Goal: Task Accomplishment & Management: Manage account settings

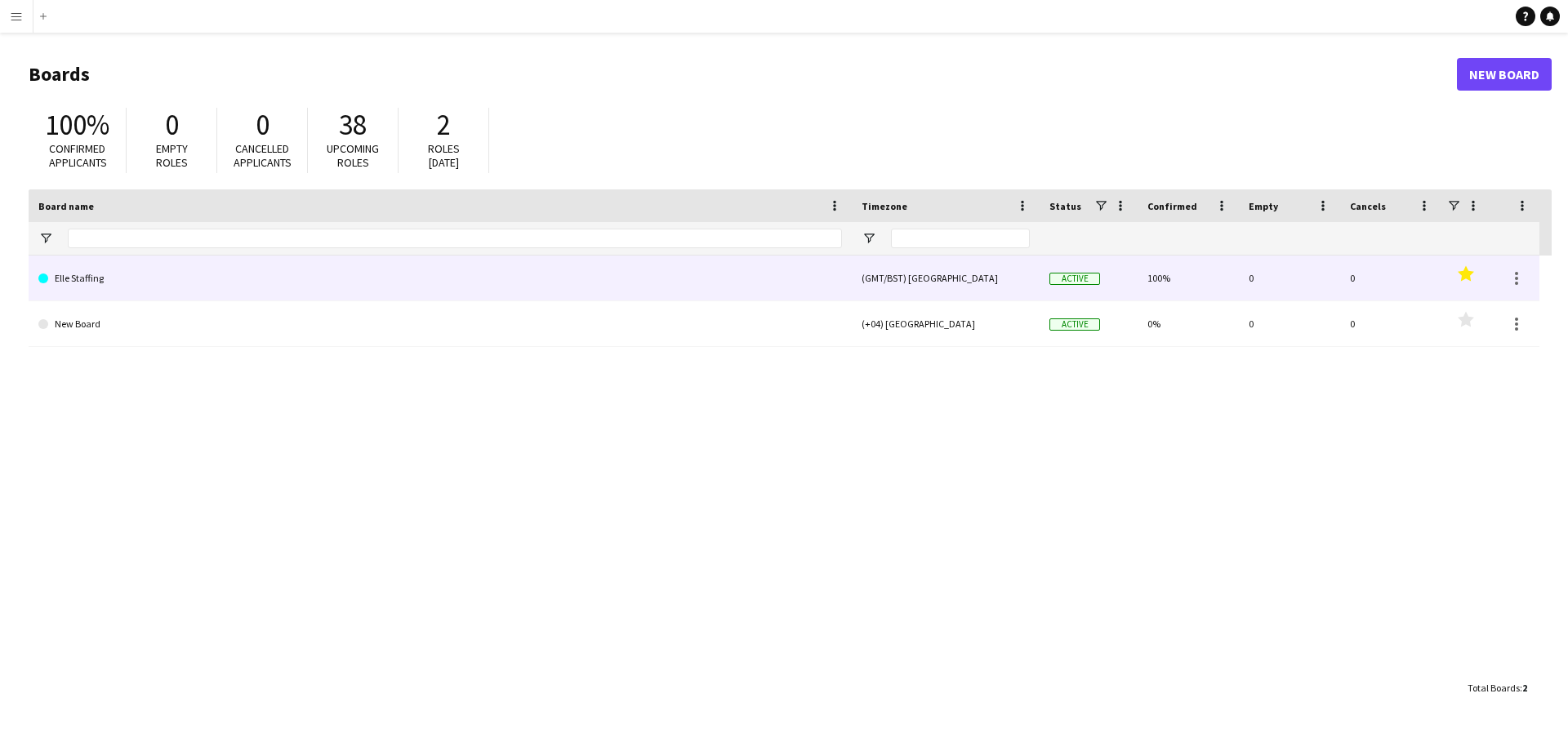
click at [294, 285] on link "Elle Staffing" at bounding box center [440, 278] width 804 height 46
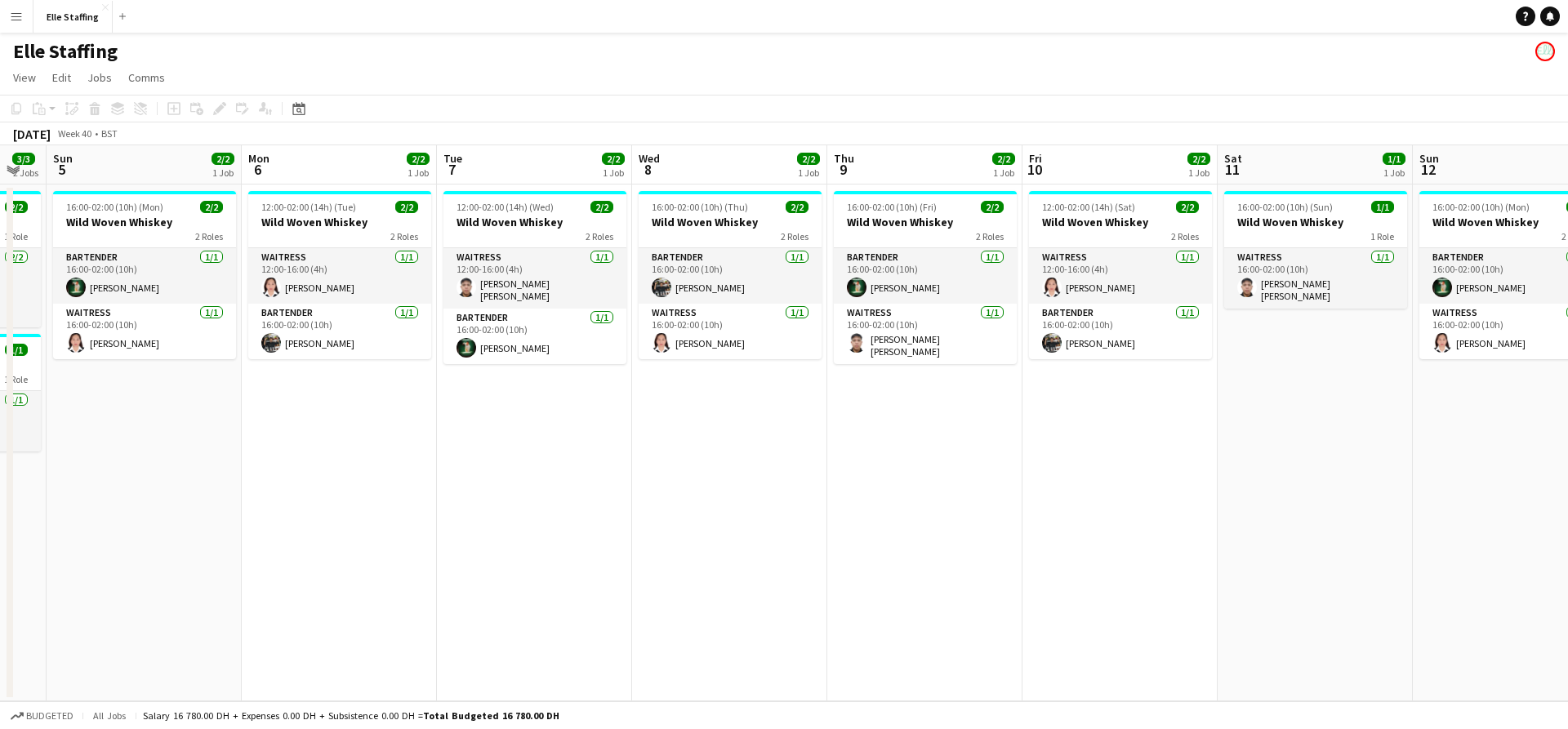
scroll to position [0, 546]
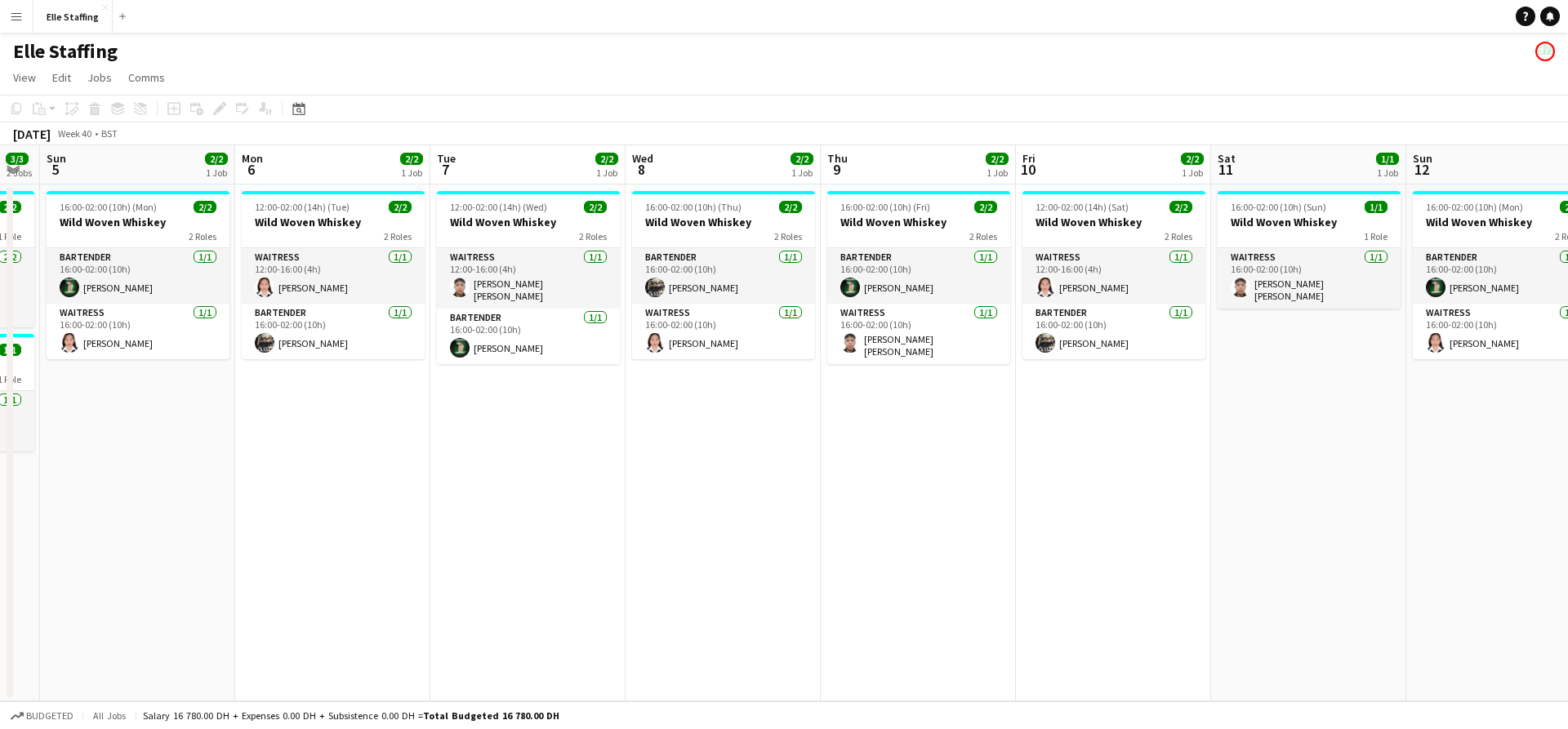
drag, startPoint x: 1289, startPoint y: 558, endPoint x: 548, endPoint y: 508, distance: 742.7
click at [548, 508] on app-calendar-viewport "Thu 2 2/2 1 Job Fri 3 2/2 1 Job Sat 4 3/3 2 Jobs Sun 5 2/2 1 Job Mon 6 2/2 1 Jo…" at bounding box center [784, 424] width 1568 height 556
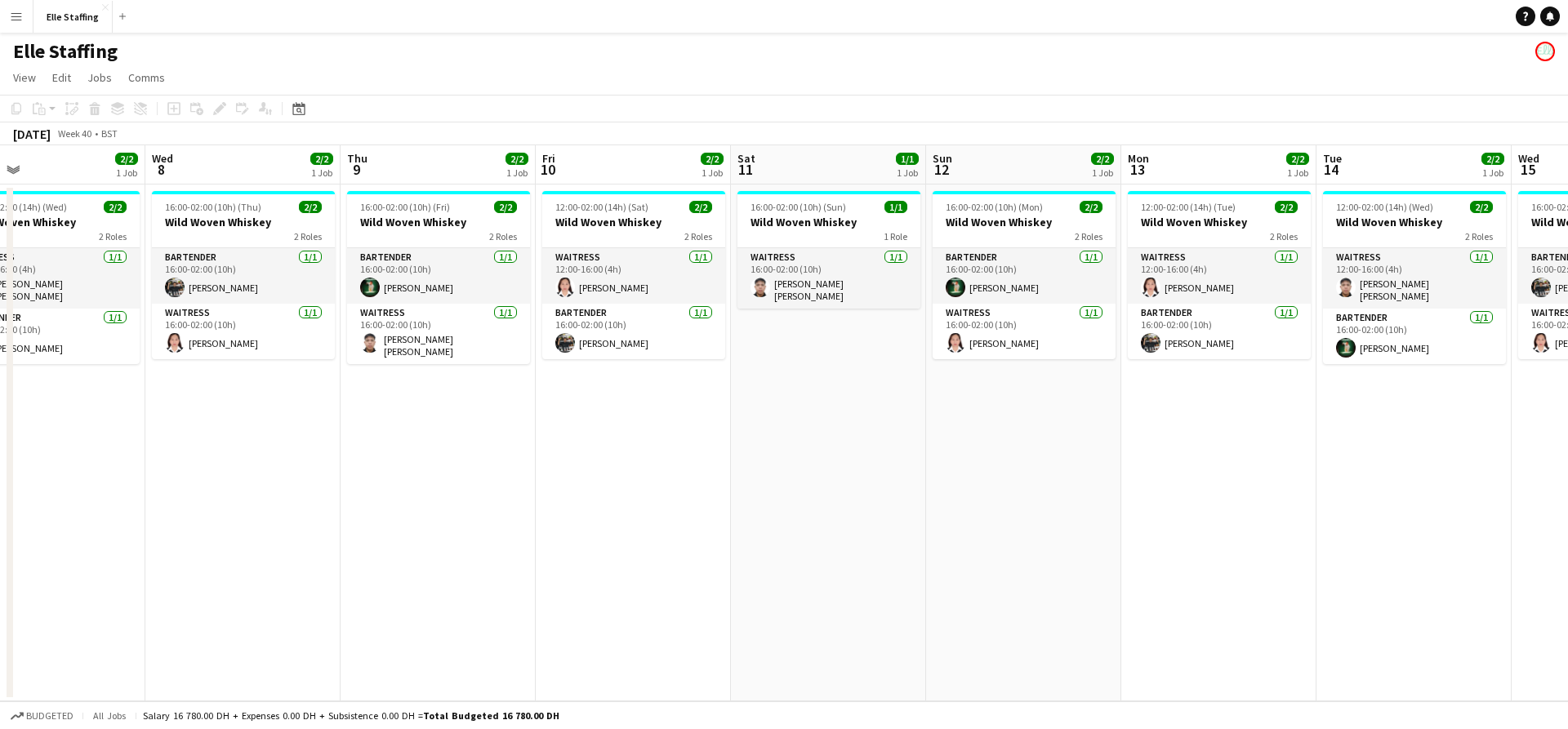
drag, startPoint x: 1134, startPoint y: 491, endPoint x: 654, endPoint y: 487, distance: 480.0
click at [654, 487] on app-calendar-viewport "Sat 4 3/3 2 Jobs Sun 5 2/2 1 Job Mon 6 2/2 1 Job Tue 7 2/2 1 Job Wed 8 2/2 1 Jo…" at bounding box center [784, 424] width 1568 height 556
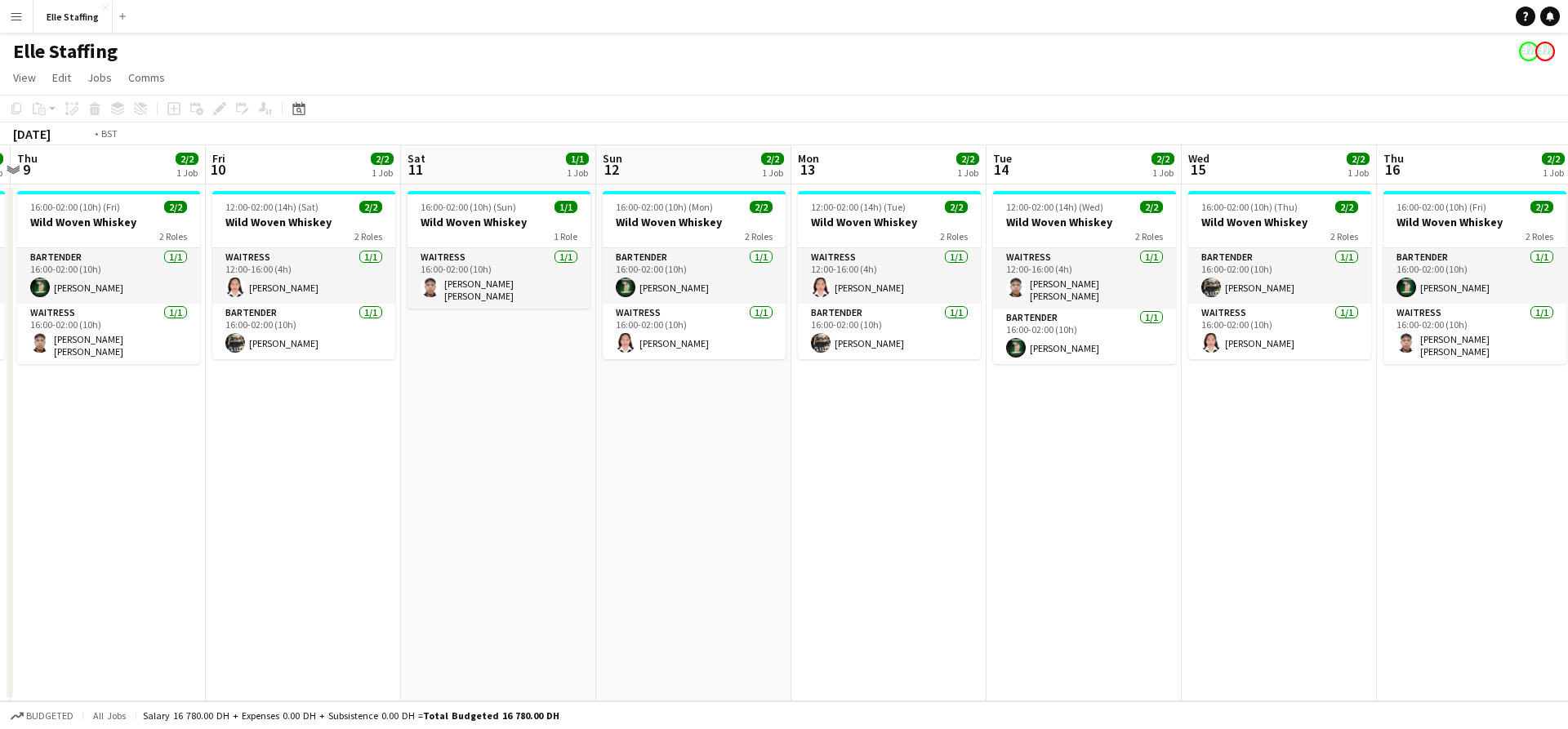
drag, startPoint x: 1105, startPoint y: 506, endPoint x: 1451, endPoint y: 482, distance: 346.8
click at [1452, 482] on app-calendar-viewport "Tue 7 2/2 1 Job Wed 8 2/2 1 Job Thu 9 2/2 1 Job Fri 10 2/2 1 Job Sat 11 1/1 1 J…" at bounding box center [784, 424] width 1568 height 556
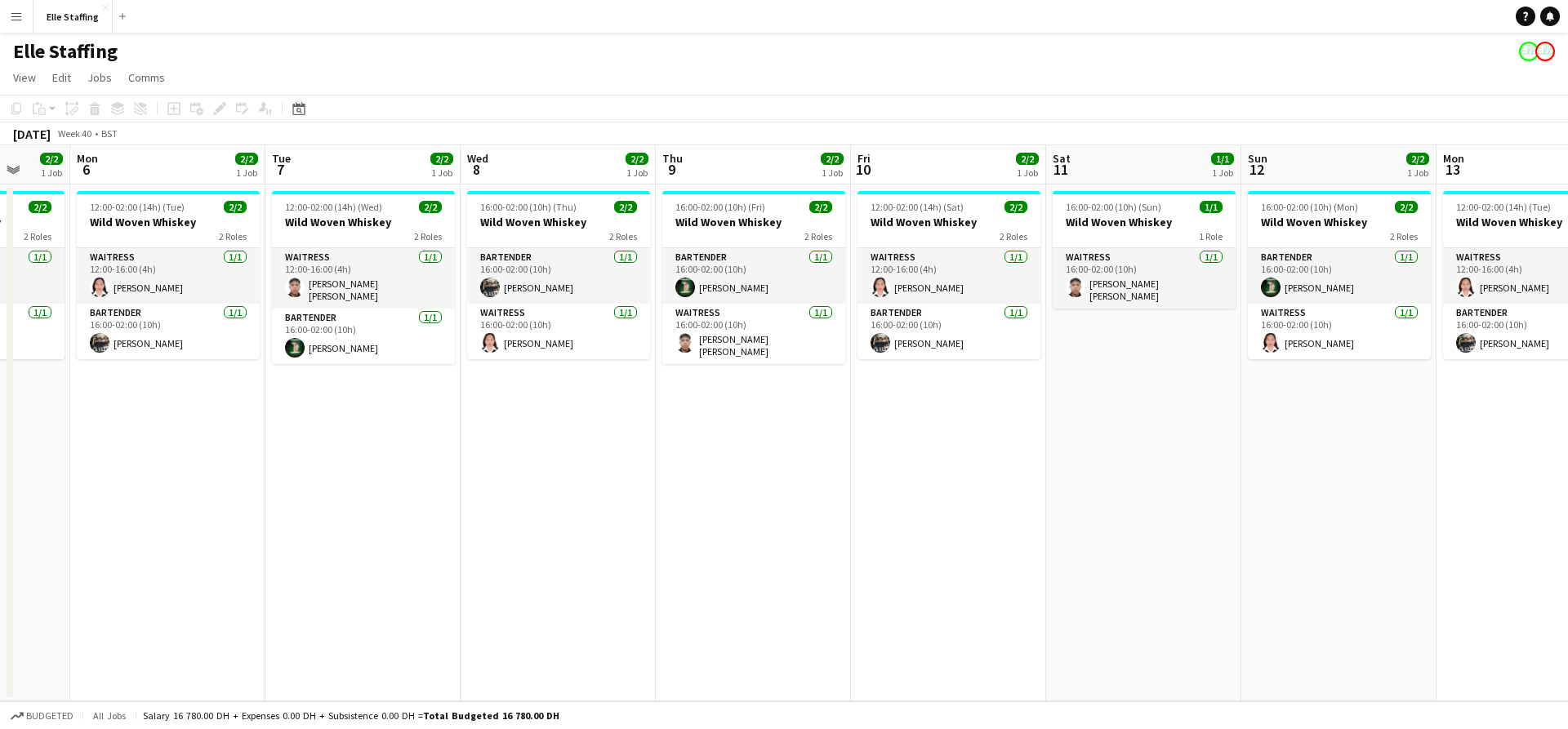
drag, startPoint x: 999, startPoint y: 511, endPoint x: 1332, endPoint y: 503, distance: 333.1
click at [1340, 501] on app-calendar-viewport "Fri 3 2/2 1 Job Sat 4 3/3 2 Jobs Sun 5 2/2 1 Job Mon 6 2/2 1 Job Tue 7 2/2 1 Jo…" at bounding box center [784, 424] width 1568 height 556
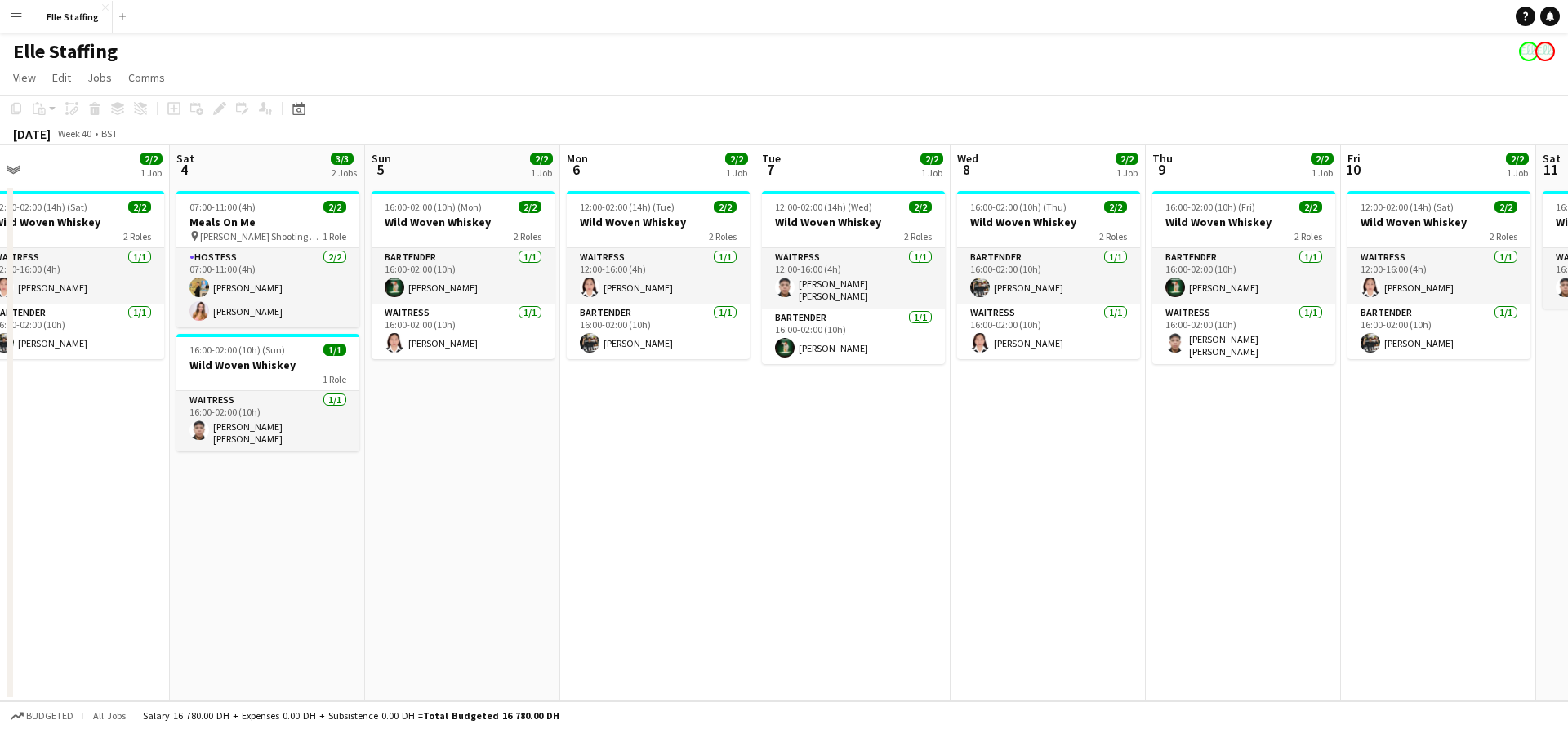
drag, startPoint x: 666, startPoint y: 523, endPoint x: 1075, endPoint y: 534, distance: 409.1
click at [1213, 528] on app-calendar-viewport "Wed 1 4/4 1 Job Thu 2 2/2 1 Job Fri 3 2/2 1 Job Sat 4 3/3 2 Jobs Sun 5 2/2 1 Jo…" at bounding box center [784, 424] width 1568 height 556
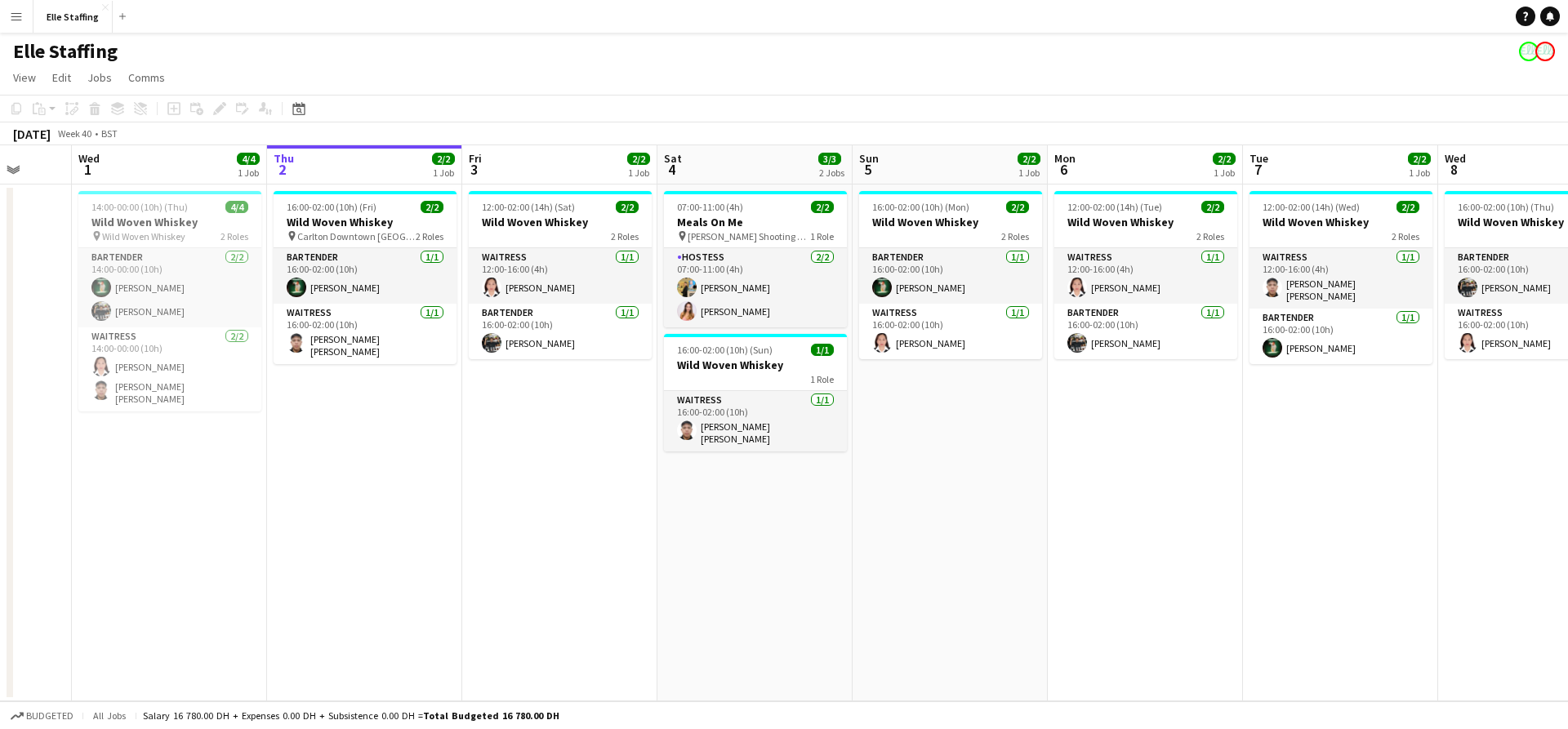
drag, startPoint x: 879, startPoint y: 539, endPoint x: 1132, endPoint y: 539, distance: 253.0
click at [1132, 539] on app-calendar-viewport "Sun 28 Mon 29 Tue 30 Wed 1 4/4 1 Job Thu 2 2/2 1 Job Fri 3 2/2 1 Job Sat 4 3/3 …" at bounding box center [784, 424] width 1568 height 556
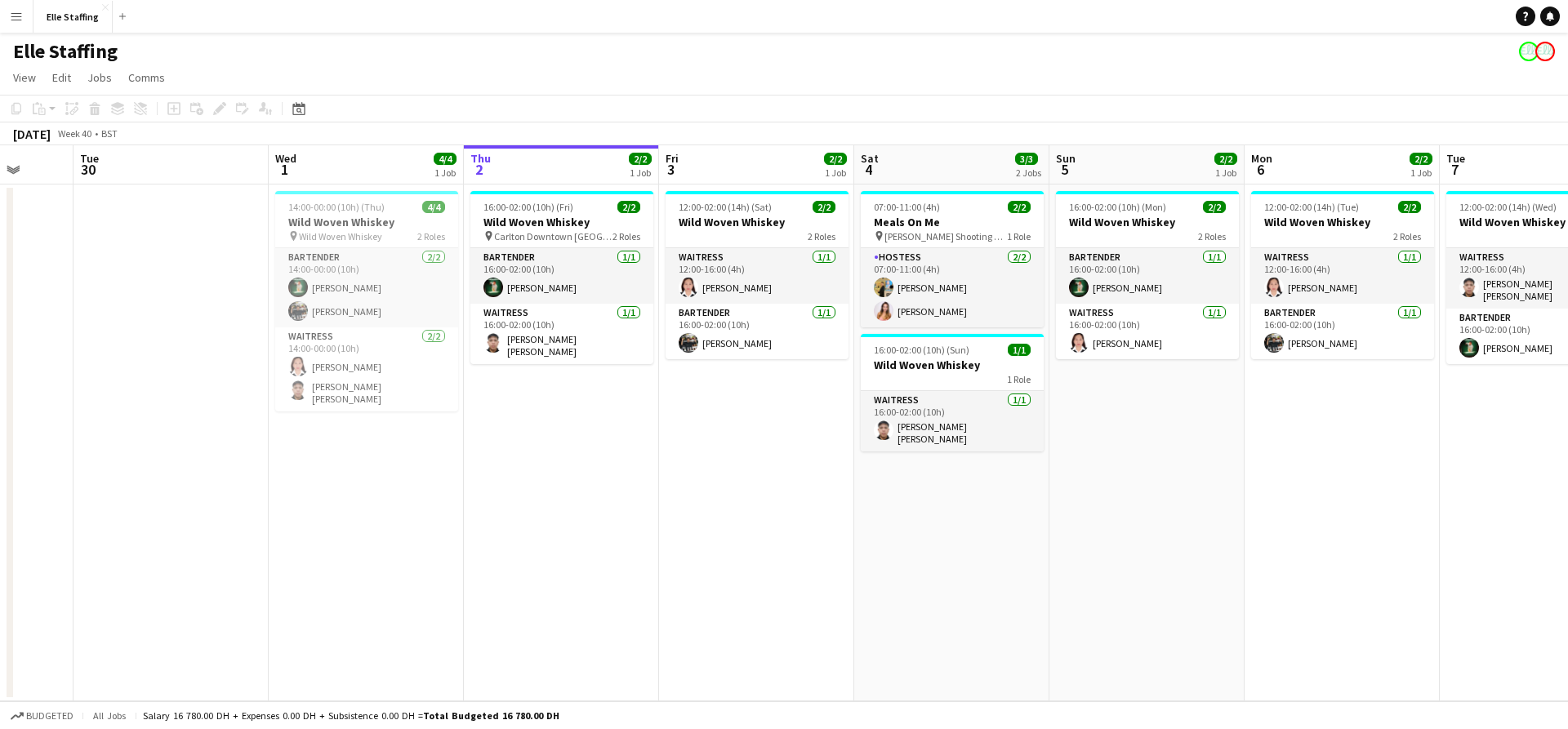
click at [702, 516] on app-date-cell "12:00-02:00 (14h) (Sat) 2/2 Wild Woven Whiskey 2 Roles Waitress 1/1 12:00-16:00…" at bounding box center [756, 444] width 195 height 517
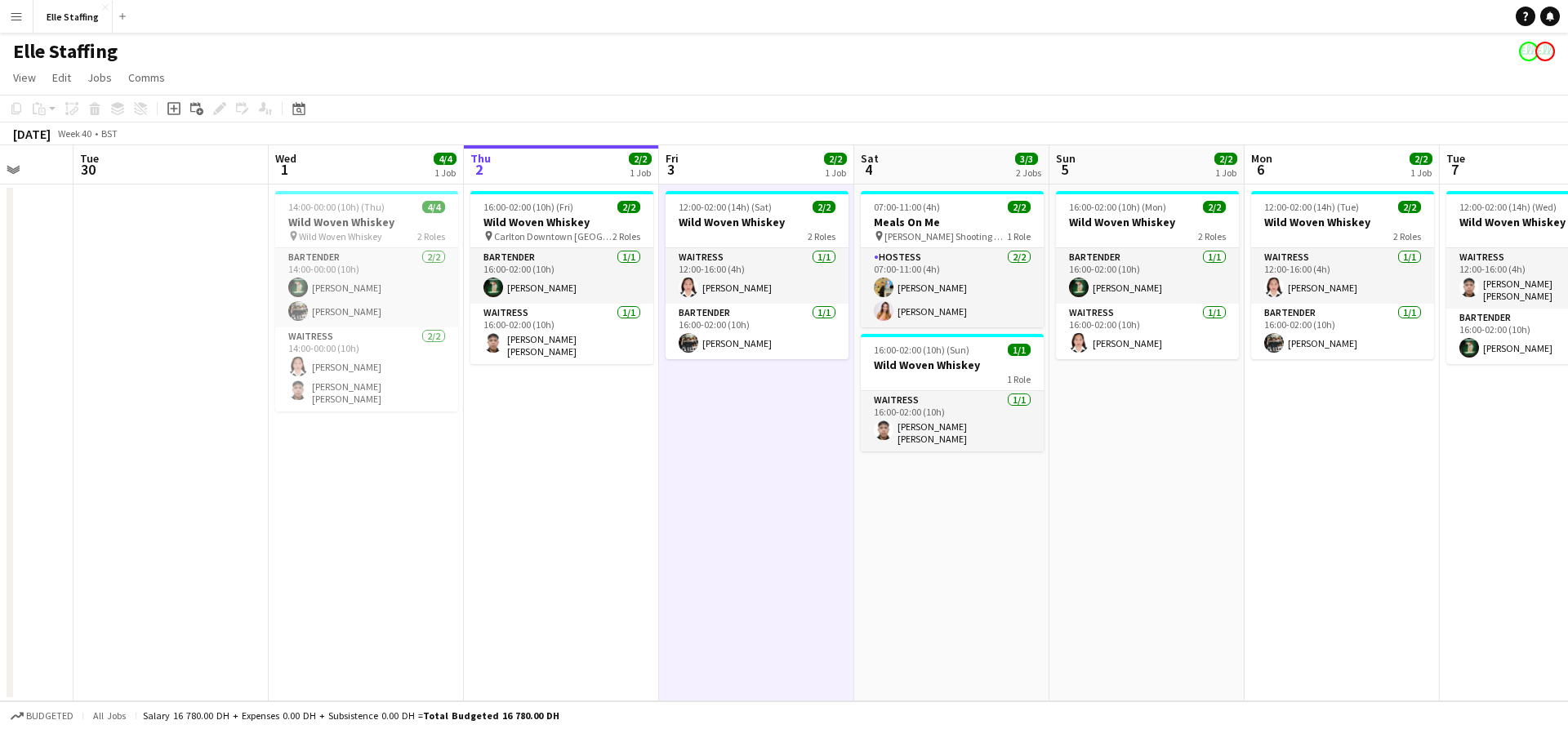
click at [702, 516] on app-date-cell "12:00-02:00 (14h) (Sat) 2/2 Wild Woven Whiskey 2 Roles Waitress 1/1 12:00-16:00…" at bounding box center [756, 444] width 195 height 517
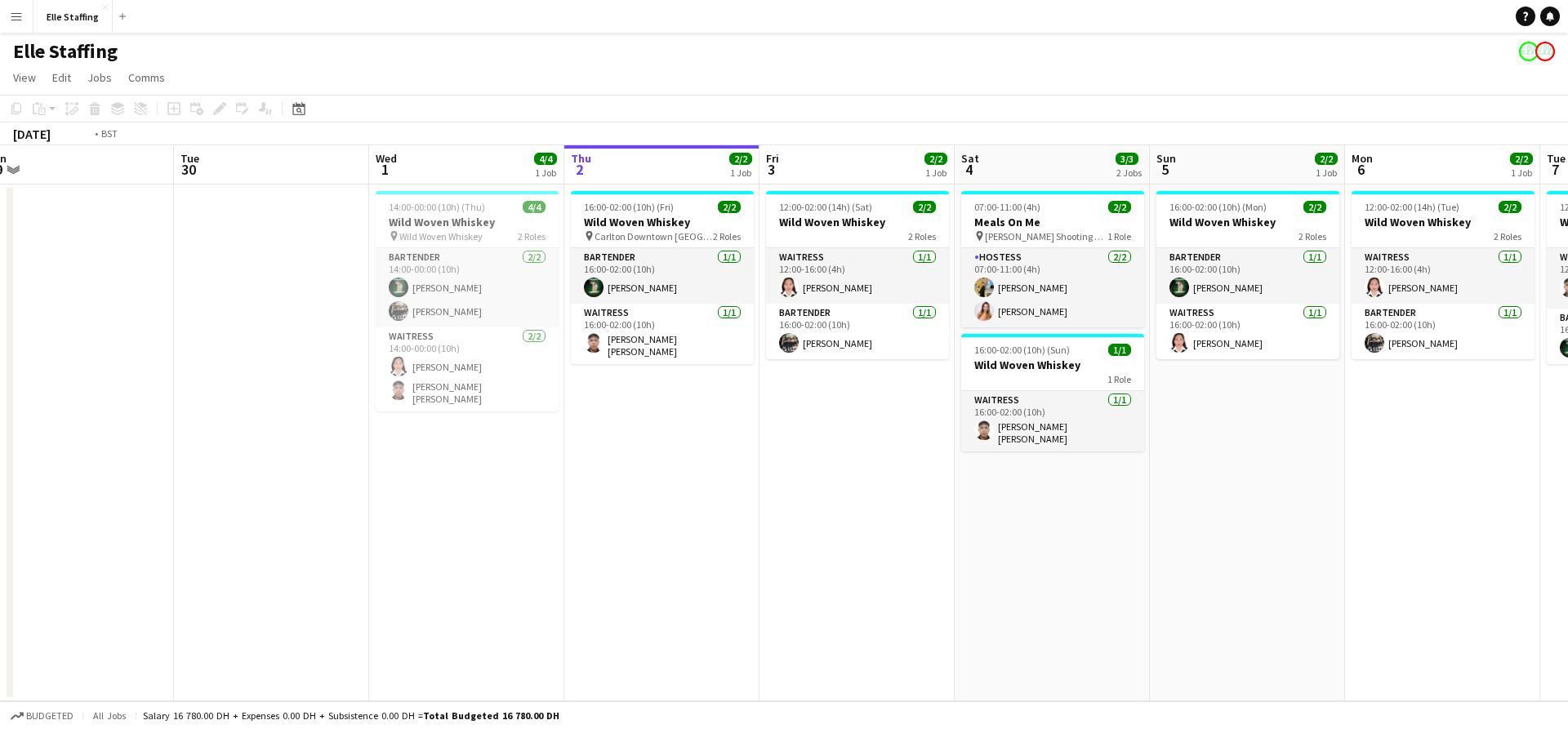
scroll to position [0, 389]
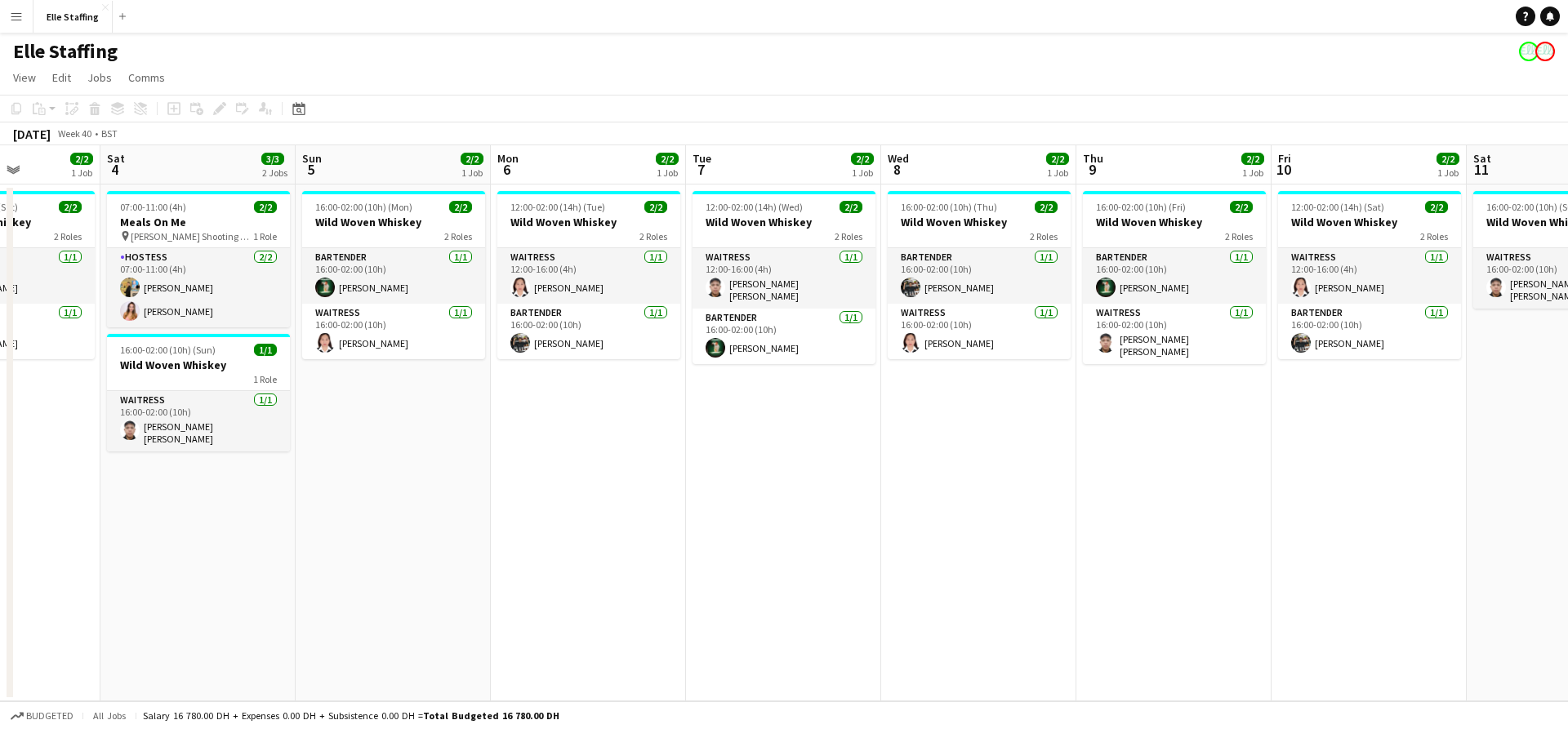
drag, startPoint x: 1276, startPoint y: 488, endPoint x: 522, endPoint y: 485, distance: 754.0
click at [522, 485] on app-calendar-viewport "Wed 1 4/4 1 Job Thu 2 2/2 1 Job Fri 3 2/2 1 Job Sat 4 3/3 2 Jobs Sun 5 2/2 1 Jo…" at bounding box center [784, 424] width 1568 height 556
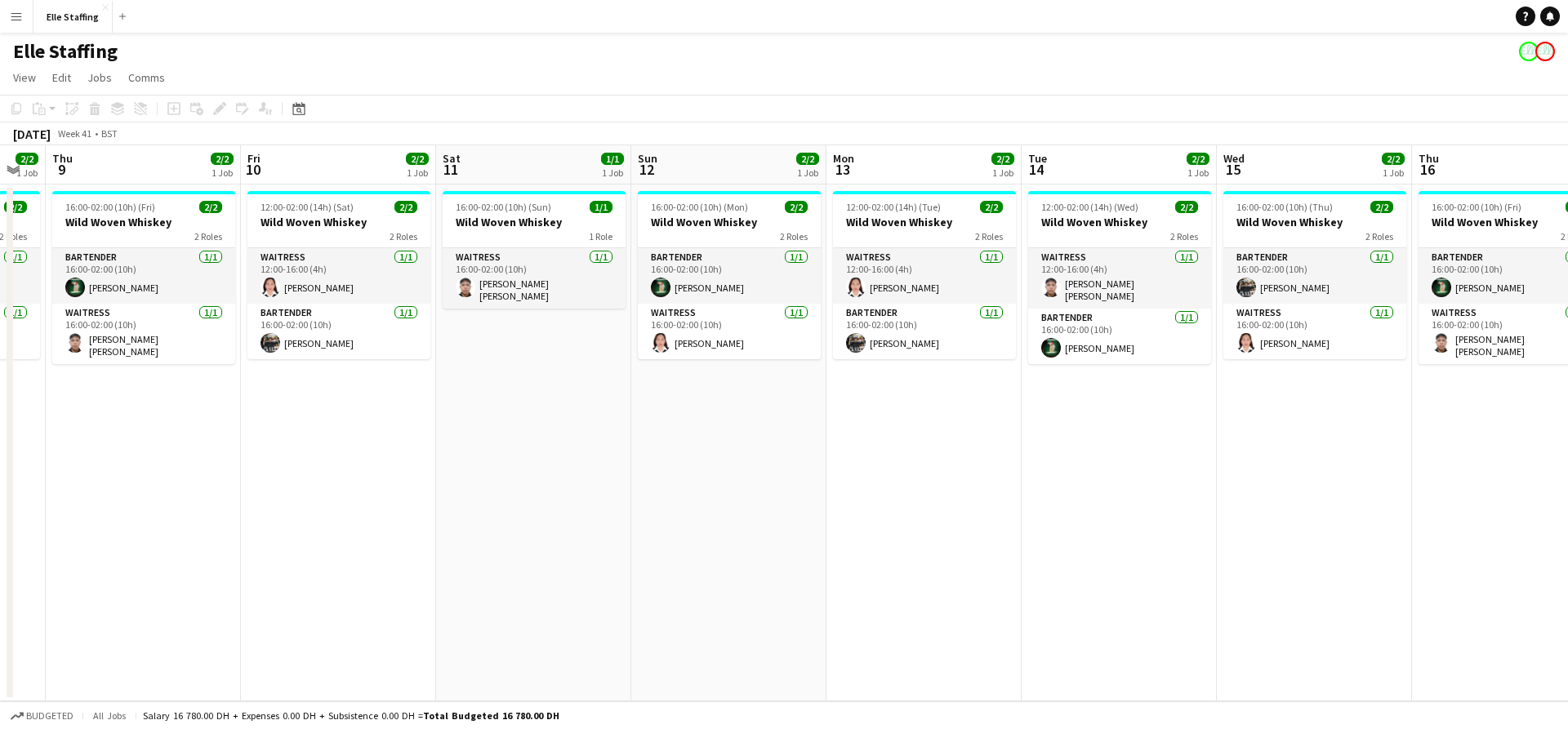
drag, startPoint x: 1058, startPoint y: 482, endPoint x: 245, endPoint y: 428, distance: 814.8
click at [0, 436] on html "Menu Boards Boards Boards All jobs Status Workforce Workforce My Workforce Recr…" at bounding box center [784, 364] width 1568 height 729
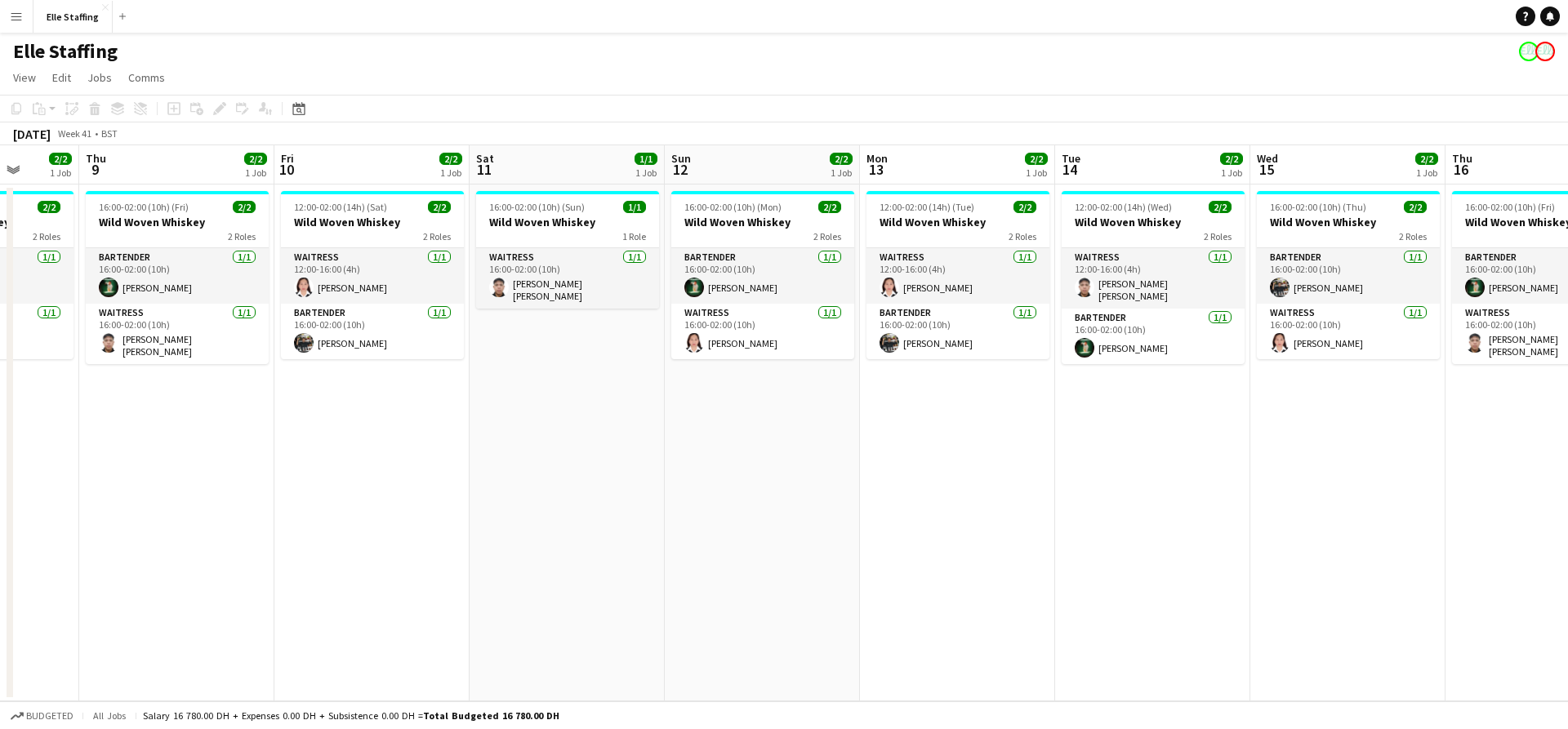
drag, startPoint x: 1167, startPoint y: 485, endPoint x: 584, endPoint y: 480, distance: 583.0
click at [589, 480] on app-calendar-viewport "Mon 6 2/2 1 Job Tue 7 2/2 1 Job Wed 8 2/2 1 Job Thu 9 2/2 1 Job Fri 10 2/2 1 Jo…" at bounding box center [784, 424] width 1568 height 556
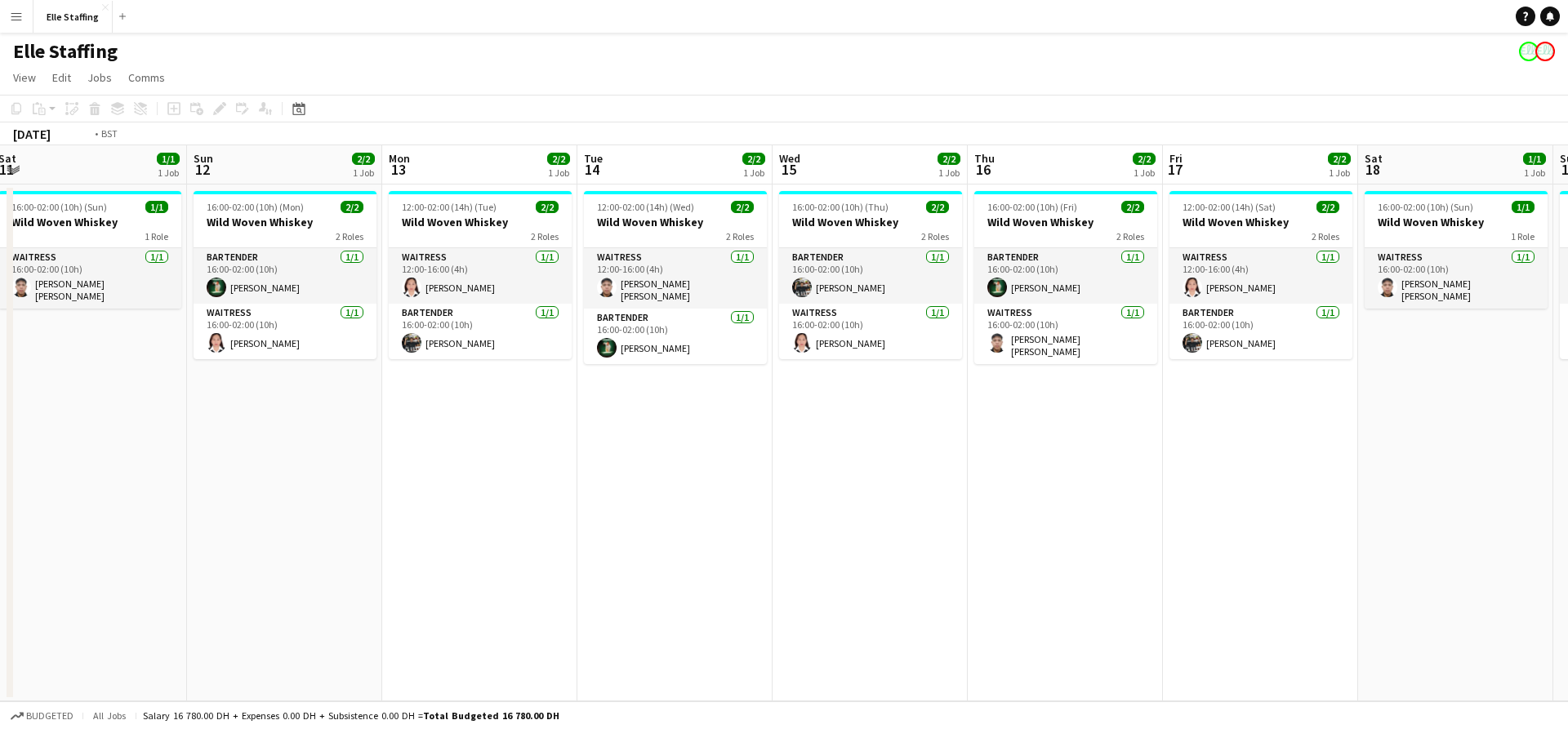
drag, startPoint x: 952, startPoint y: 468, endPoint x: 532, endPoint y: 481, distance: 420.2
click at [532, 481] on app-calendar-viewport "Thu 9 2/2 1 Job Fri 10 2/2 1 Job Sat 11 1/1 1 Job Sun 12 2/2 1 Job Mon 13 2/2 1…" at bounding box center [784, 424] width 1568 height 556
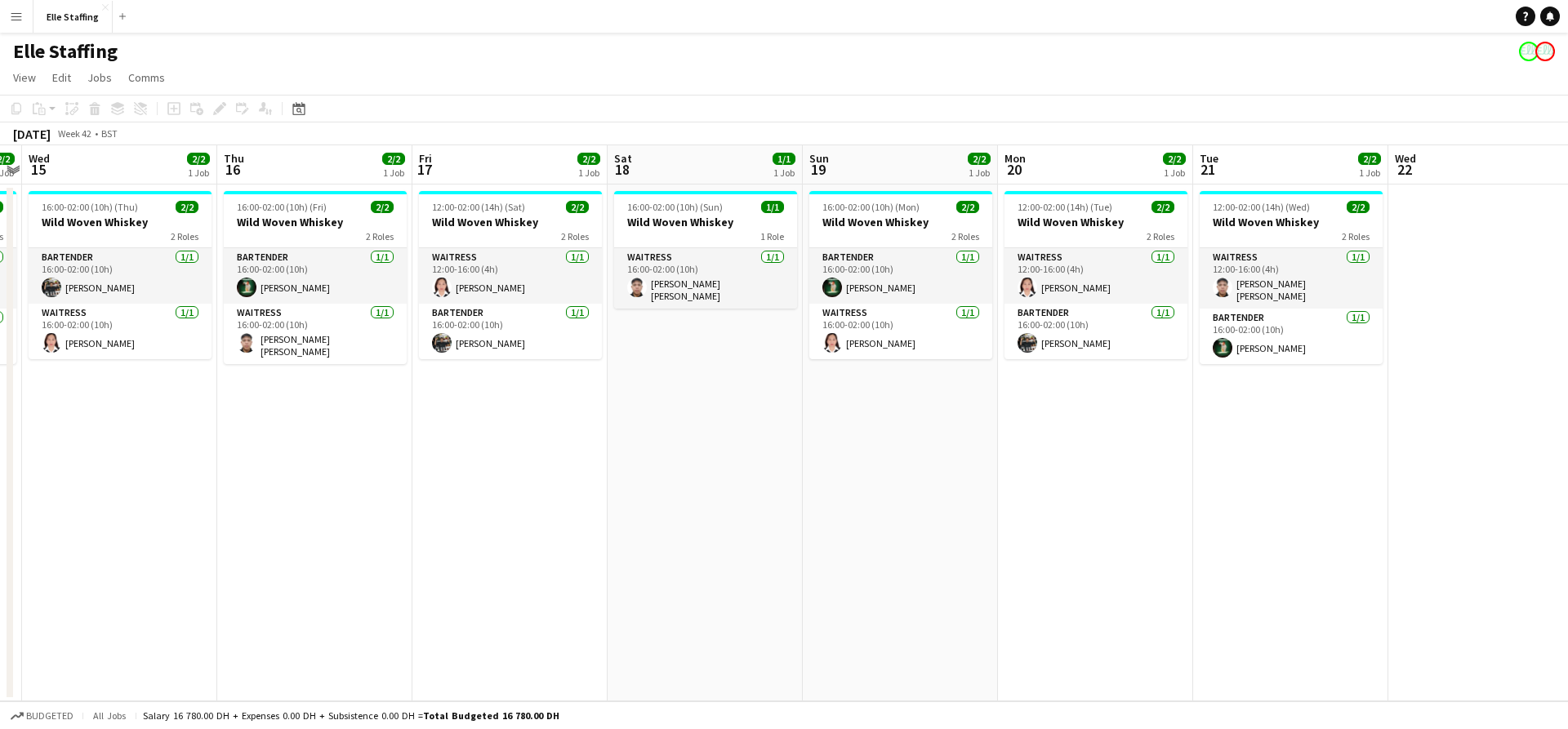
drag, startPoint x: 876, startPoint y: 482, endPoint x: 1026, endPoint y: 462, distance: 151.3
click at [749, 481] on app-calendar-viewport "Sun 12 2/2 1 Job Mon 13 2/2 1 Job Tue 14 2/2 1 Job Wed 15 2/2 1 Job Thu 16 2/2 …" at bounding box center [784, 424] width 1568 height 556
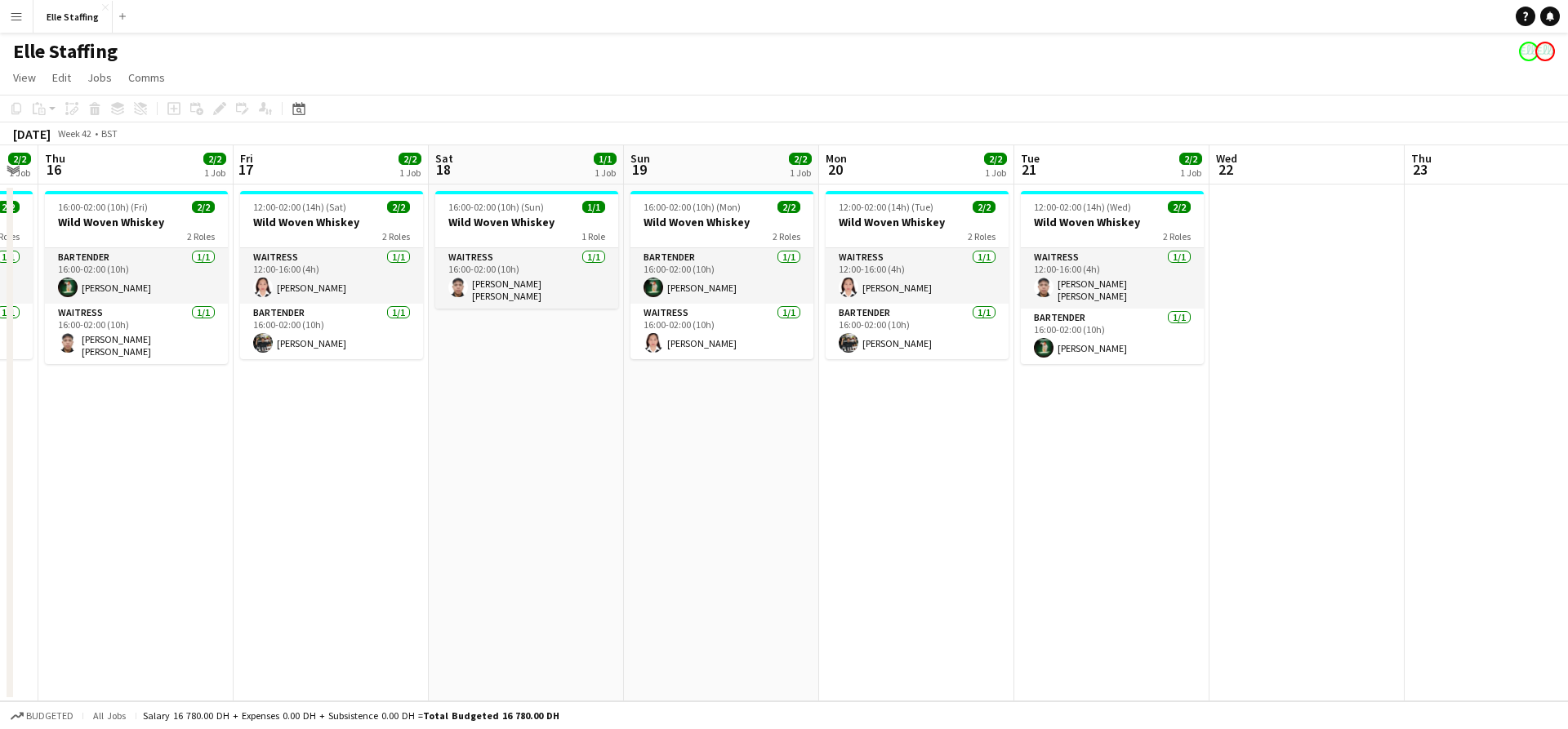
drag, startPoint x: 1030, startPoint y: 477, endPoint x: 340, endPoint y: 454, distance: 690.4
click at [340, 454] on app-calendar-viewport "Mon 13 2/2 1 Job Tue 14 2/2 1 Job Wed 15 2/2 1 Job Thu 16 2/2 1 Job Fri 17 2/2 …" at bounding box center [784, 424] width 1568 height 556
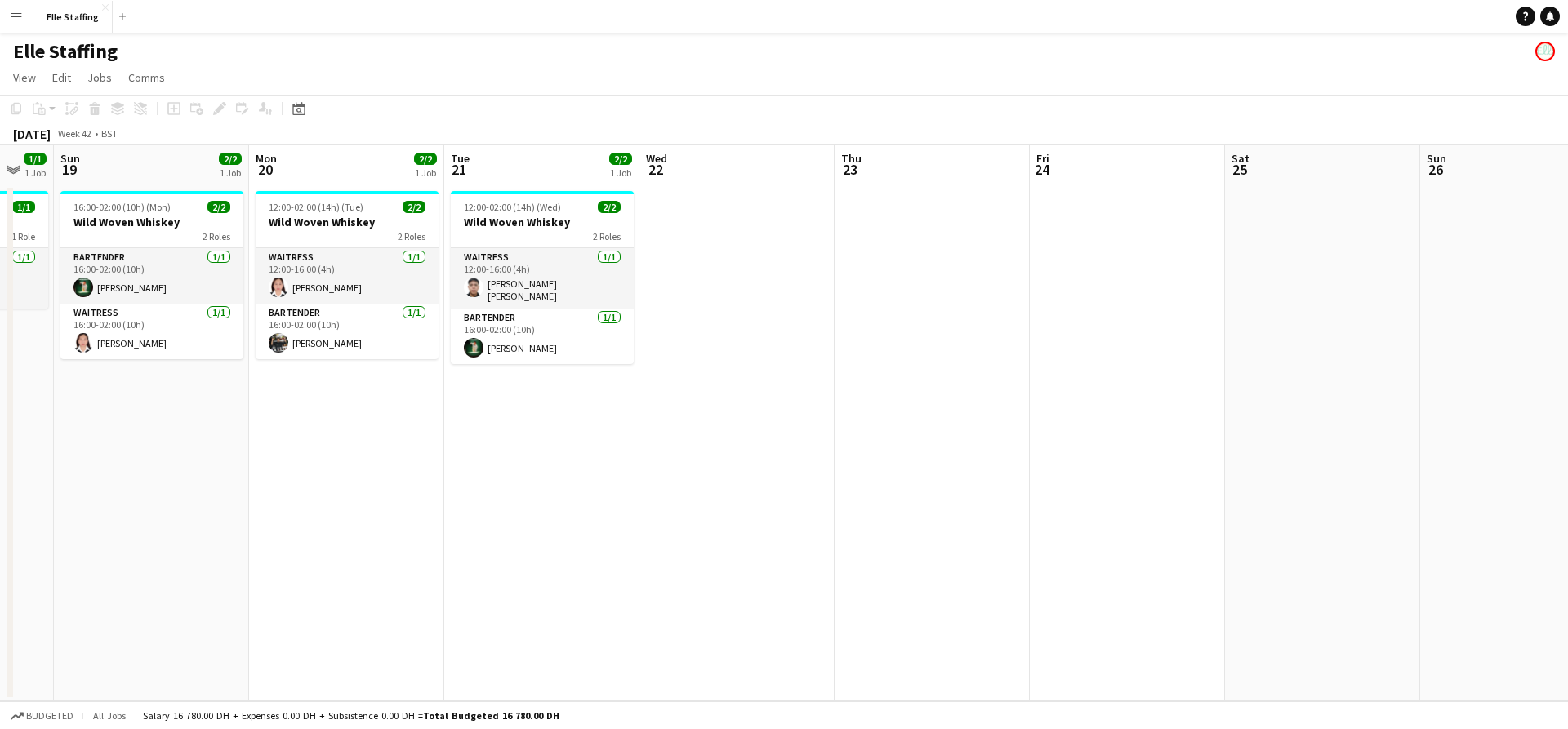
drag, startPoint x: 368, startPoint y: 450, endPoint x: 969, endPoint y: 475, distance: 601.5
click at [969, 475] on app-calendar-viewport "Fri 17 2/2 1 Job Sat 18 1/1 1 Job Sun 19 2/2 1 Job Mon 20 2/2 1 Job Tue 21 2/2 …" at bounding box center [784, 424] width 1568 height 556
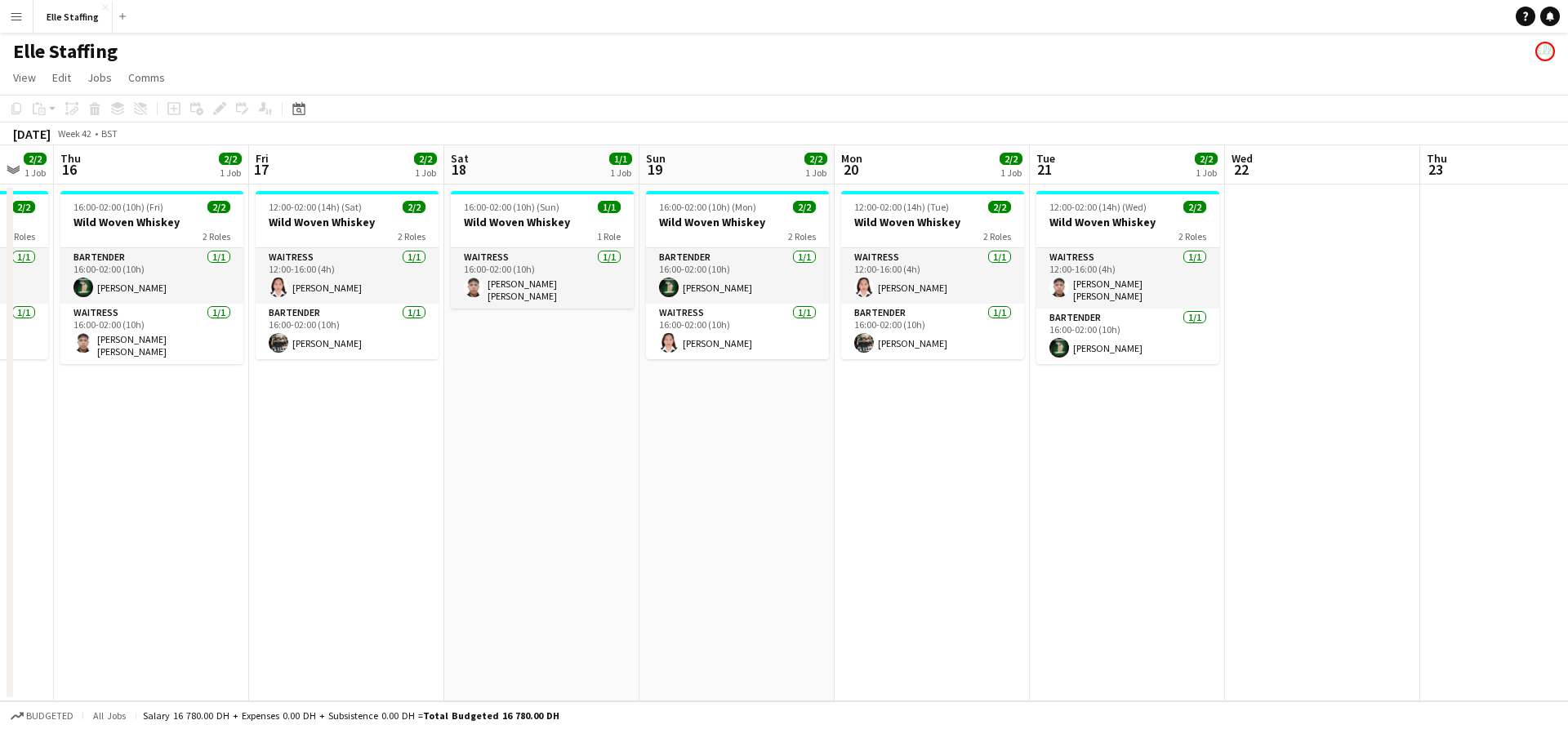
drag, startPoint x: 833, startPoint y: 476, endPoint x: 831, endPoint y: 489, distance: 13.2
click at [1217, 488] on app-calendar-viewport "Tue 14 2/2 1 Job Wed 15 2/2 1 Job Thu 16 2/2 1 Job Fri 17 2/2 1 Job Sat 18 1/1 …" at bounding box center [784, 424] width 1568 height 556
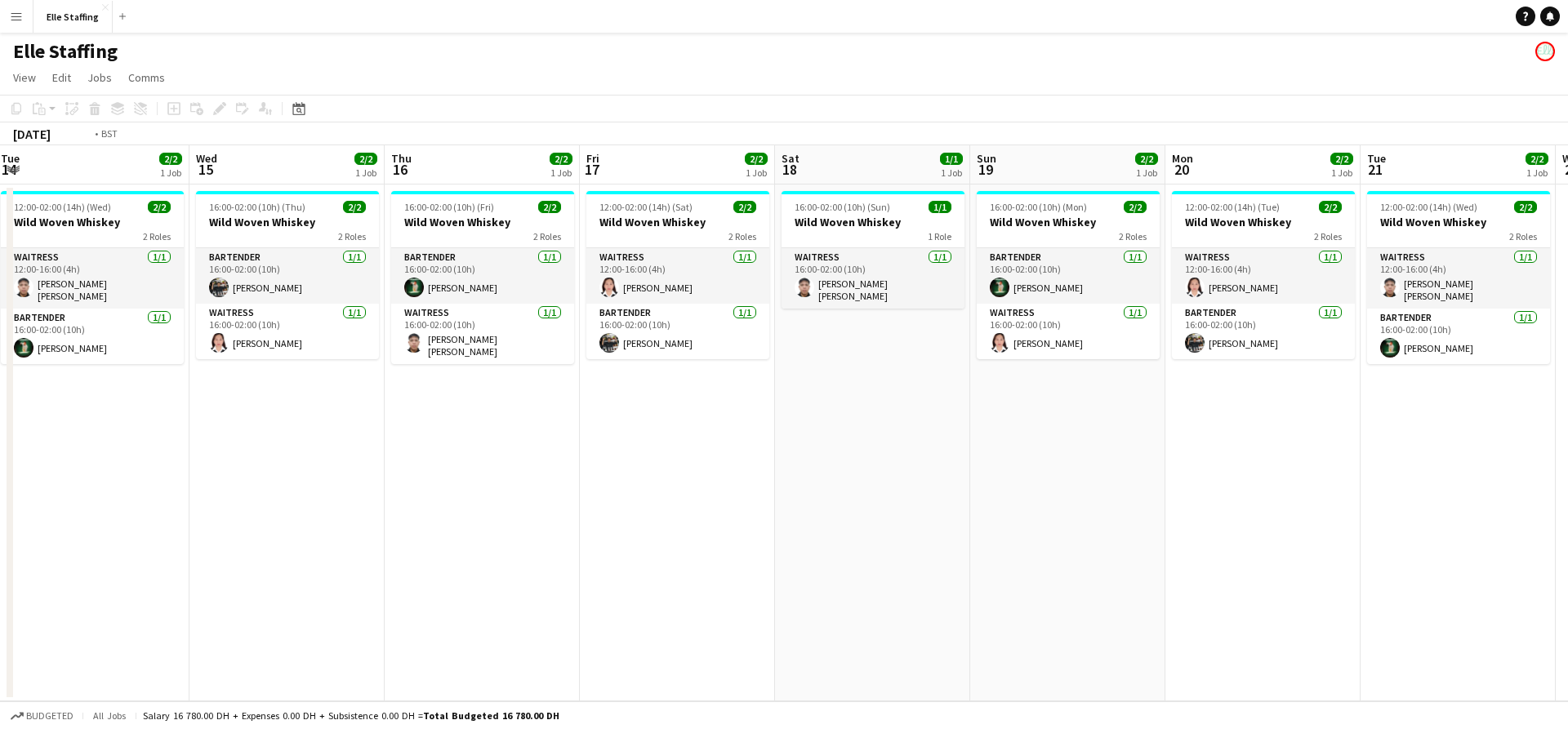
drag, startPoint x: 291, startPoint y: 483, endPoint x: 1188, endPoint y: 505, distance: 897.3
click at [1247, 505] on app-calendar-viewport "Sun 12 2/2 1 Job Mon 13 2/2 1 Job Tue 14 2/2 1 Job Wed 15 2/2 1 Job Thu 16 2/2 …" at bounding box center [784, 424] width 1568 height 556
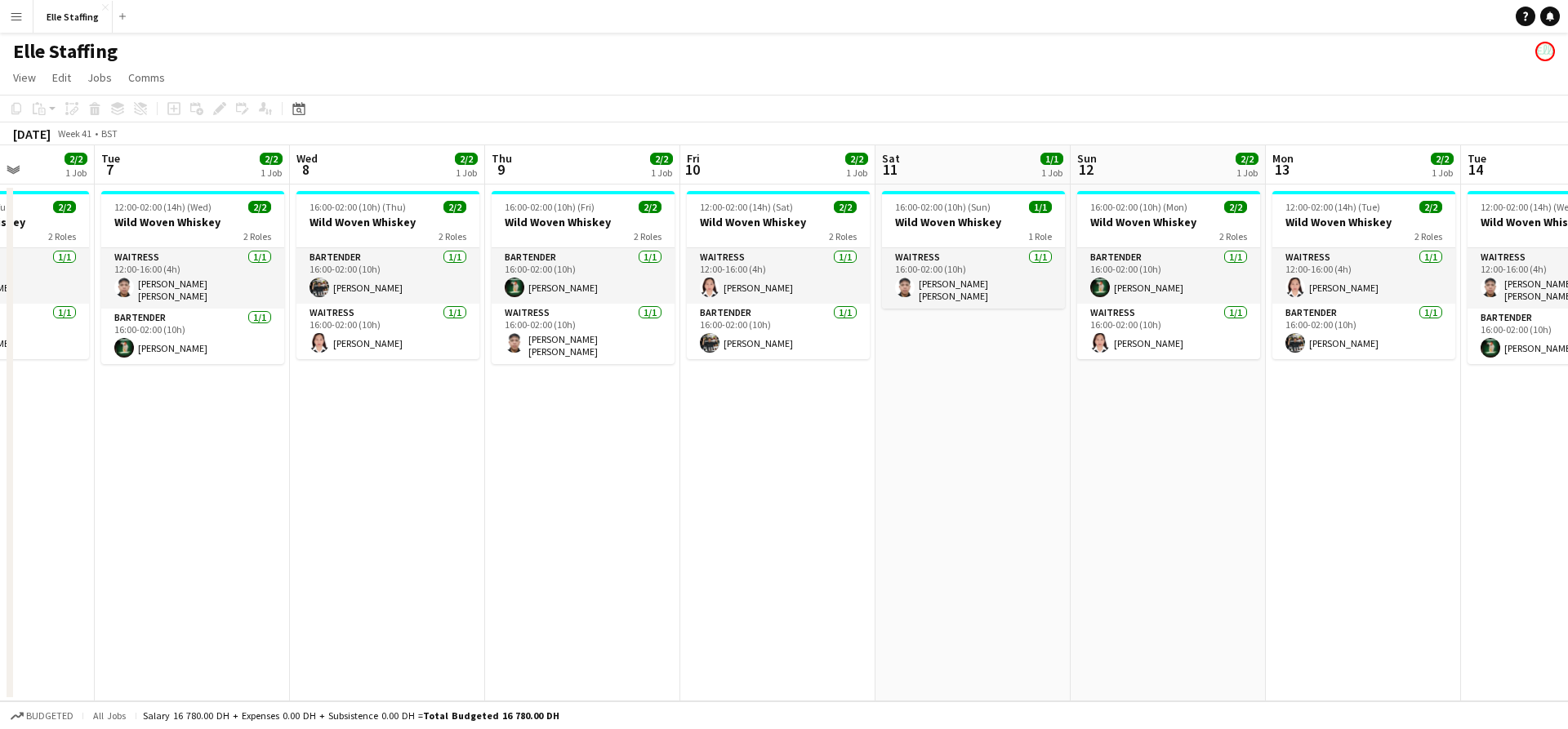
drag, startPoint x: 1114, startPoint y: 511, endPoint x: 1457, endPoint y: 529, distance: 343.5
click at [1566, 519] on app-calendar-viewport "Sat 4 3/3 2 Jobs Sun 5 2/2 1 Job Mon 6 2/2 1 Job Tue 7 2/2 1 Job Wed 8 2/2 1 Jo…" at bounding box center [784, 424] width 1568 height 556
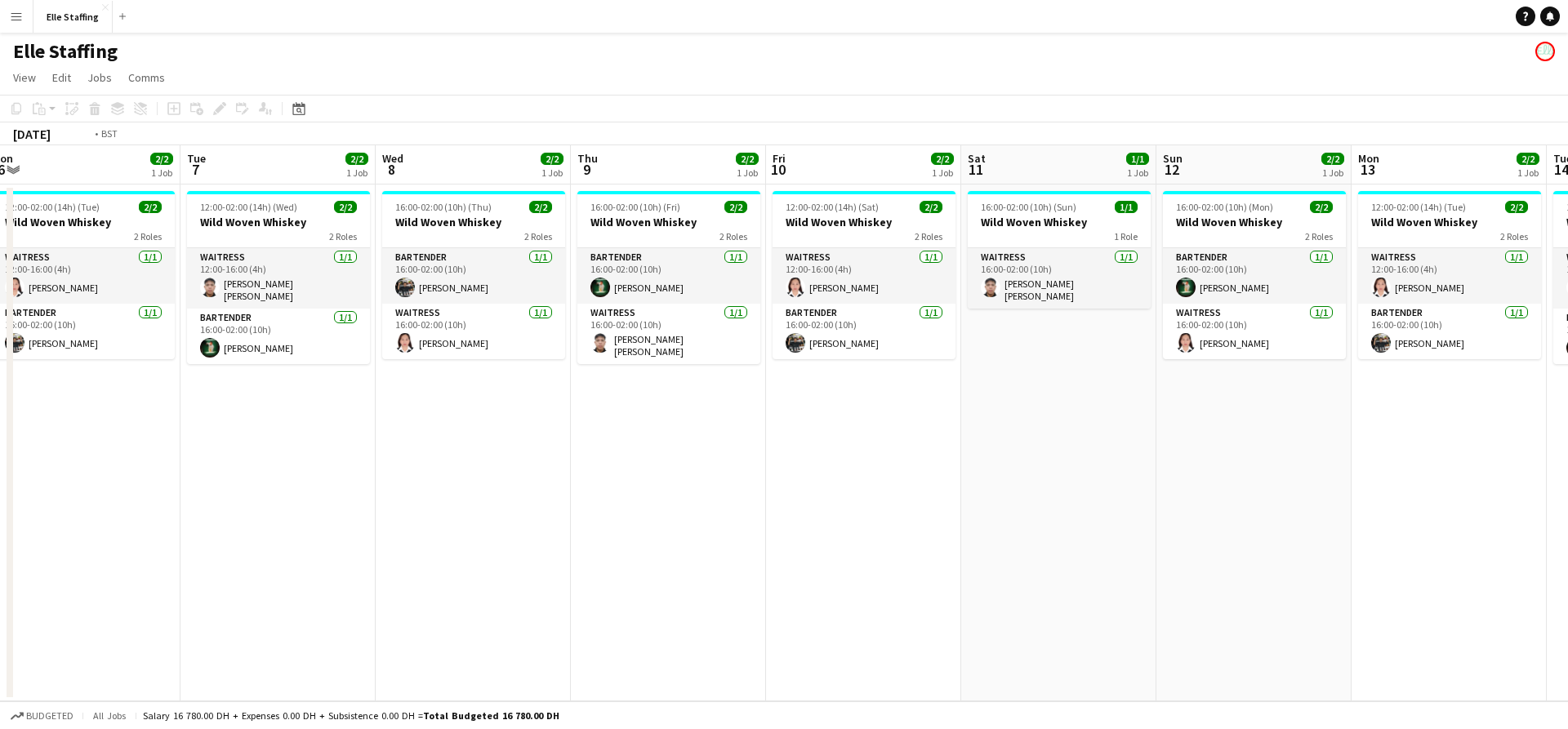
drag, startPoint x: 990, startPoint y: 511, endPoint x: 1273, endPoint y: 516, distance: 283.0
click at [1332, 516] on app-calendar-viewport "Sat 4 3/3 2 Jobs Sun 5 2/2 1 Job Mon 6 2/2 1 Job Tue 7 2/2 1 Job Wed 8 2/2 1 Jo…" at bounding box center [784, 424] width 1568 height 556
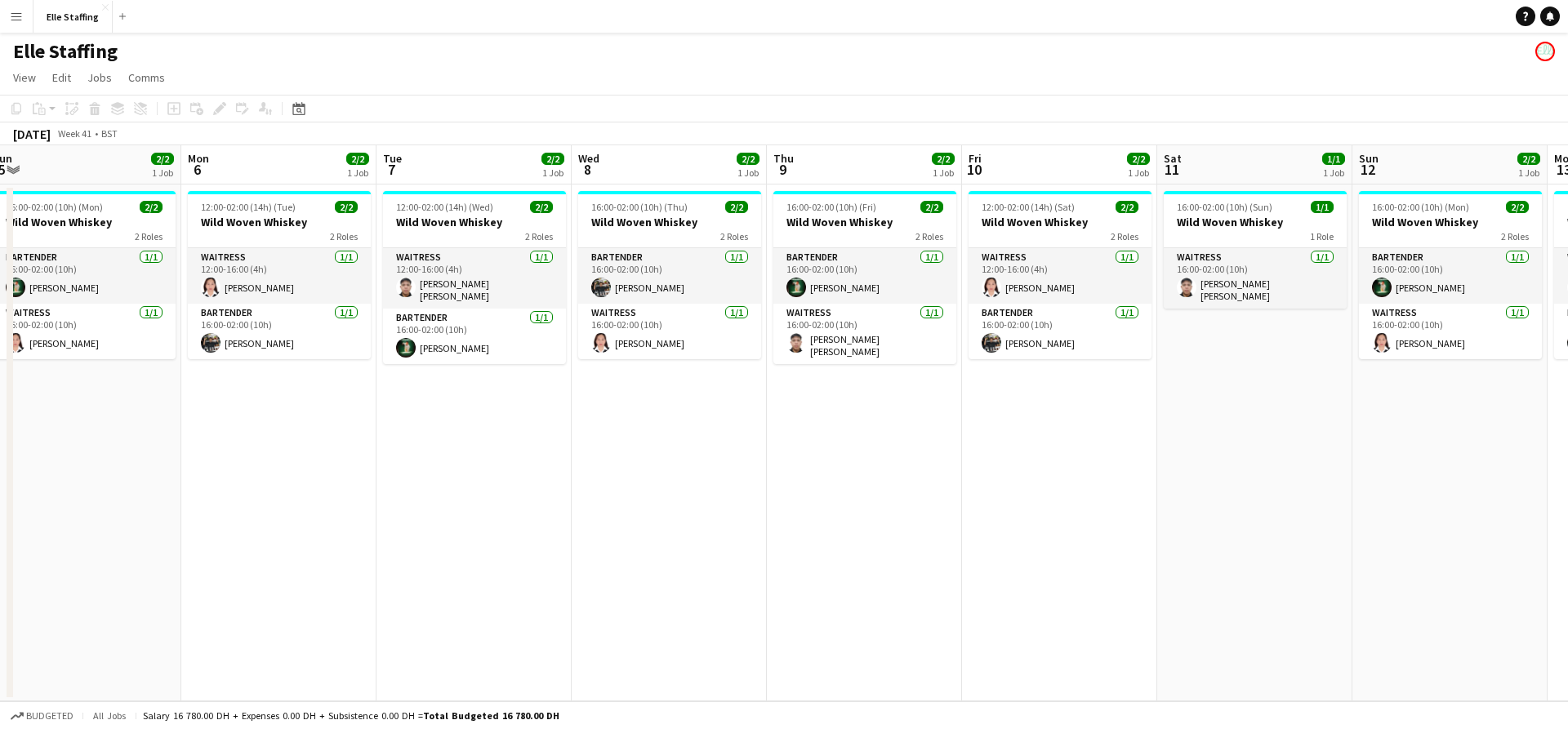
drag, startPoint x: 542, startPoint y: 451, endPoint x: 1026, endPoint y: 477, distance: 484.7
click at [1026, 475] on app-calendar-viewport "Fri 3 2/2 1 Job Sat 4 3/3 2 Jobs Sun 5 2/2 1 Job Mon 6 2/2 1 Job Tue 7 2/2 1 Jo…" at bounding box center [784, 424] width 1568 height 556
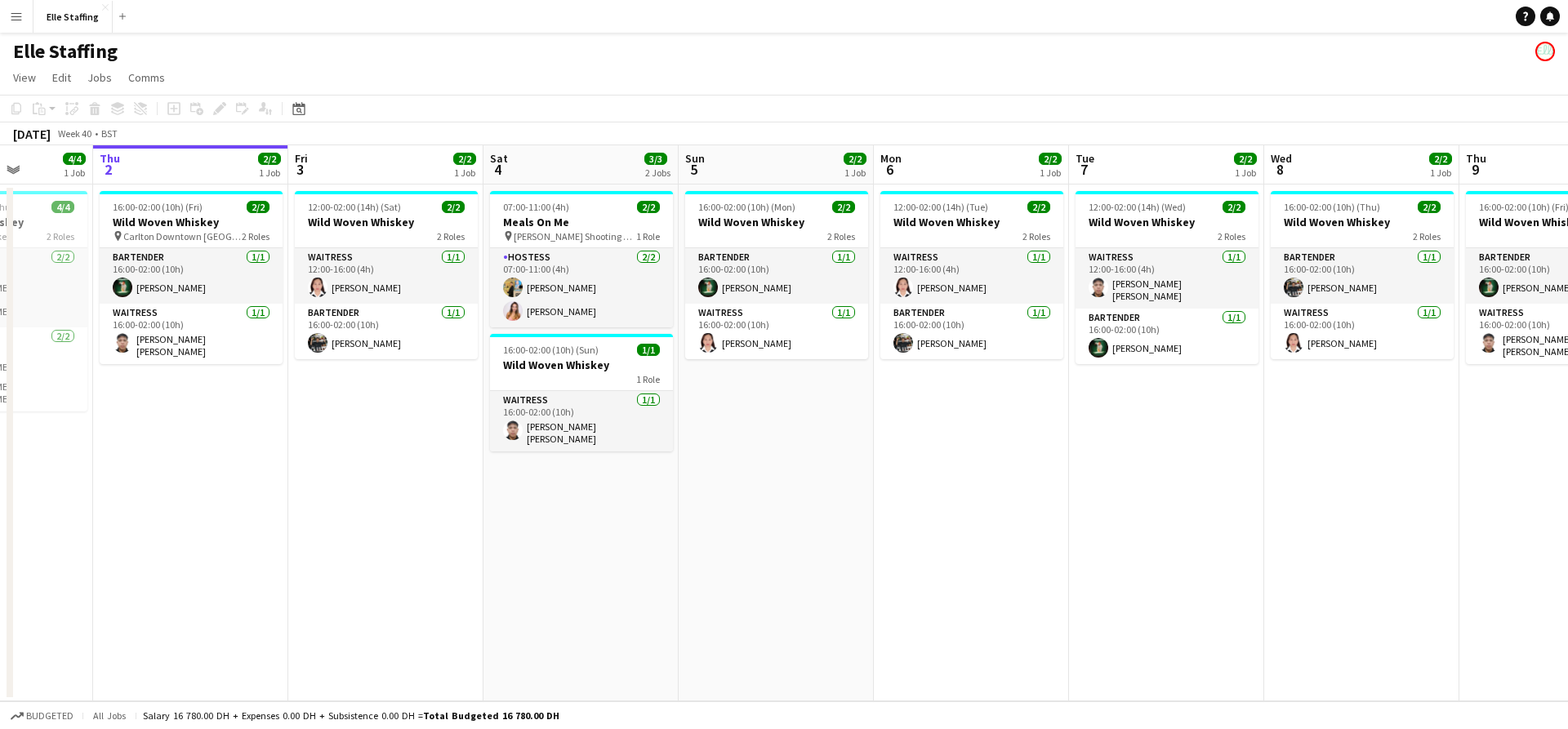
drag, startPoint x: 758, startPoint y: 485, endPoint x: 1139, endPoint y: 492, distance: 381.1
click at [1147, 490] on app-calendar-viewport "Mon 29 Tue 30 Wed 1 4/4 1 Job Thu 2 2/2 1 Job Fri 3 2/2 1 Job Sat 4 3/3 2 Jobs …" at bounding box center [784, 424] width 1568 height 556
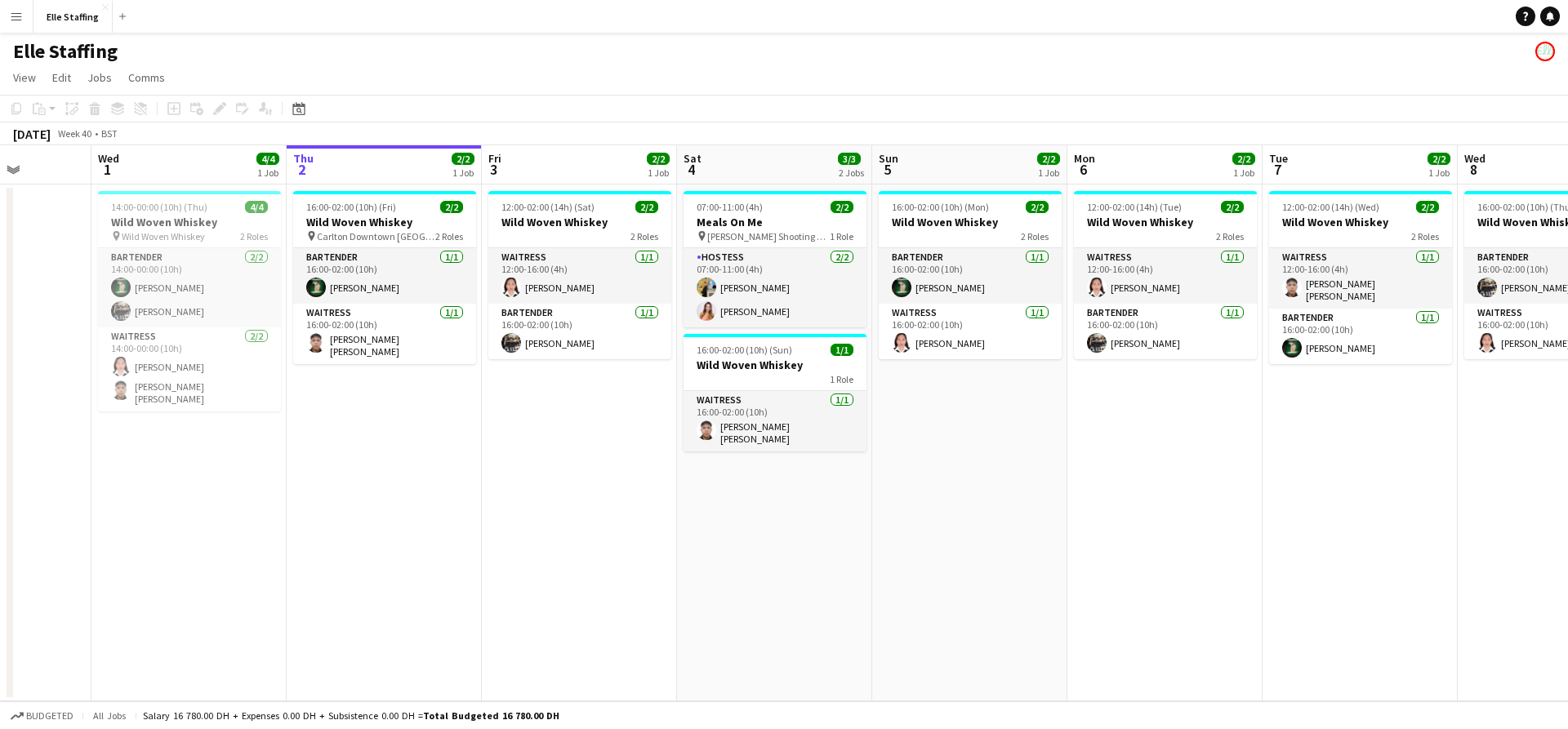
click at [1162, 95] on app-toolbar "Copy Paste Paste Command V Paste with crew Command Shift V Paste linked Job Del…" at bounding box center [784, 108] width 1568 height 28
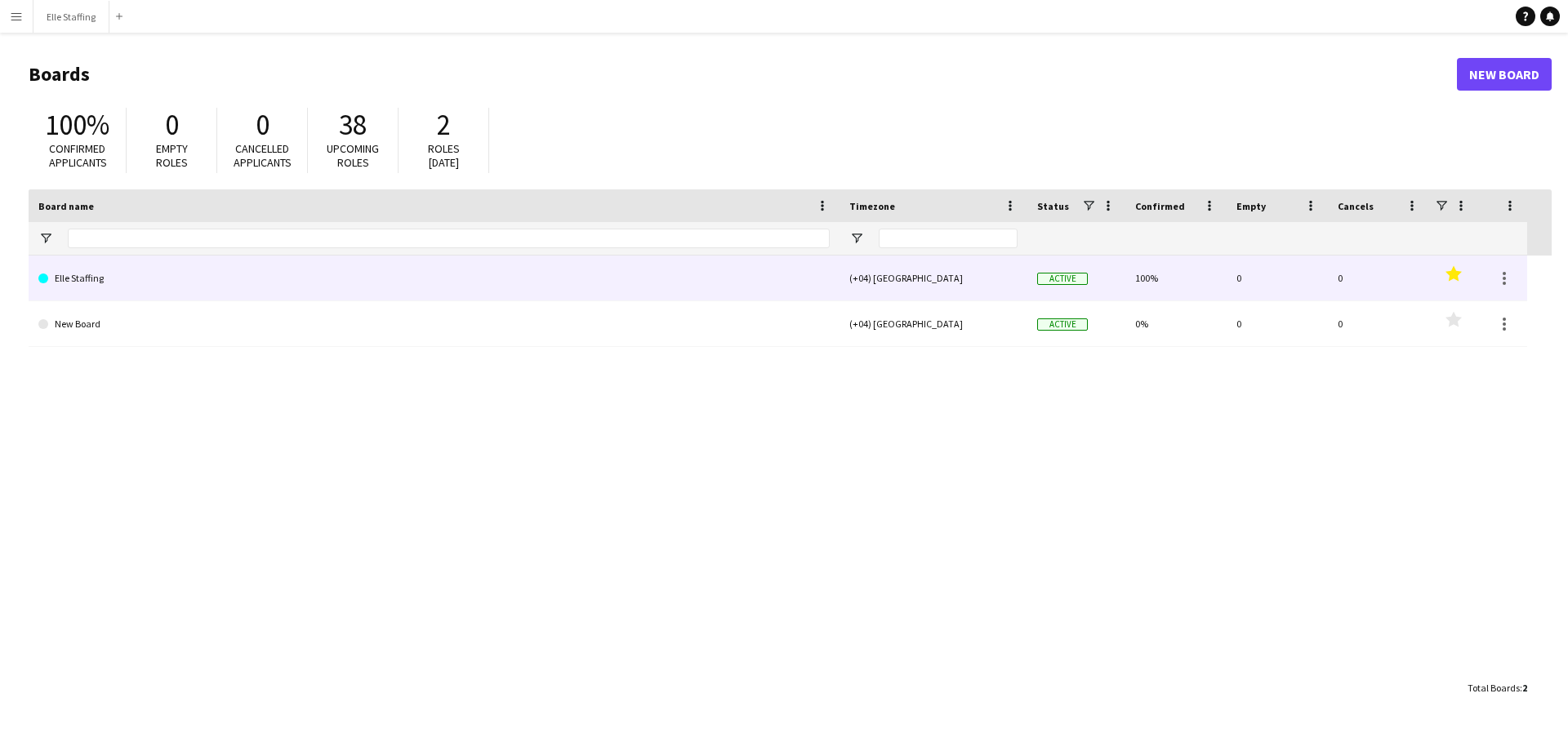
click at [296, 271] on link "Elle Staffing" at bounding box center [434, 278] width 791 height 46
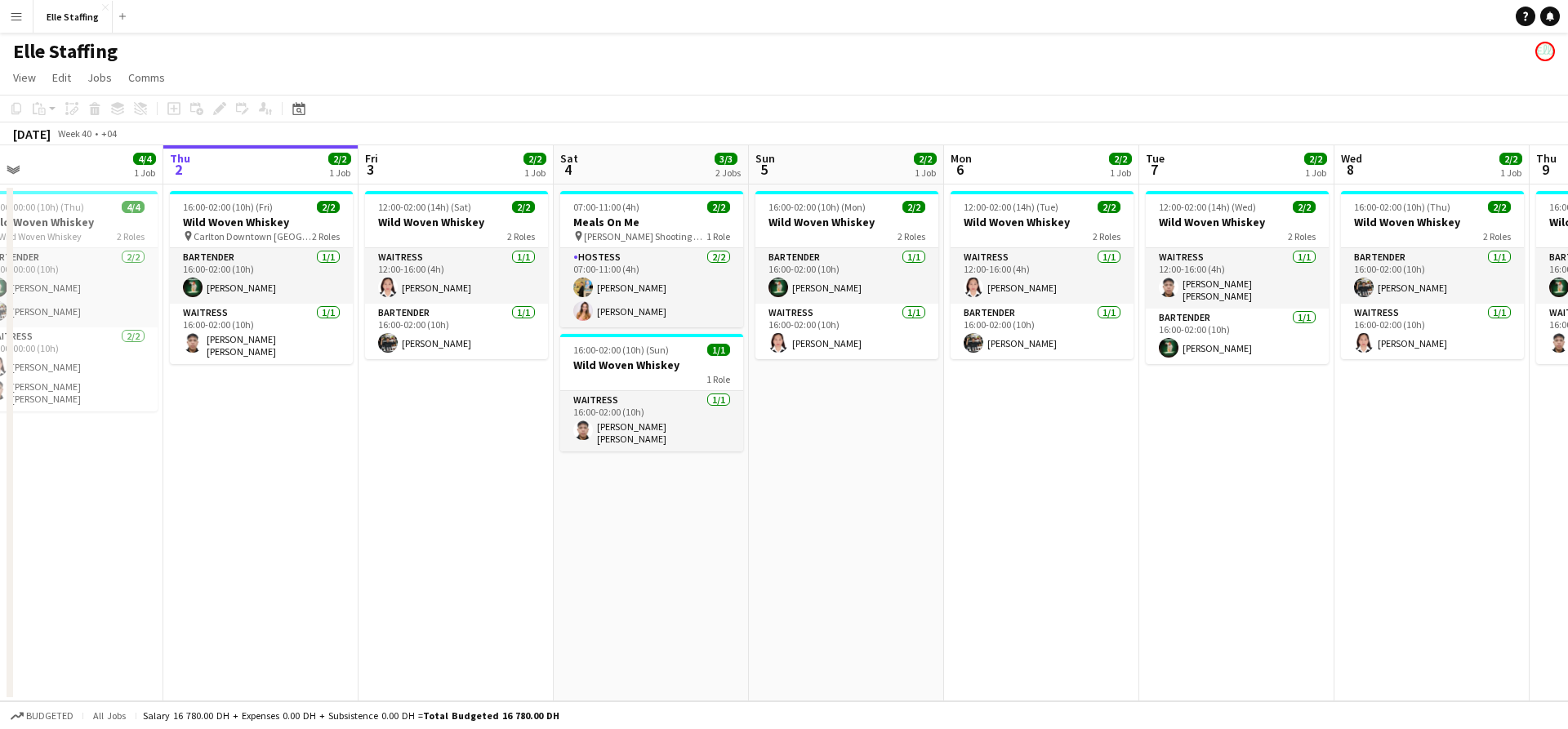
scroll to position [0, 419]
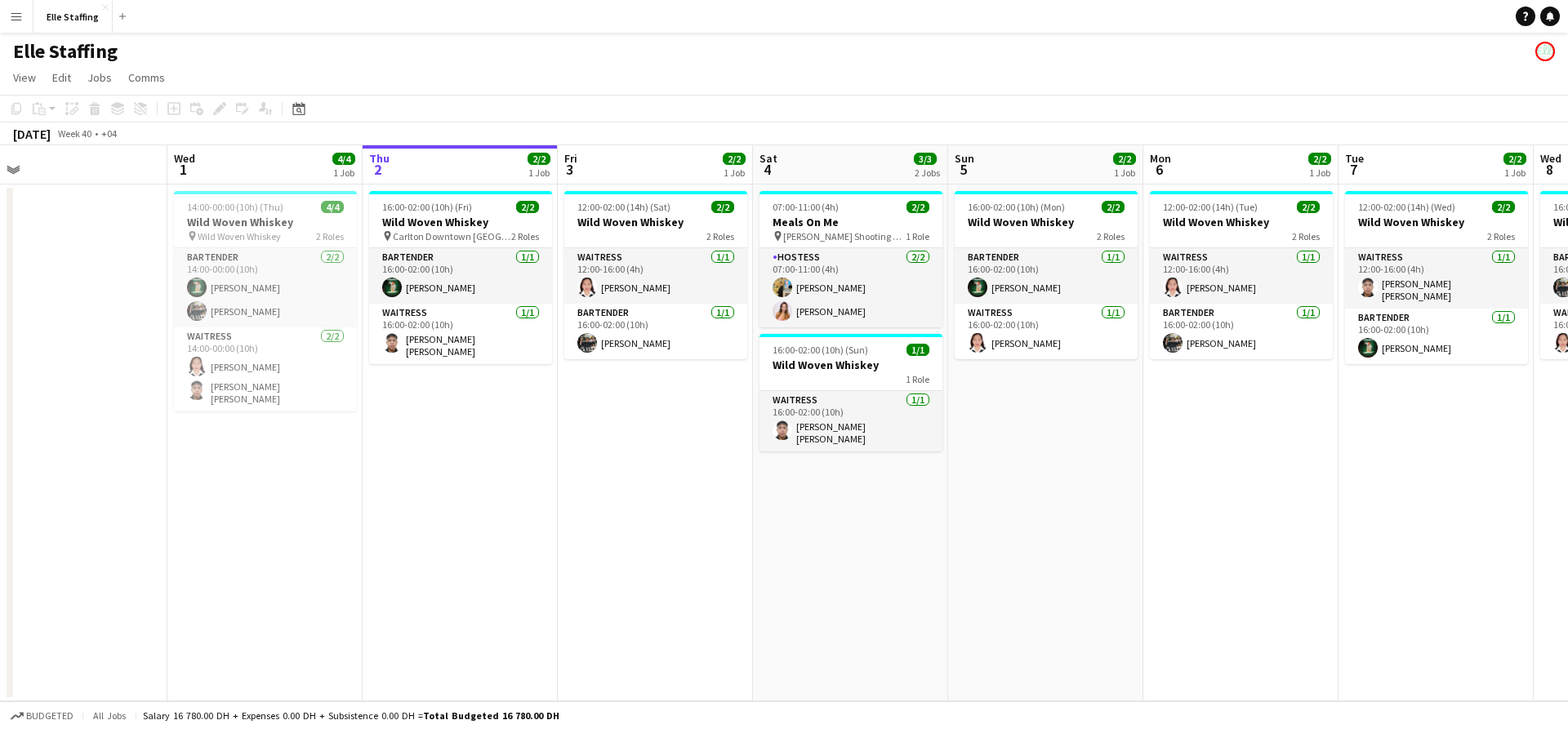
drag, startPoint x: 288, startPoint y: 511, endPoint x: 455, endPoint y: 511, distance: 167.0
click at [455, 511] on app-calendar-viewport "Sun 28 Mon 29 Tue 30 Wed 1 4/4 1 Job Thu 2 2/2 1 Job Fri 3 2/2 1 Job Sat 4 3/3 …" at bounding box center [784, 424] width 1568 height 556
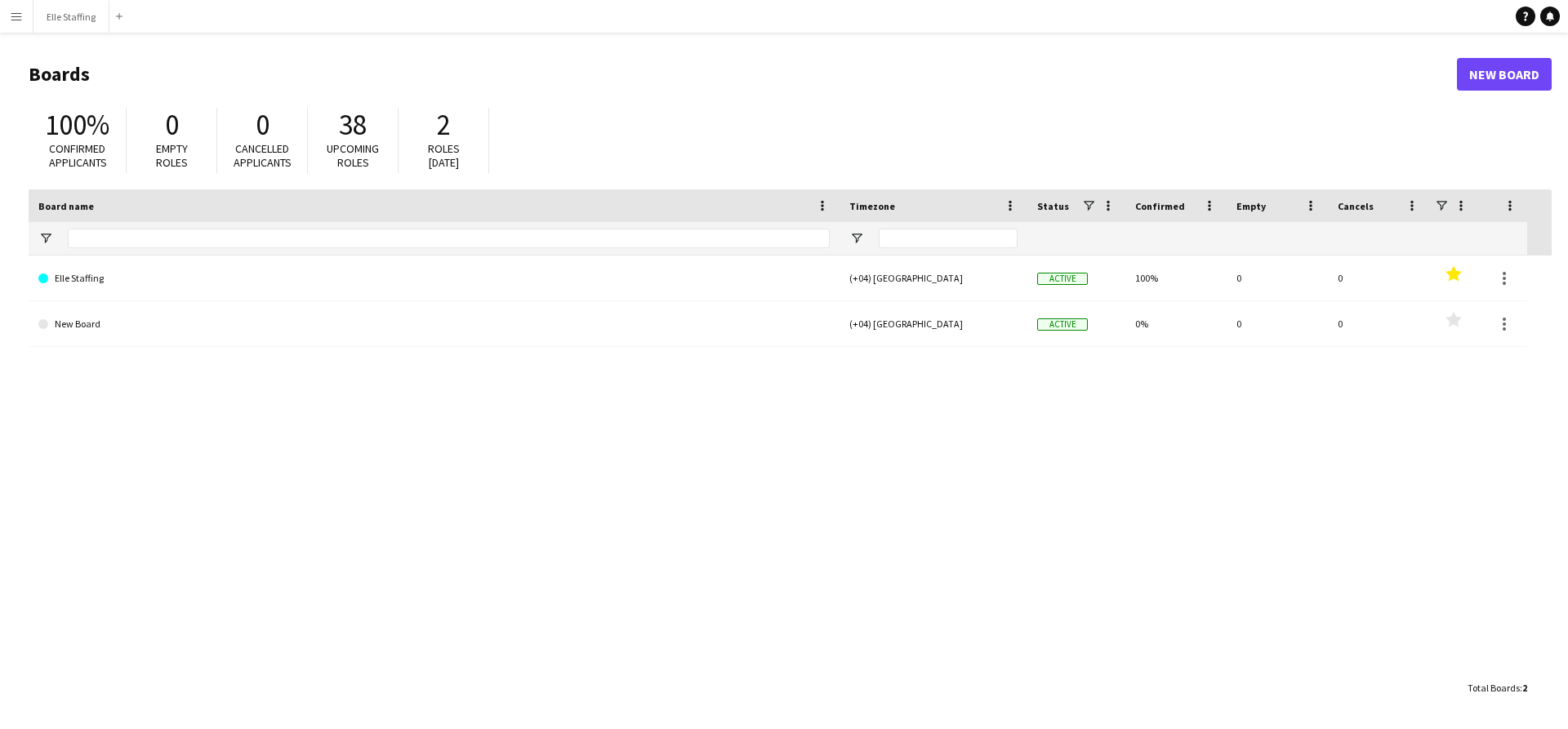
click at [27, 26] on button "Menu" at bounding box center [16, 16] width 33 height 33
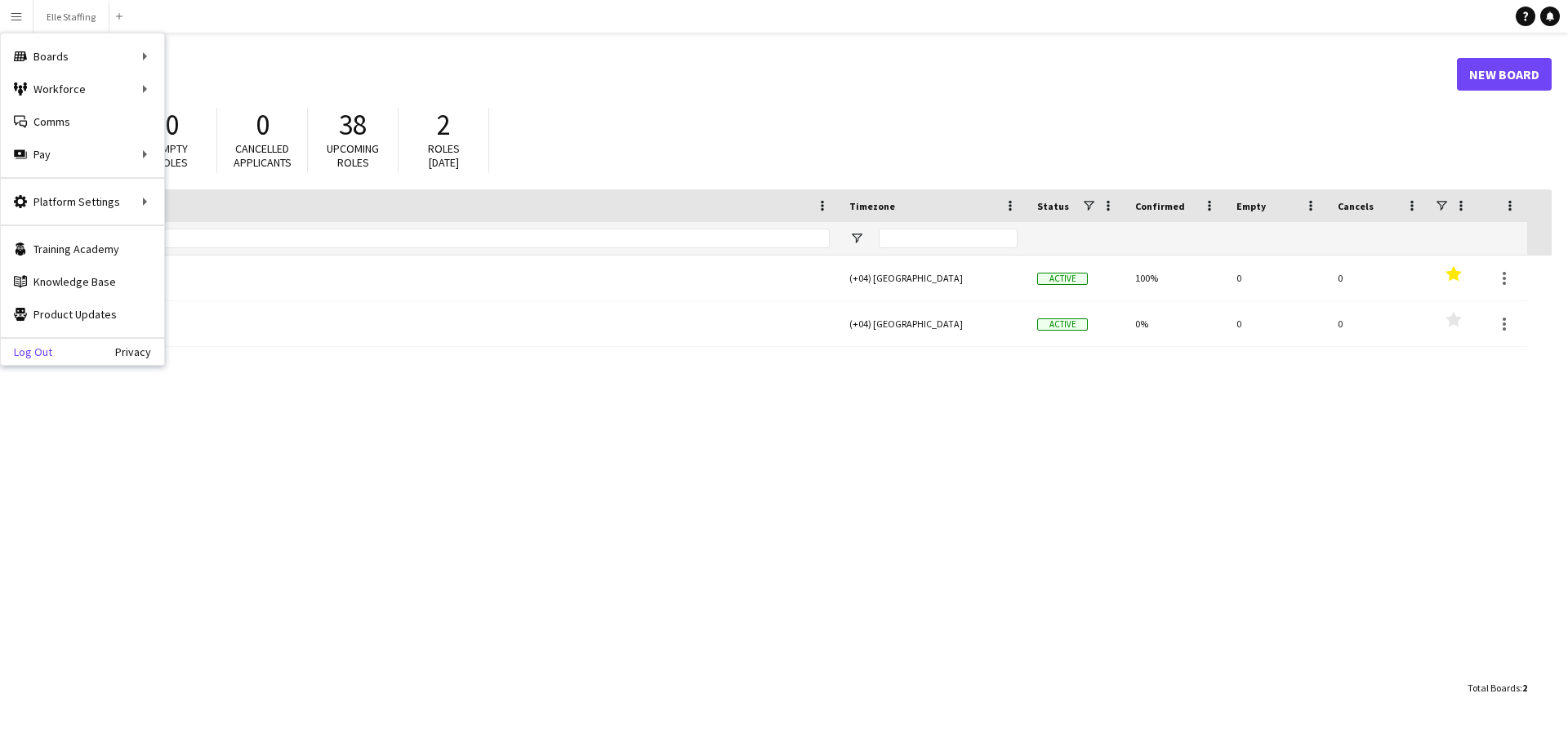
click at [35, 352] on link "Log Out" at bounding box center [26, 352] width 51 height 13
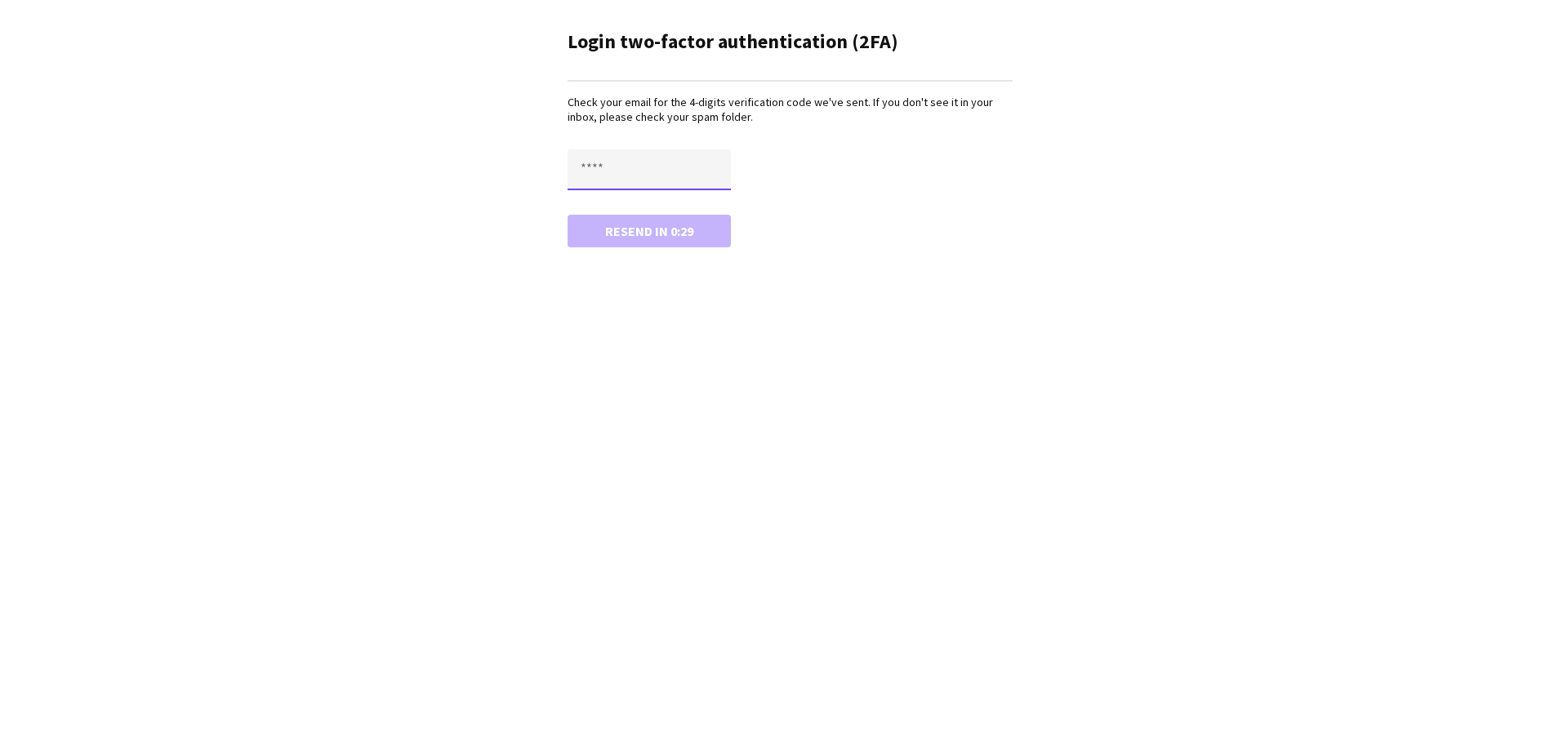
click at [603, 169] on input "text" at bounding box center [649, 170] width 163 height 41
type input "****"
click at [568, 215] on button "Confirm" at bounding box center [649, 231] width 163 height 33
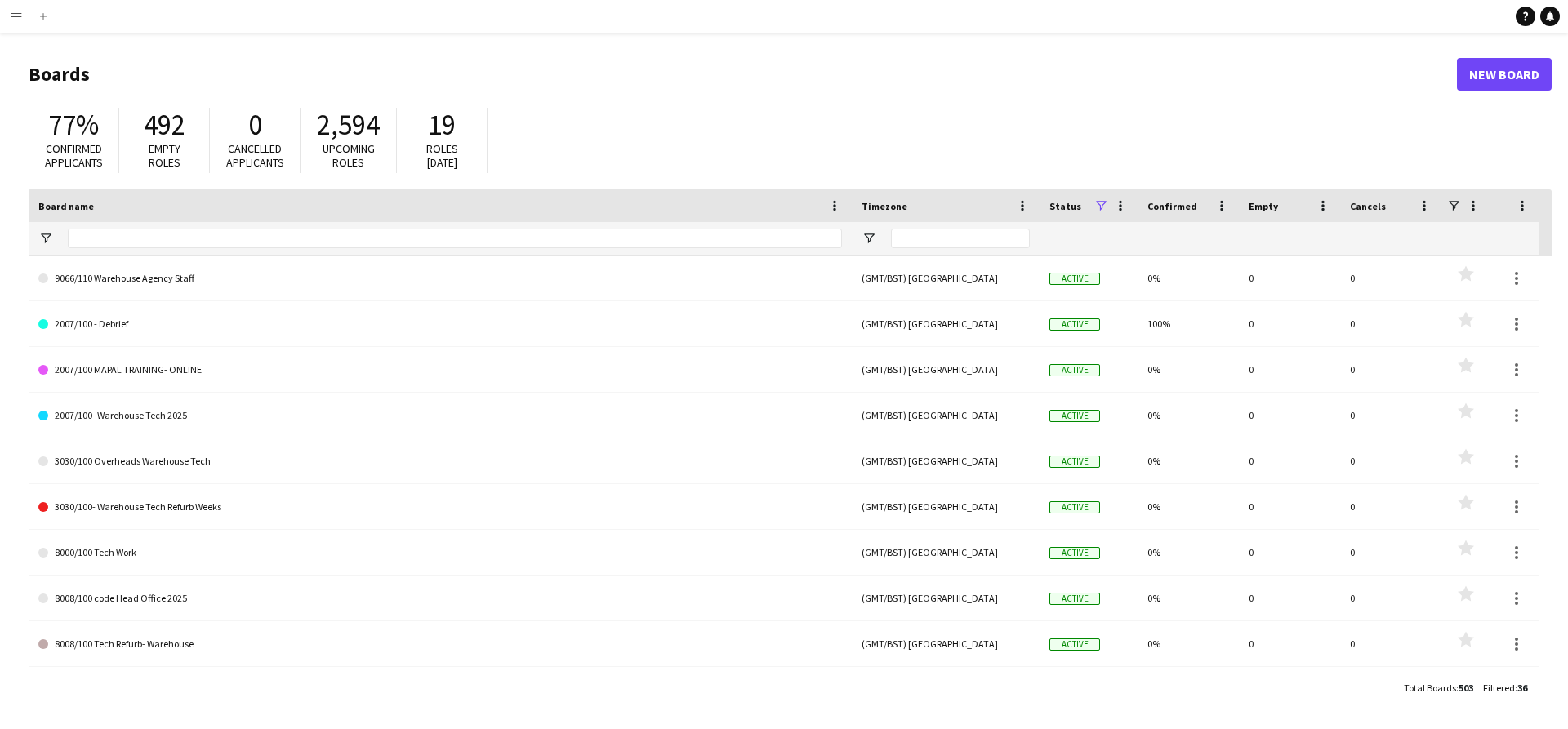
click at [23, 21] on button "Menu" at bounding box center [16, 16] width 33 height 33
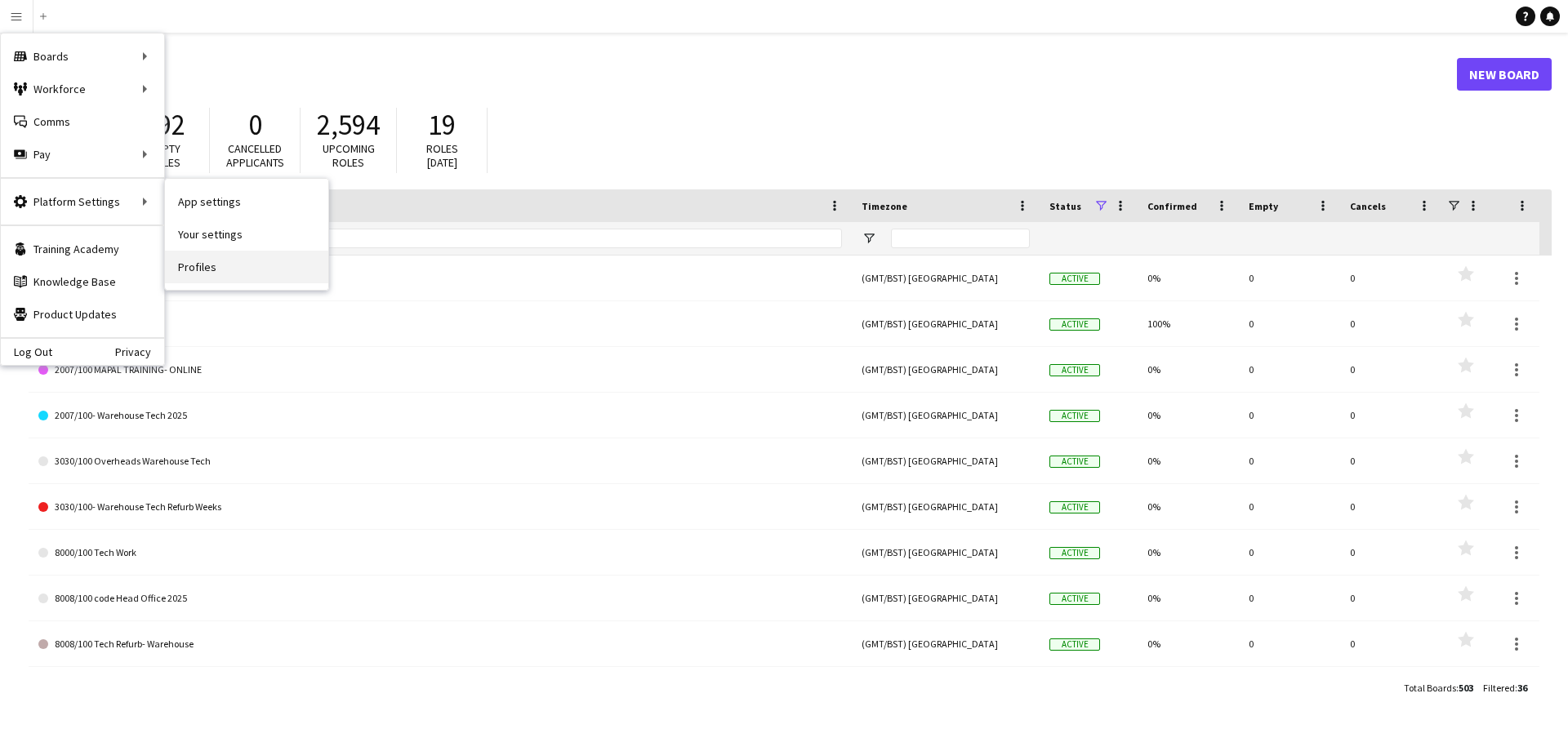
click at [195, 259] on link "Profiles" at bounding box center [246, 267] width 163 height 33
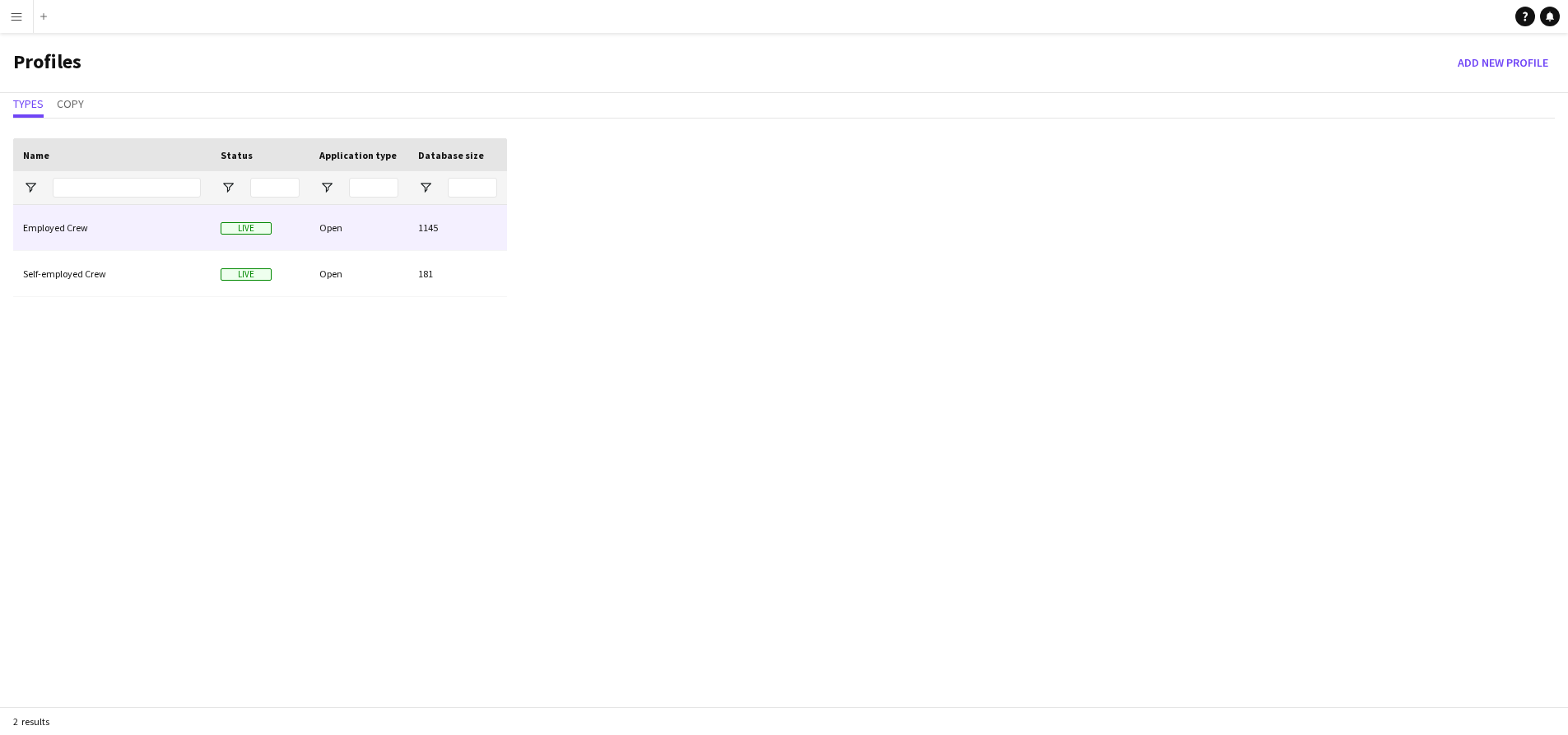
click at [119, 237] on div "Employed Crew" at bounding box center [112, 228] width 197 height 46
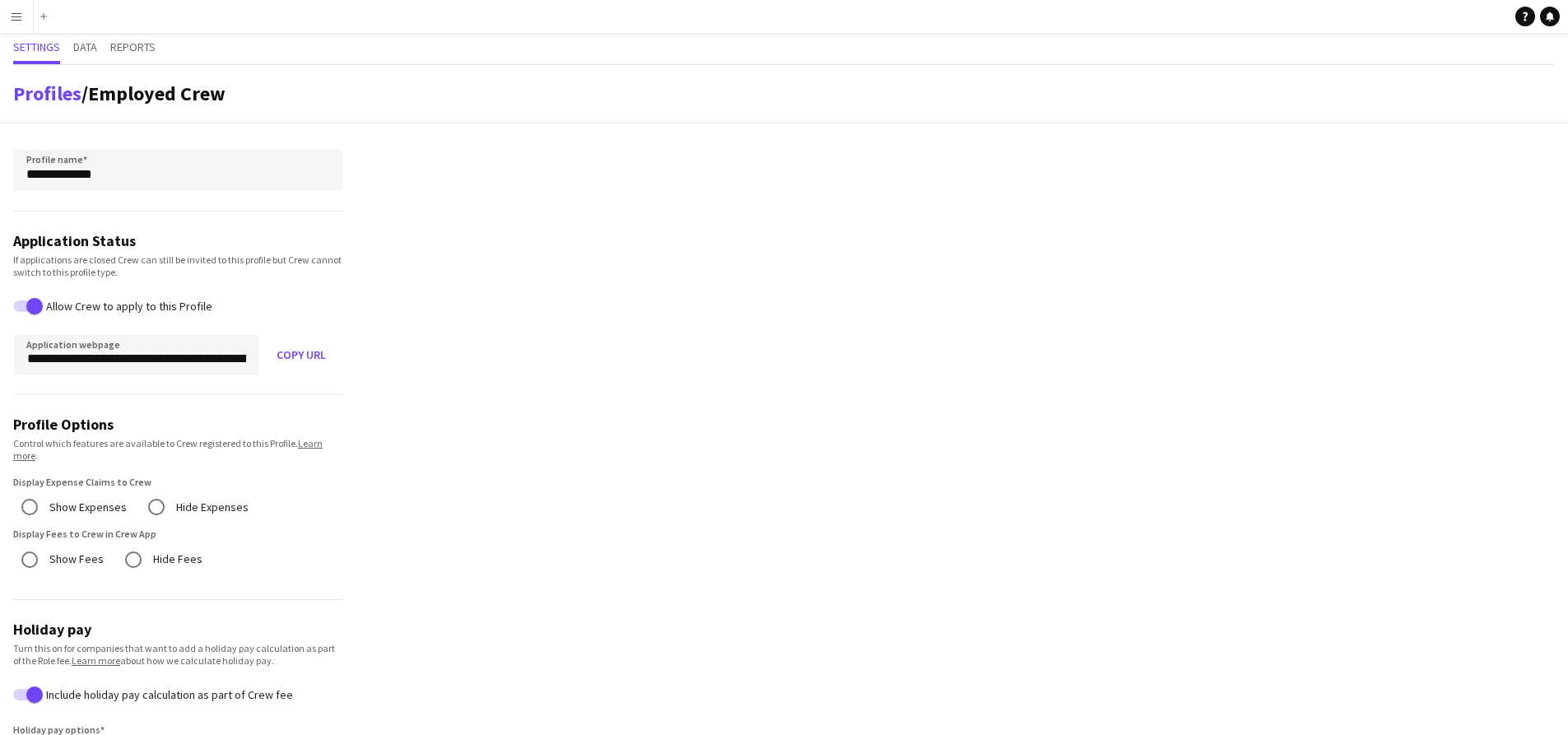
click at [100, 44] on div "Settings Data Reports" at bounding box center [784, 49] width 1541 height 32
click at [99, 44] on div "Settings Data Reports" at bounding box center [784, 49] width 1541 height 32
click at [97, 45] on span "Data" at bounding box center [85, 47] width 24 height 12
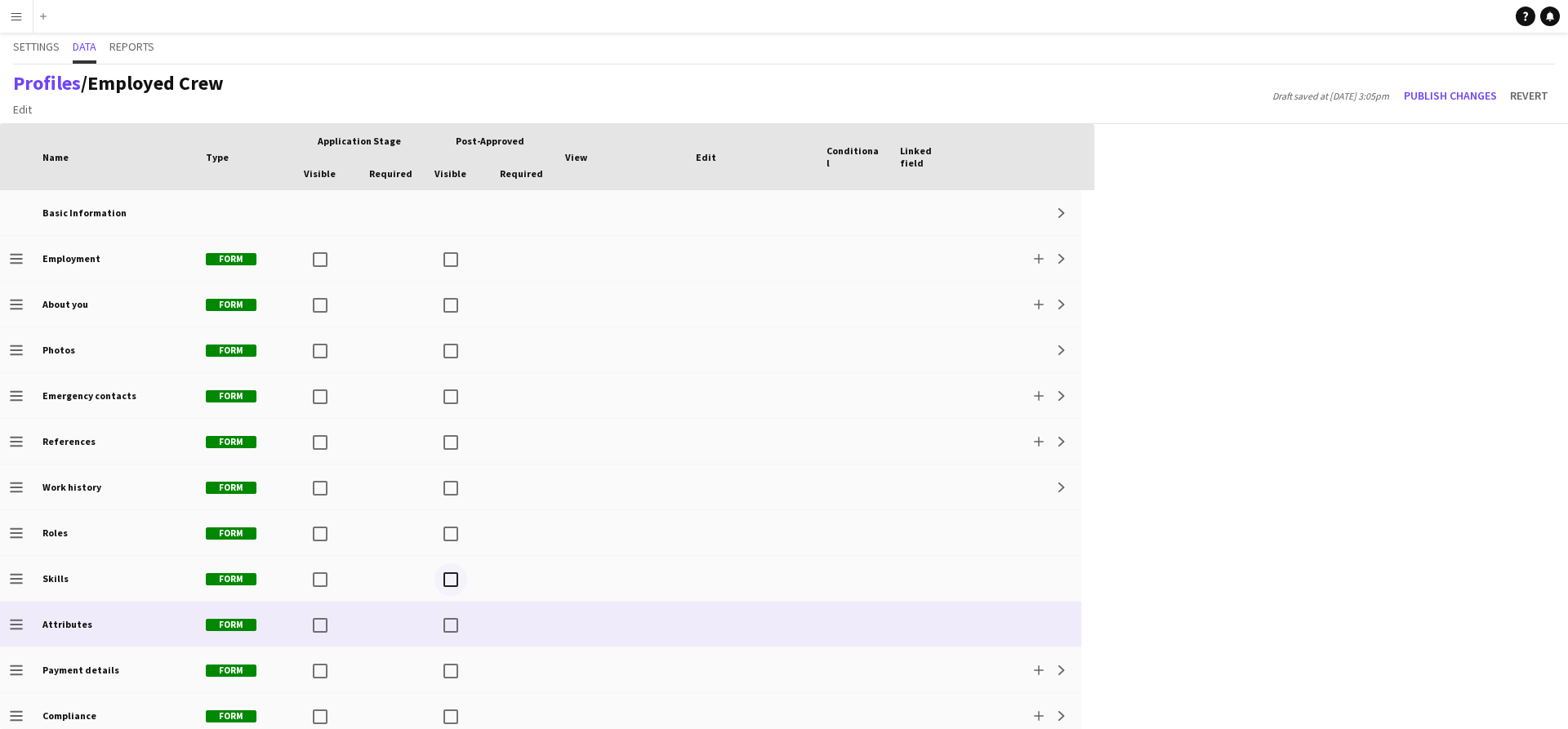
scroll to position [239, 0]
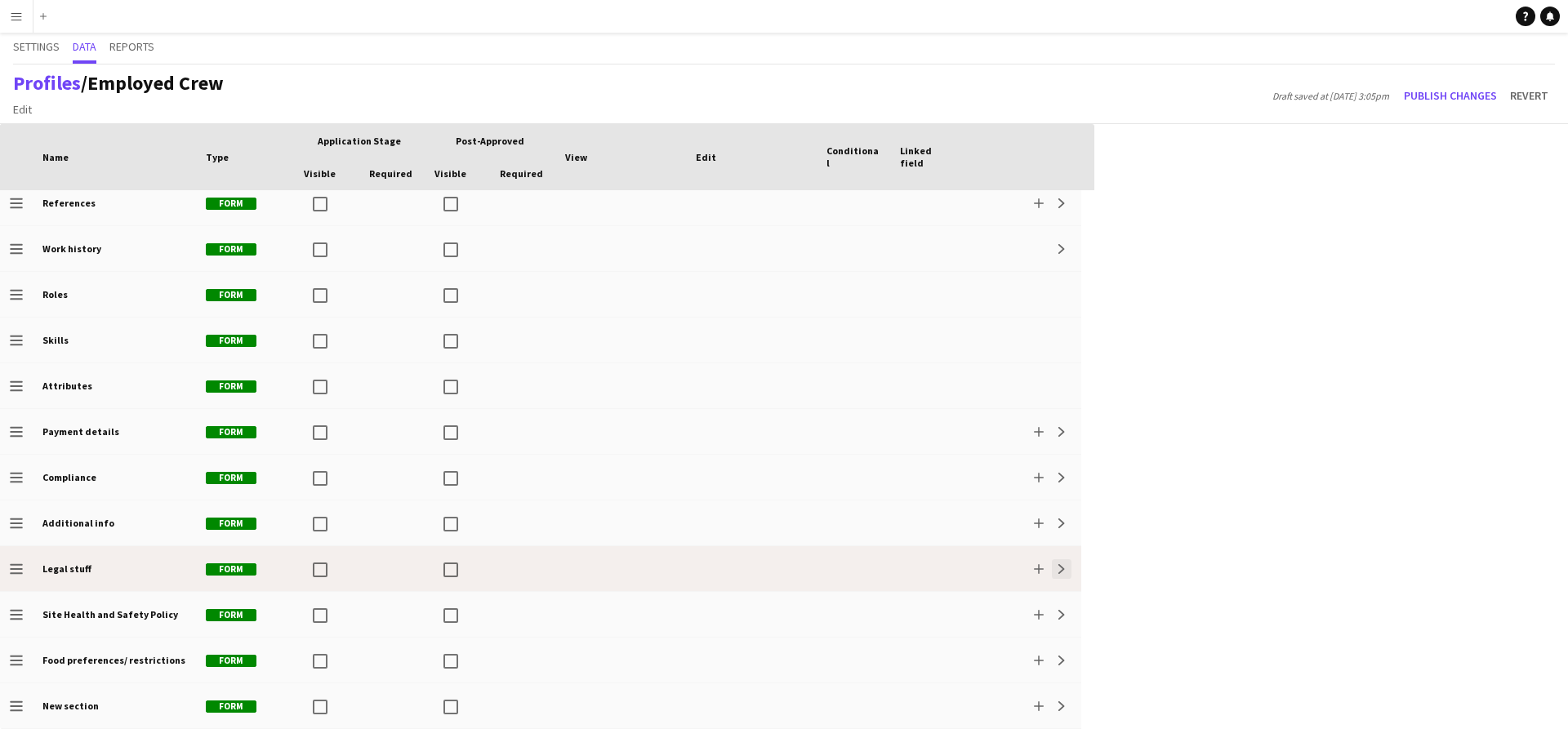
click at [1059, 571] on app-icon "Expand" at bounding box center [1062, 569] width 10 height 10
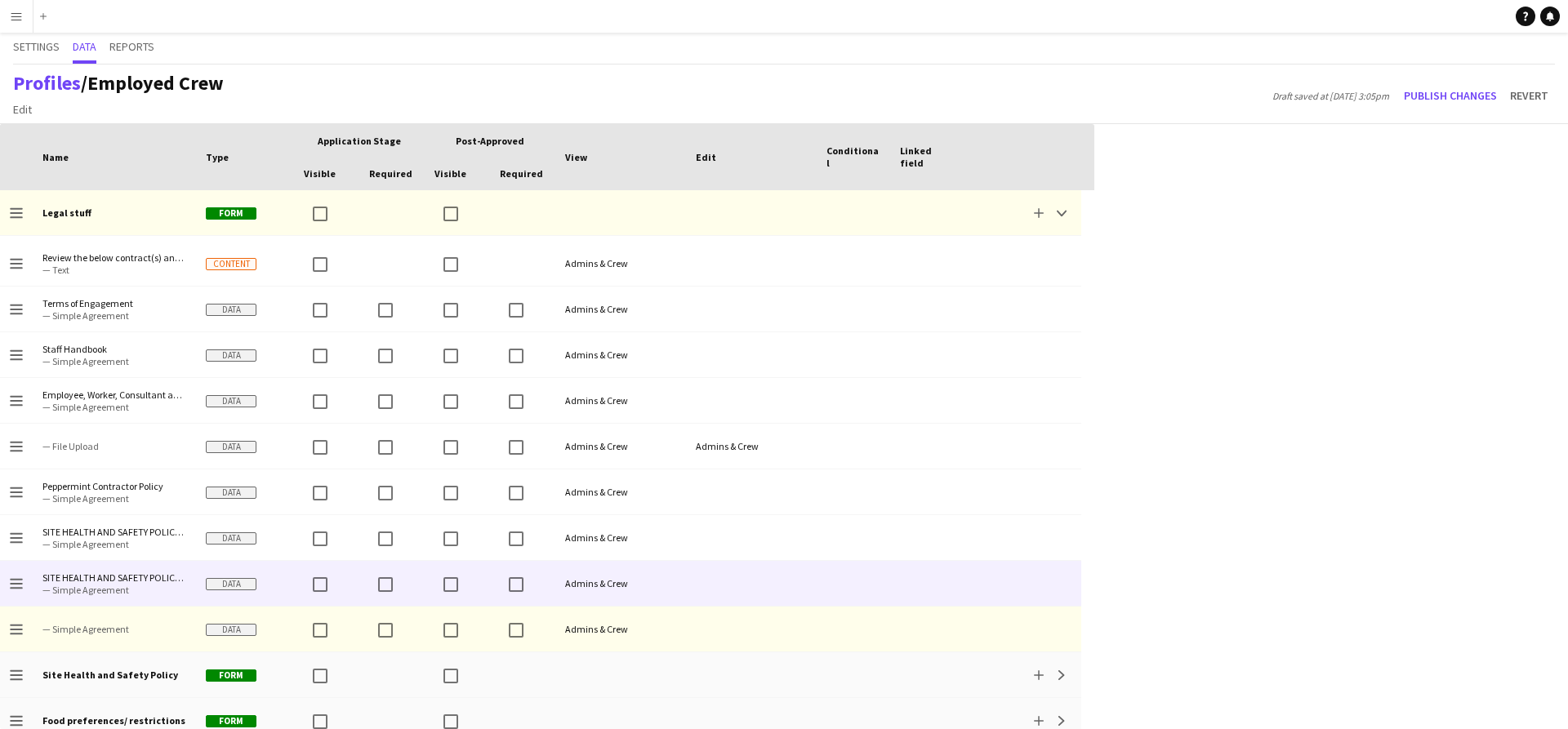
scroll to position [650, 0]
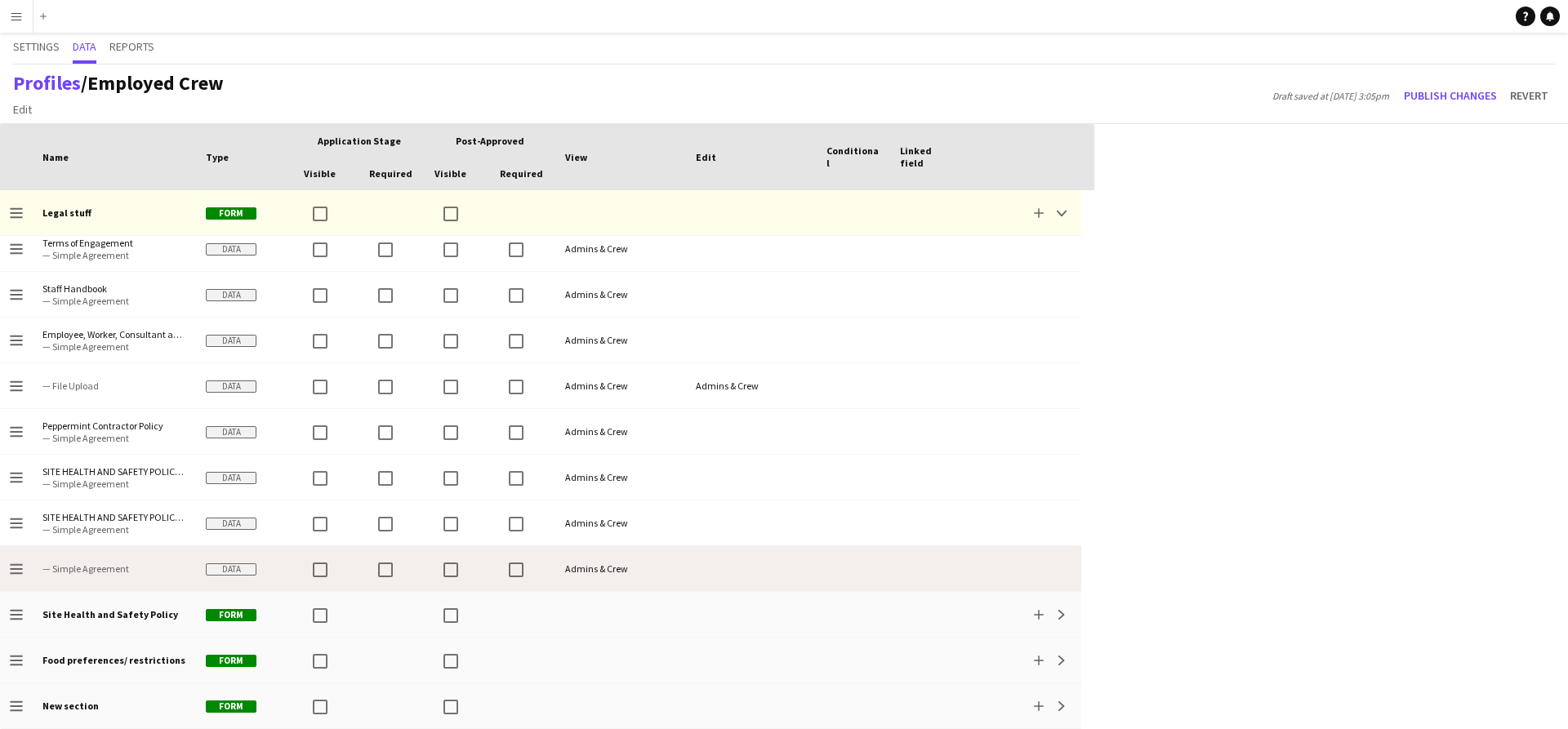
click at [834, 573] on div at bounding box center [854, 569] width 74 height 45
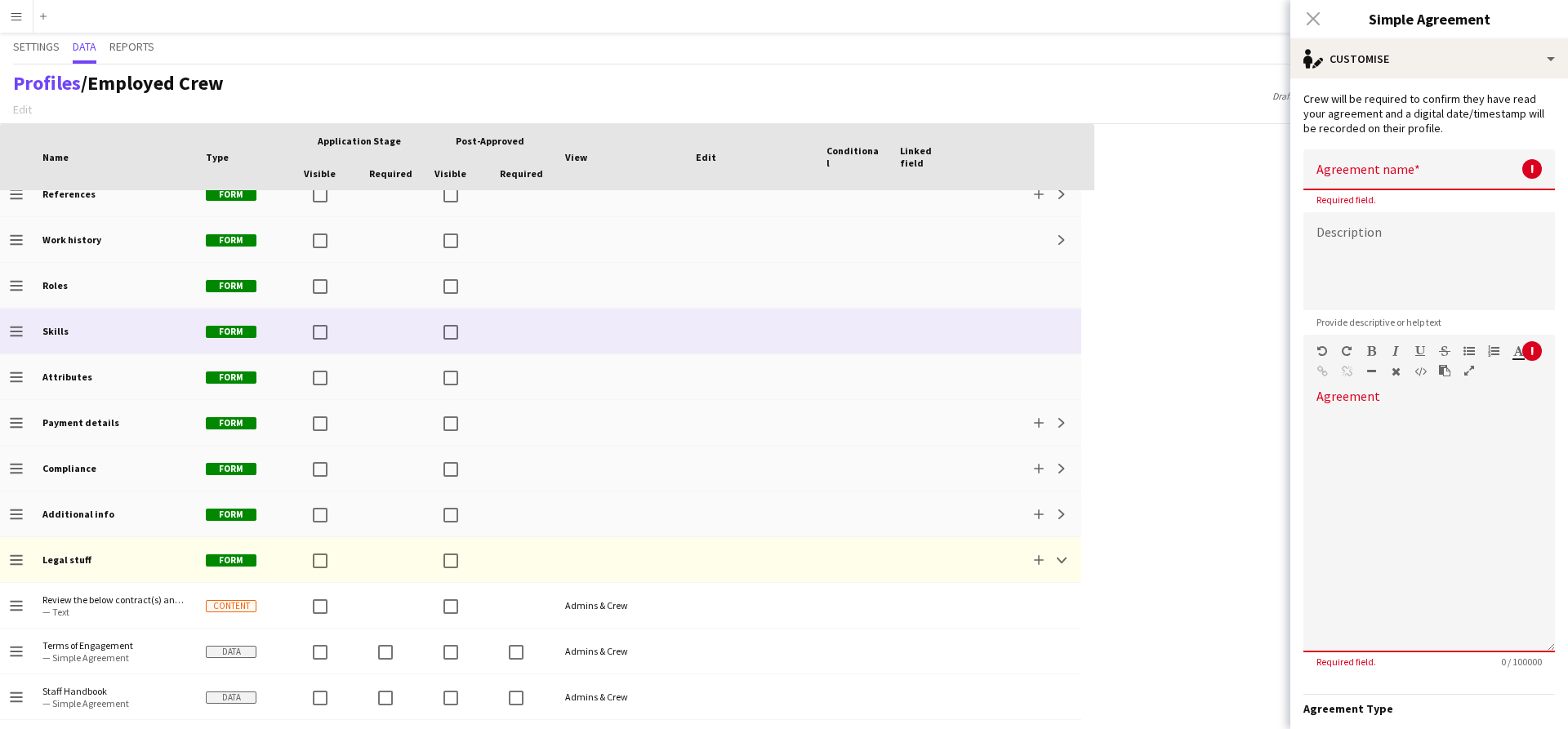
scroll to position [0, 0]
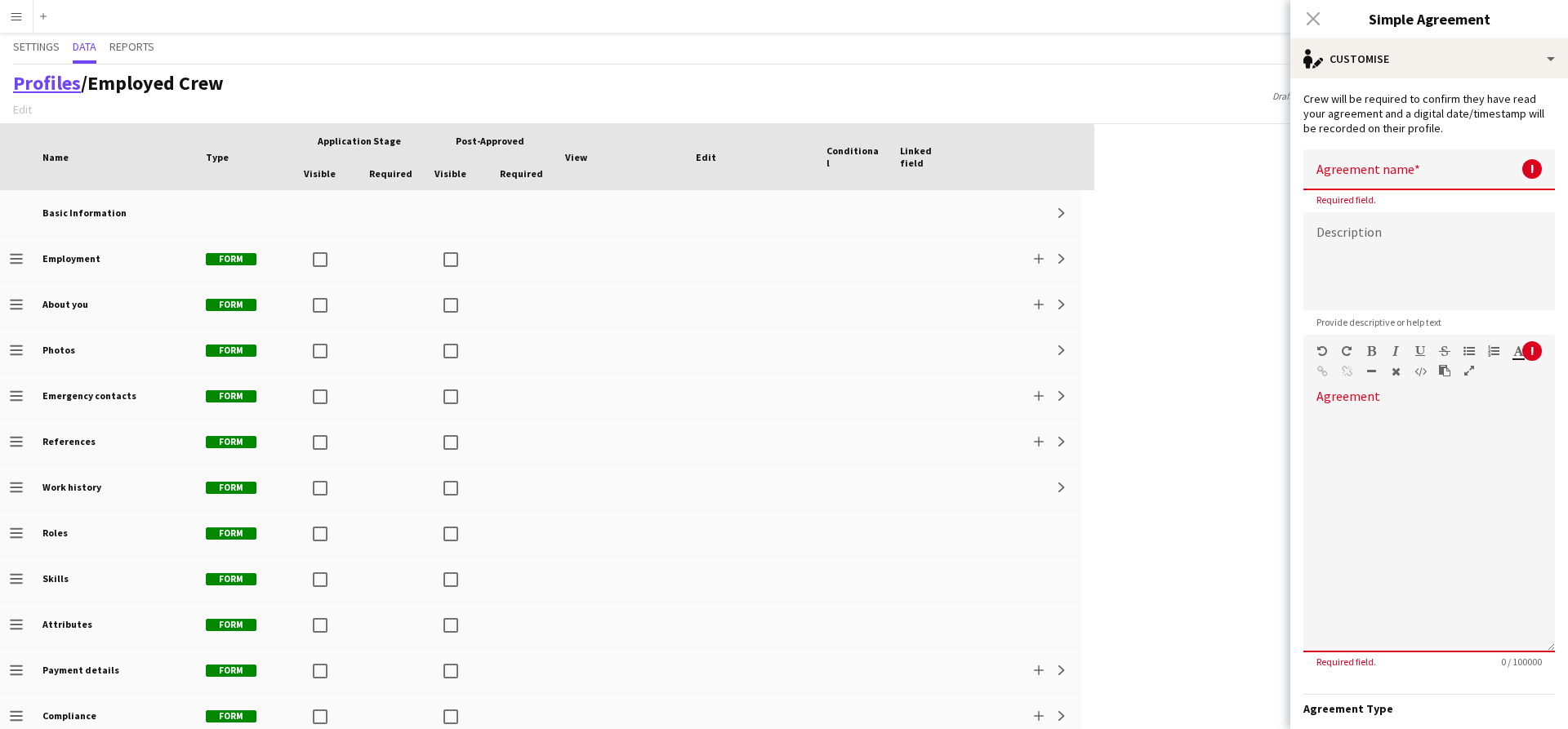
click at [65, 91] on link "Profiles" at bounding box center [47, 83] width 68 height 25
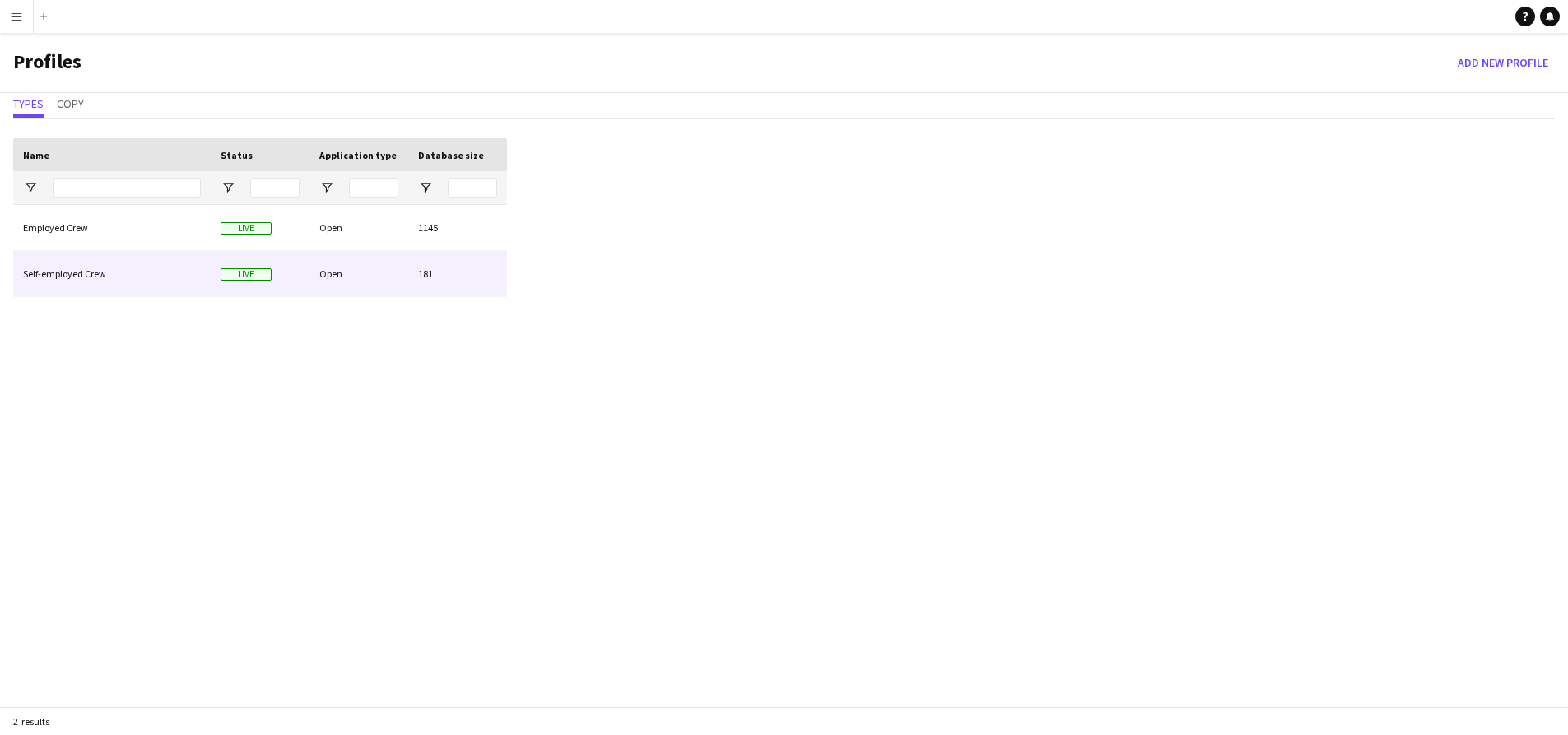
click at [68, 275] on div "Self-employed Crew" at bounding box center [112, 274] width 197 height 46
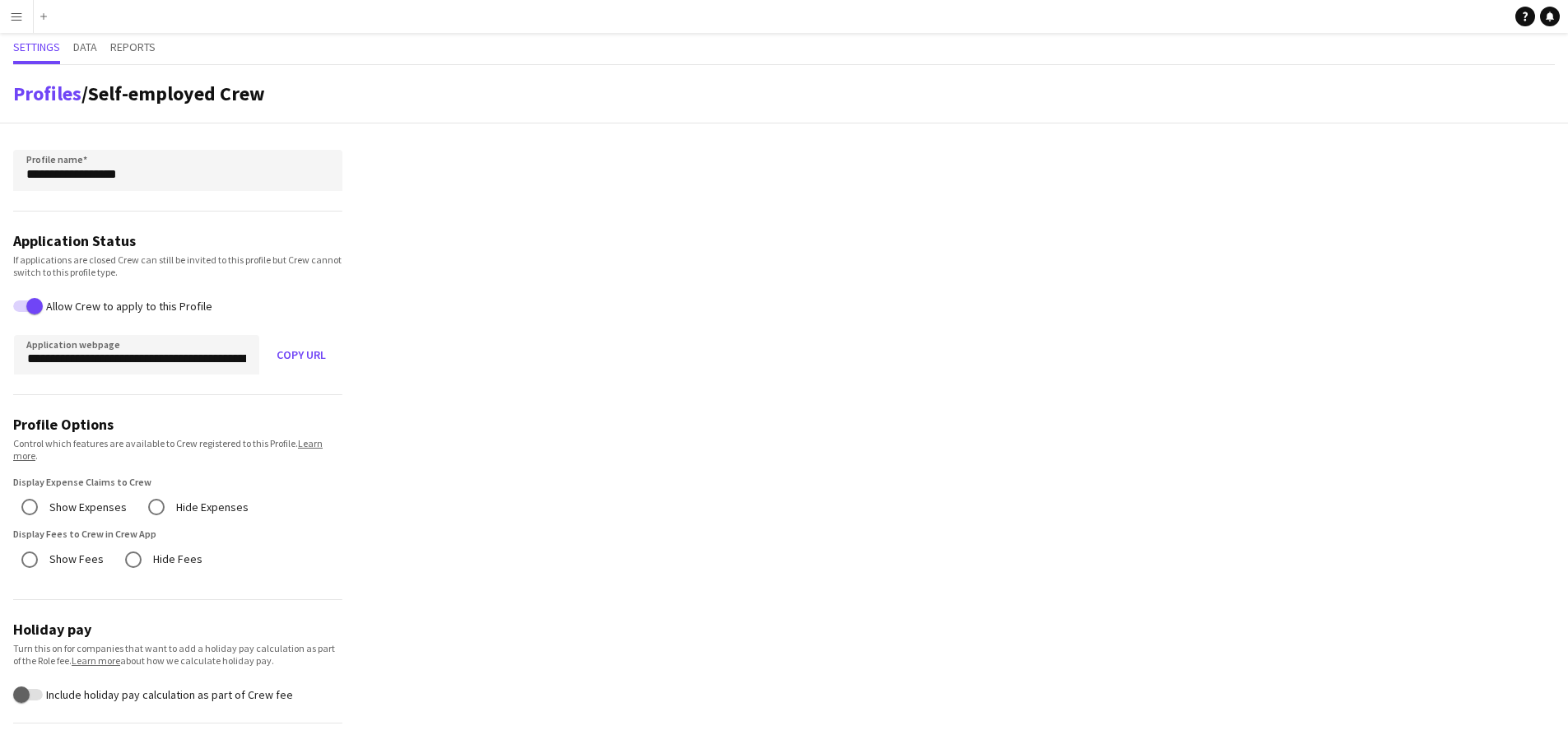
click at [57, 97] on link "Profiles" at bounding box center [47, 94] width 68 height 25
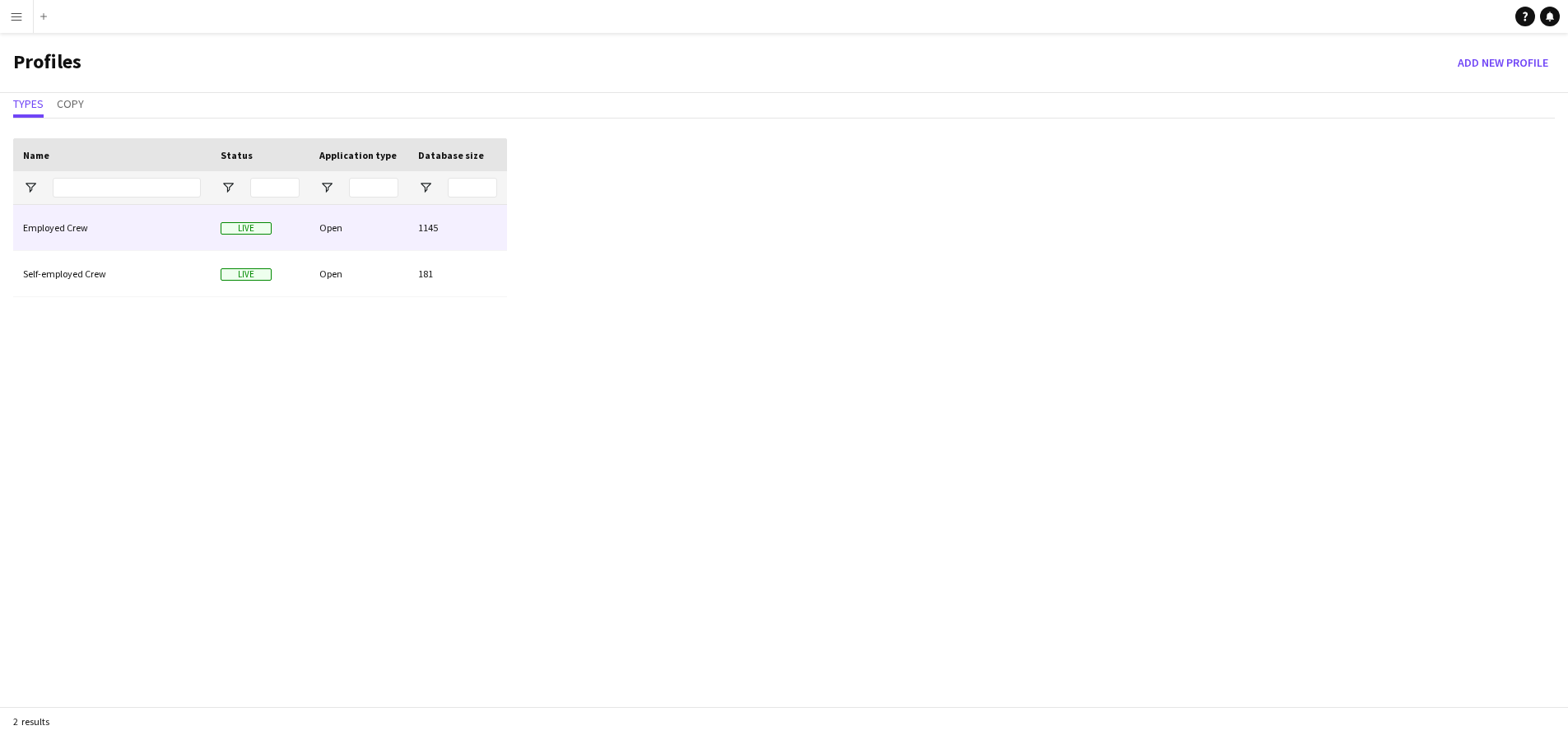
click at [123, 233] on div "Employed Crew" at bounding box center [112, 228] width 197 height 46
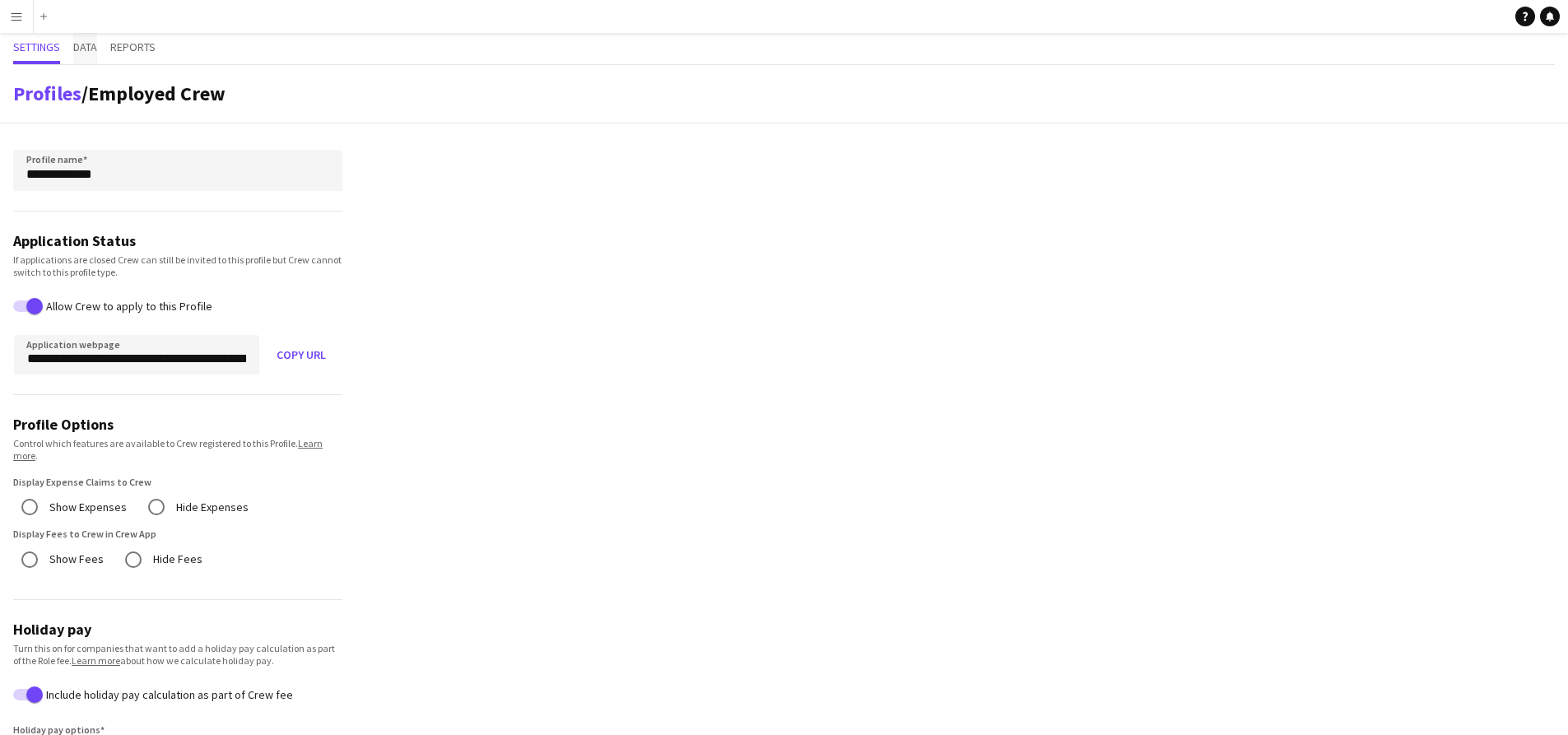
click at [82, 51] on span "Data" at bounding box center [85, 47] width 24 height 12
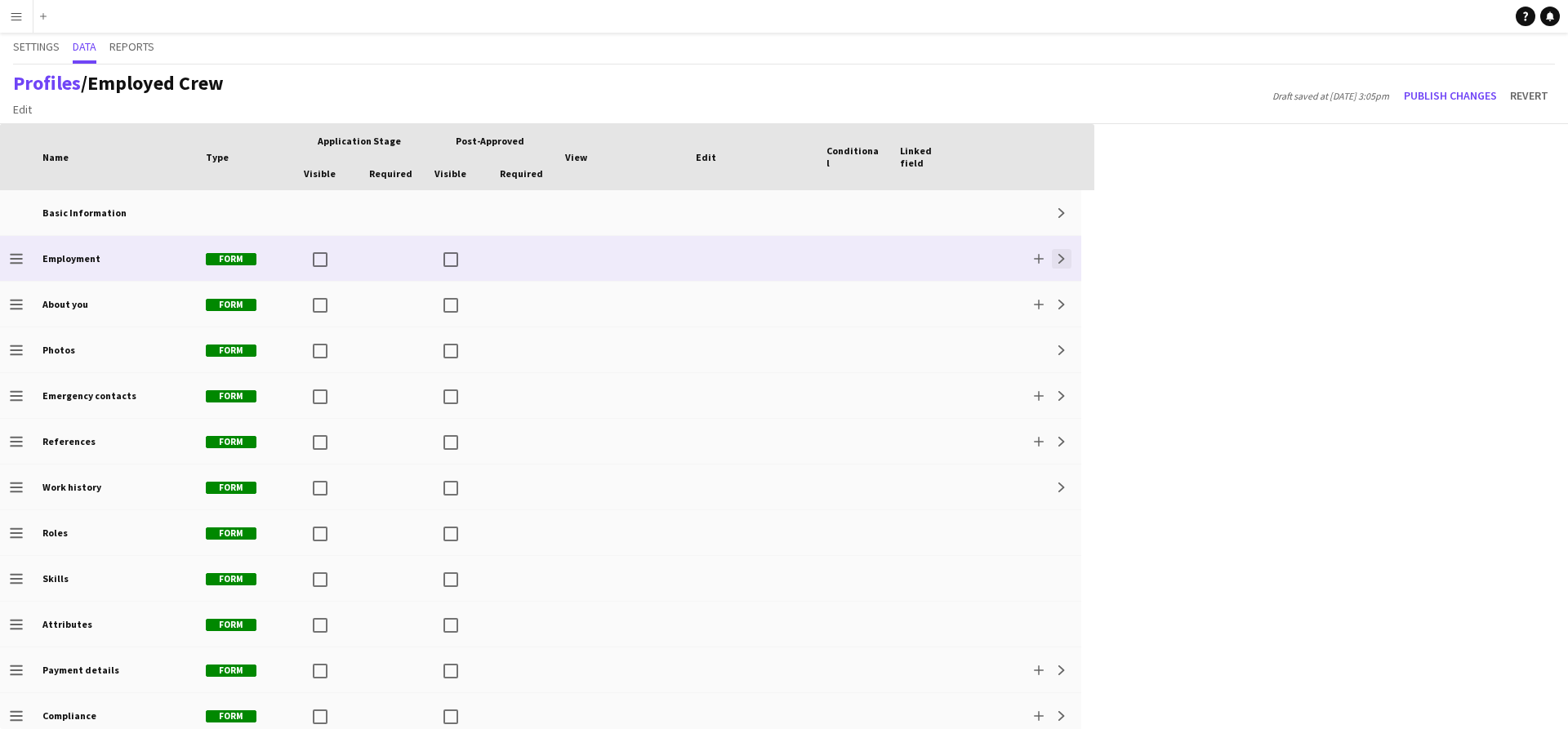
click at [1061, 257] on app-icon "Expand" at bounding box center [1062, 259] width 10 height 10
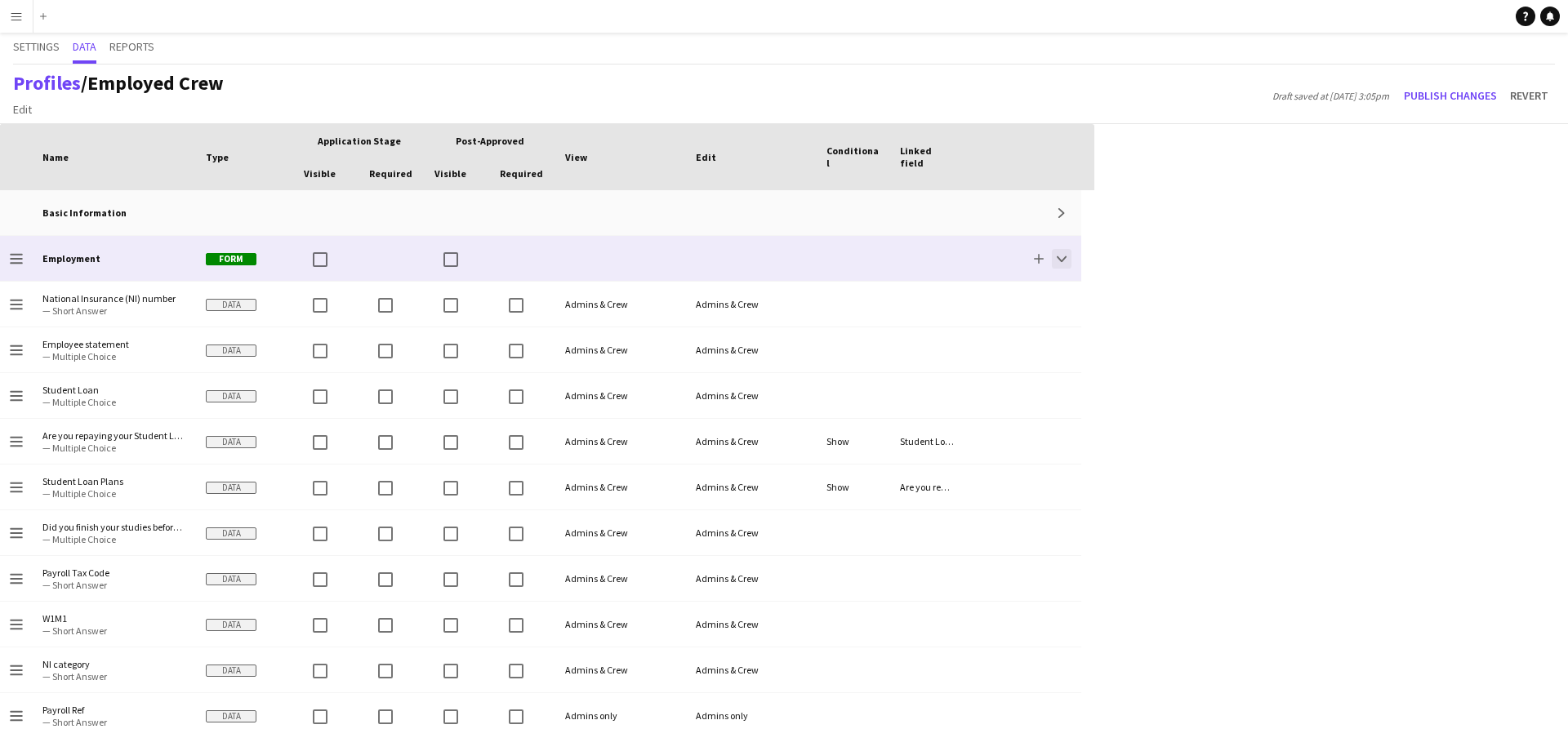
click at [1062, 259] on app-icon "Collapse" at bounding box center [1062, 259] width 10 height 10
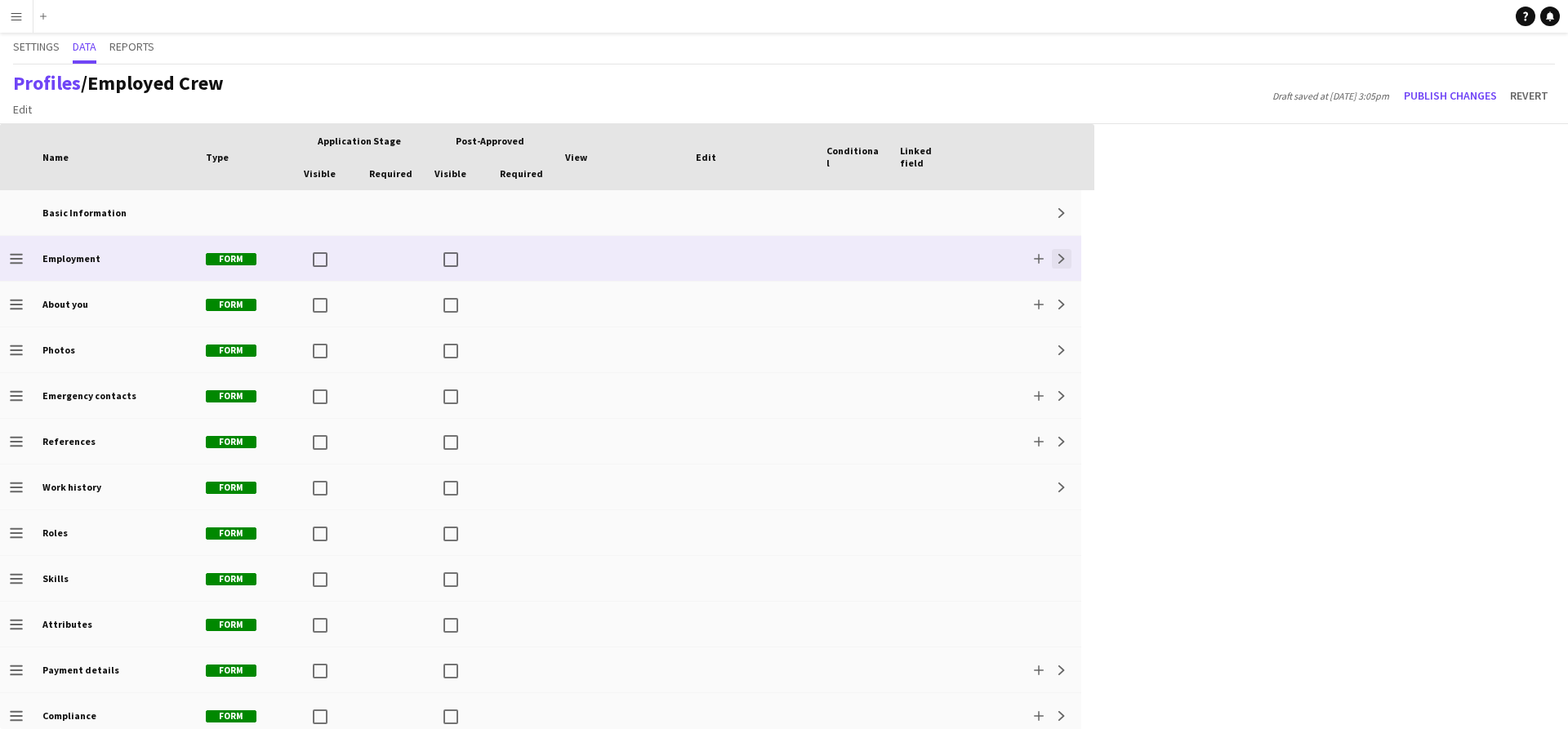
click at [1062, 259] on app-icon "Expand" at bounding box center [1062, 259] width 10 height 10
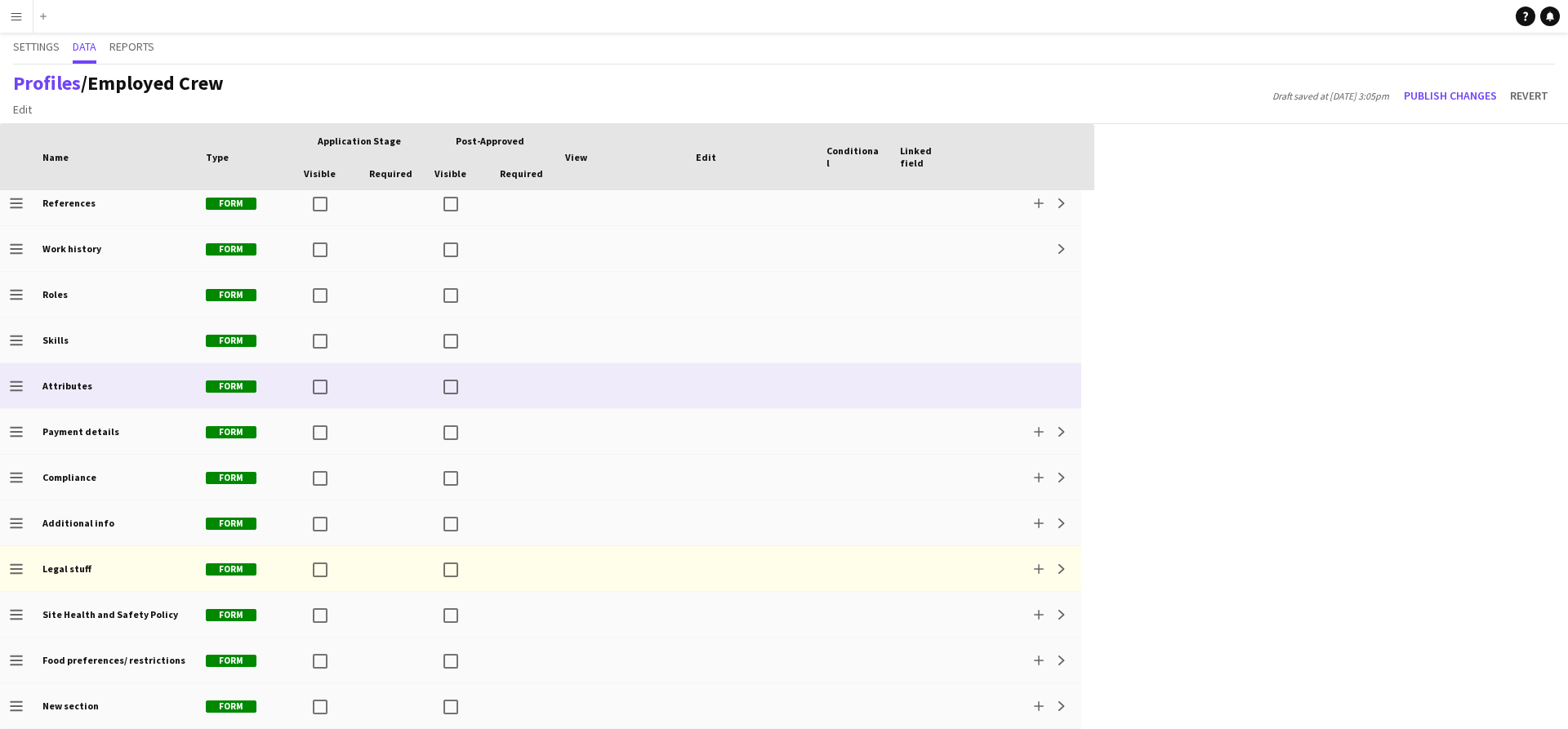
scroll to position [788, 0]
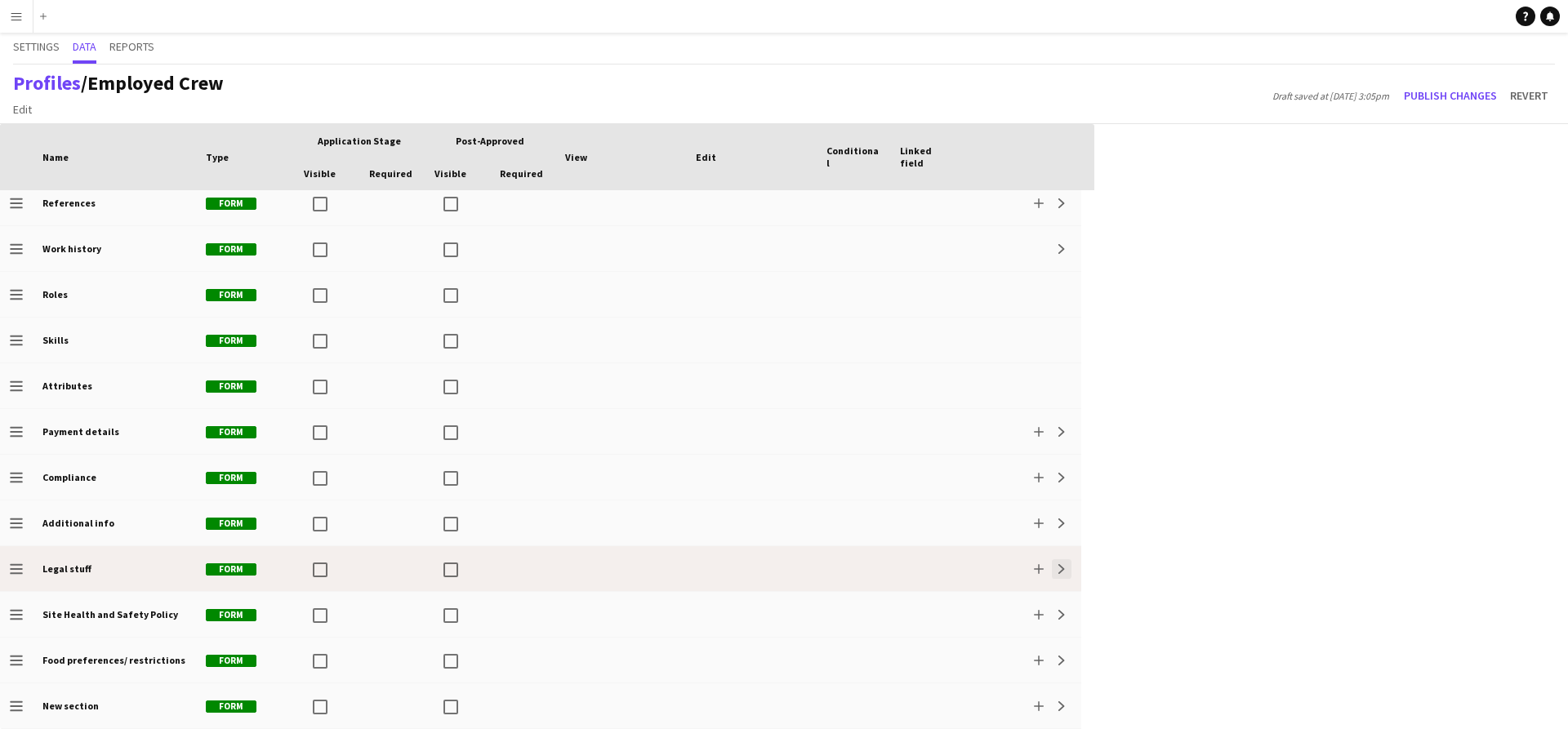
click at [1068, 569] on button "Expand" at bounding box center [1062, 568] width 19 height 19
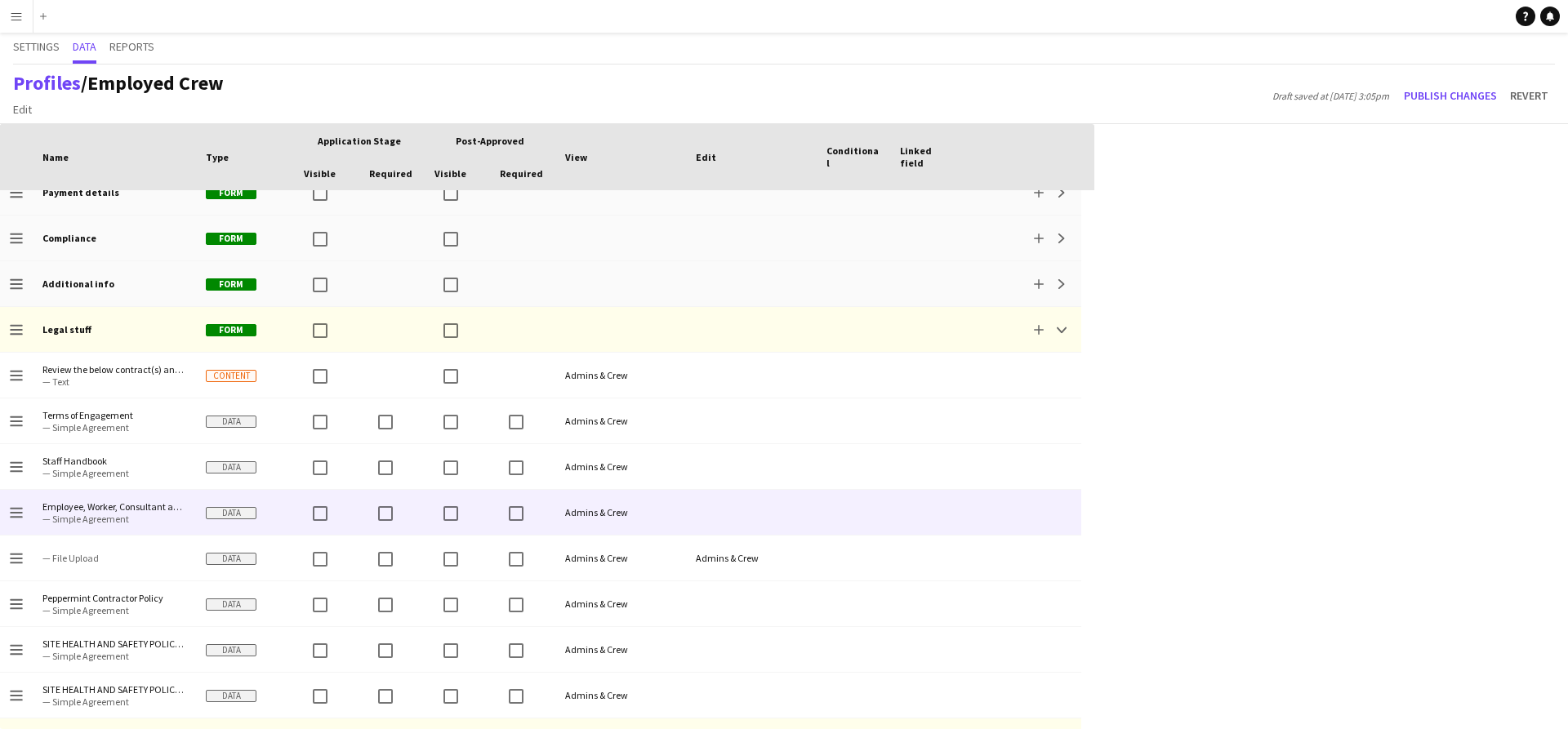
scroll to position [0, 0]
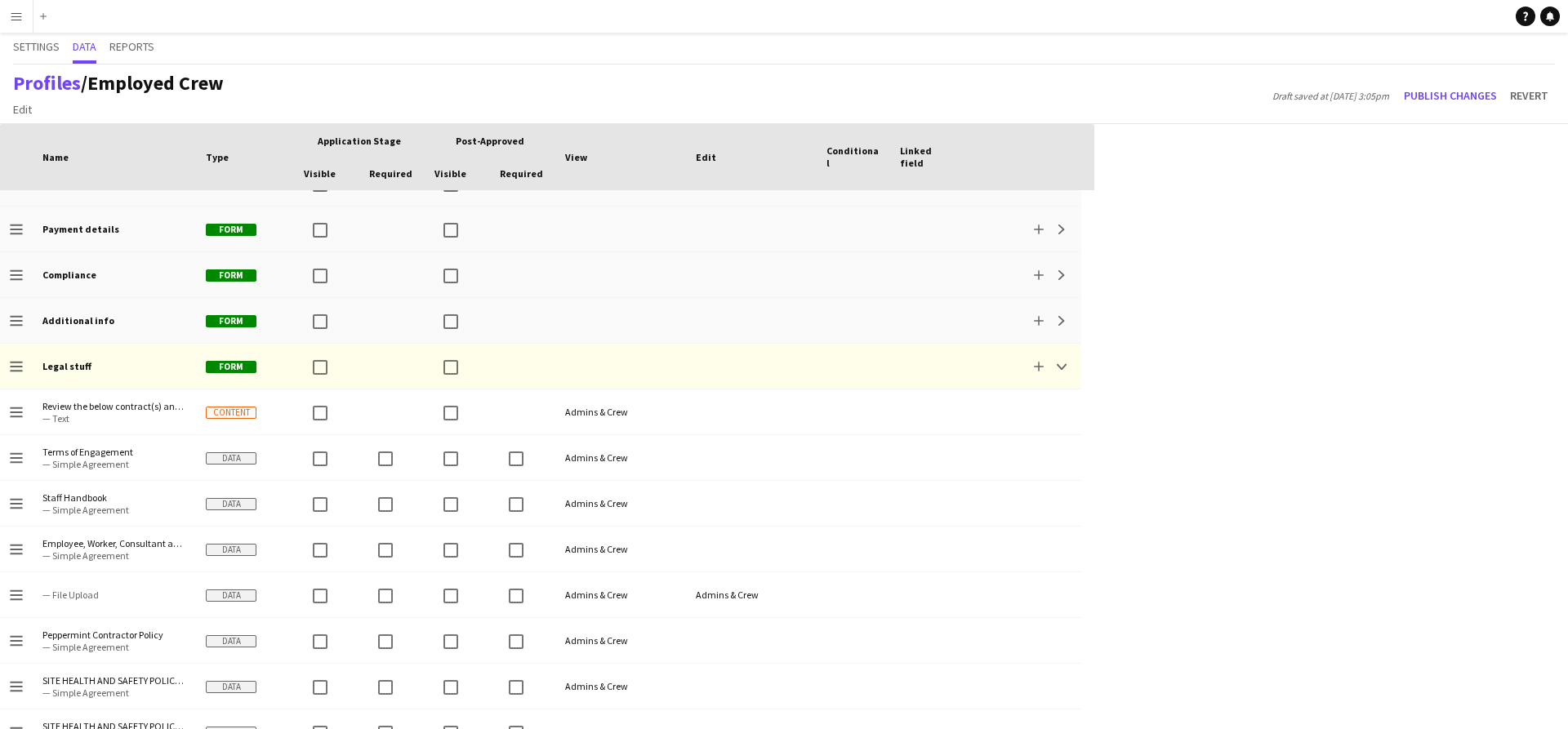
click at [1135, 408] on div "Press SPACE to select this row Drag here to set row groups Drag here to set col…" at bounding box center [784, 426] width 1568 height 605
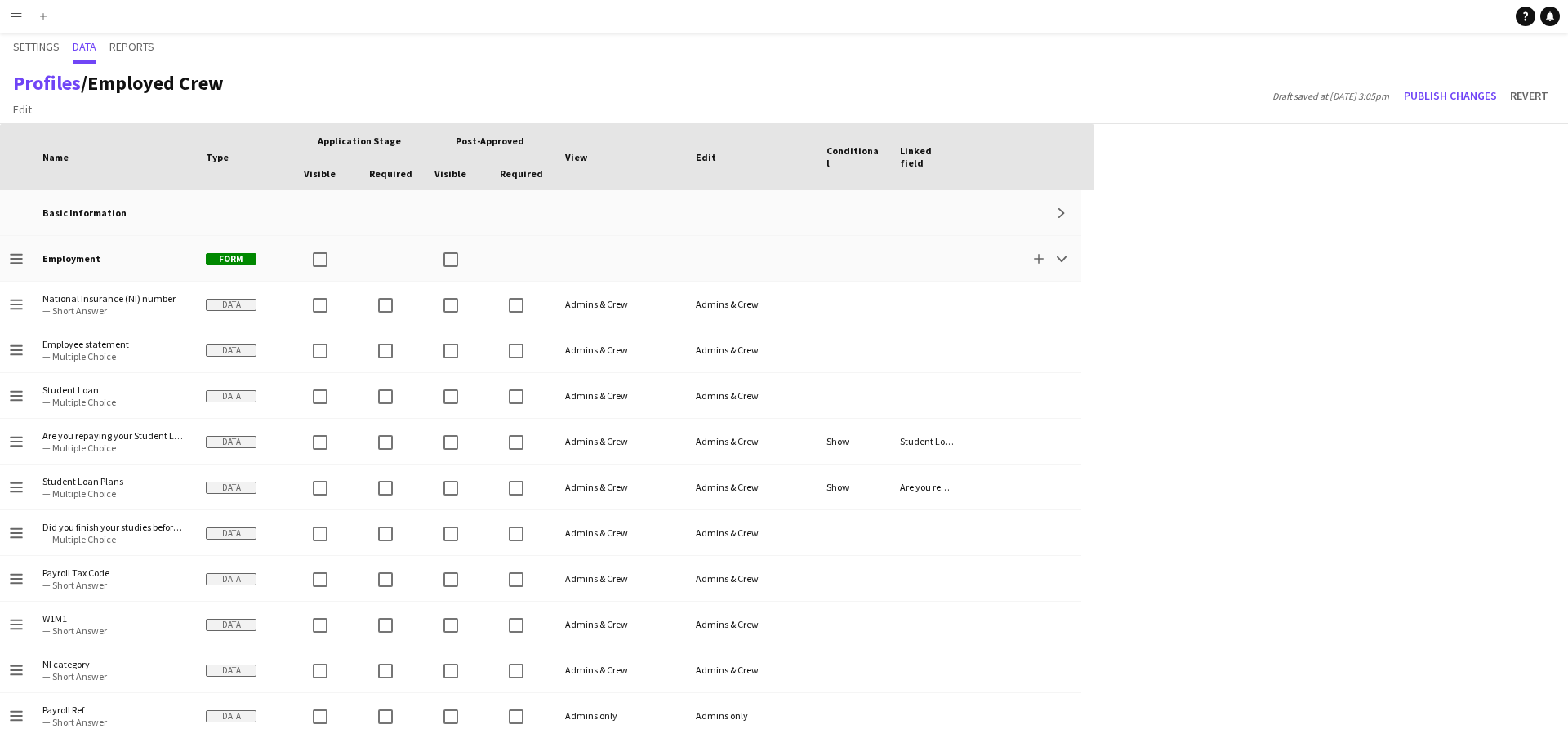
click at [1121, 202] on div "Press SPACE to select this row Drag here to set row groups Drag here to set col…" at bounding box center [784, 426] width 1568 height 605
click at [1499, 276] on div "Press SPACE to select this row Drag here to set row groups Drag here to set col…" at bounding box center [784, 426] width 1568 height 605
click at [30, 76] on link "Profiles" at bounding box center [47, 83] width 68 height 25
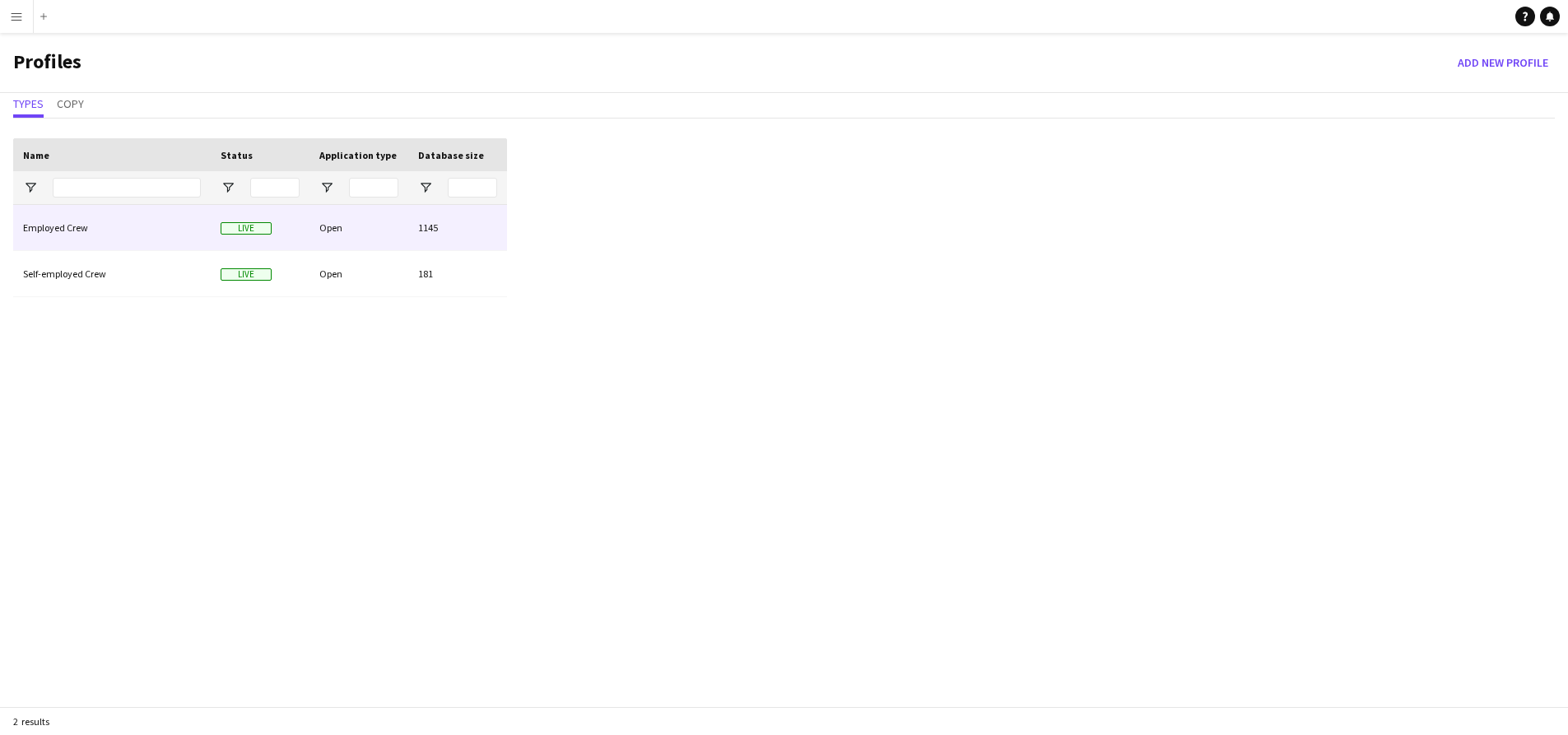
click at [99, 236] on div "Employed Crew" at bounding box center [112, 228] width 197 height 46
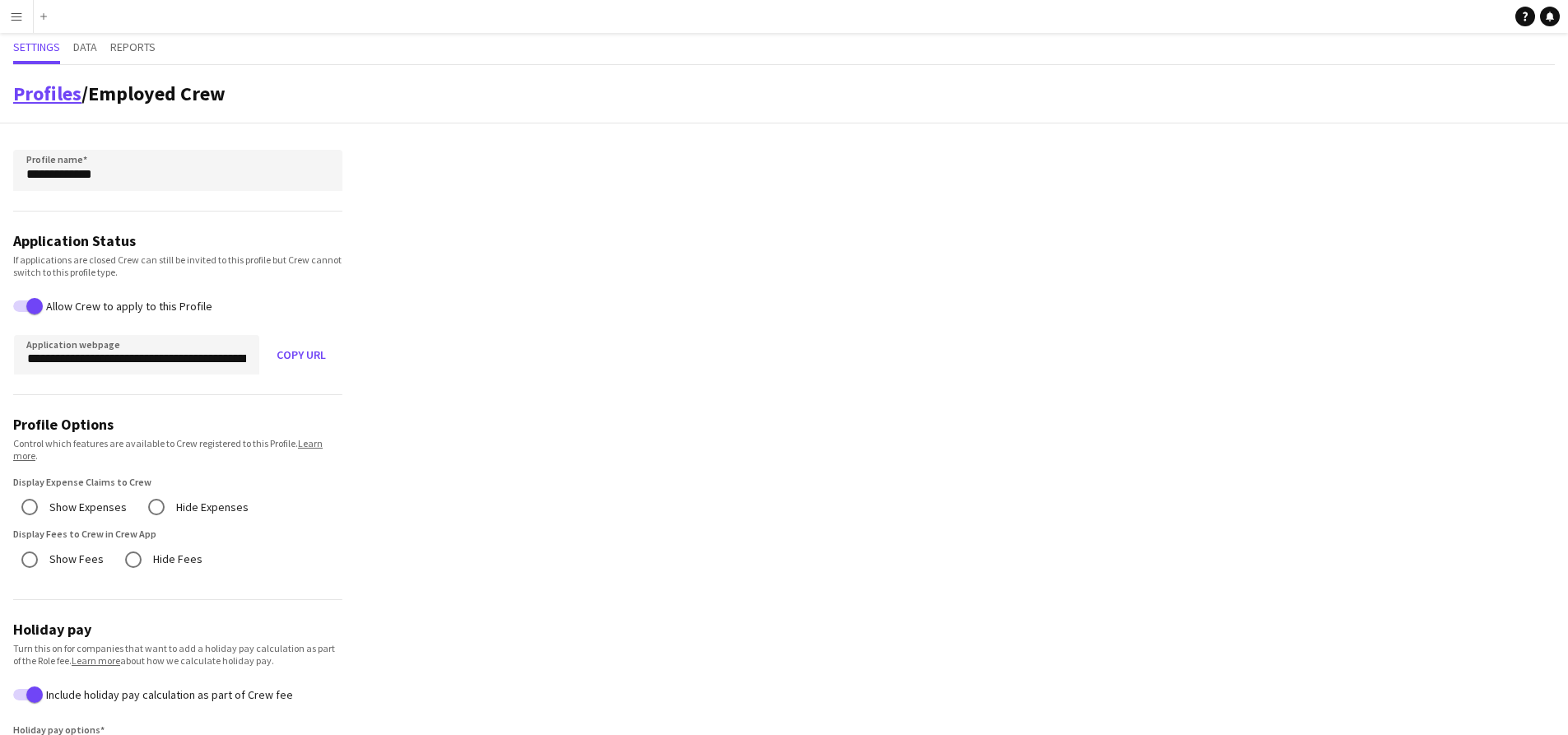
click at [24, 105] on link "Profiles" at bounding box center [47, 94] width 68 height 25
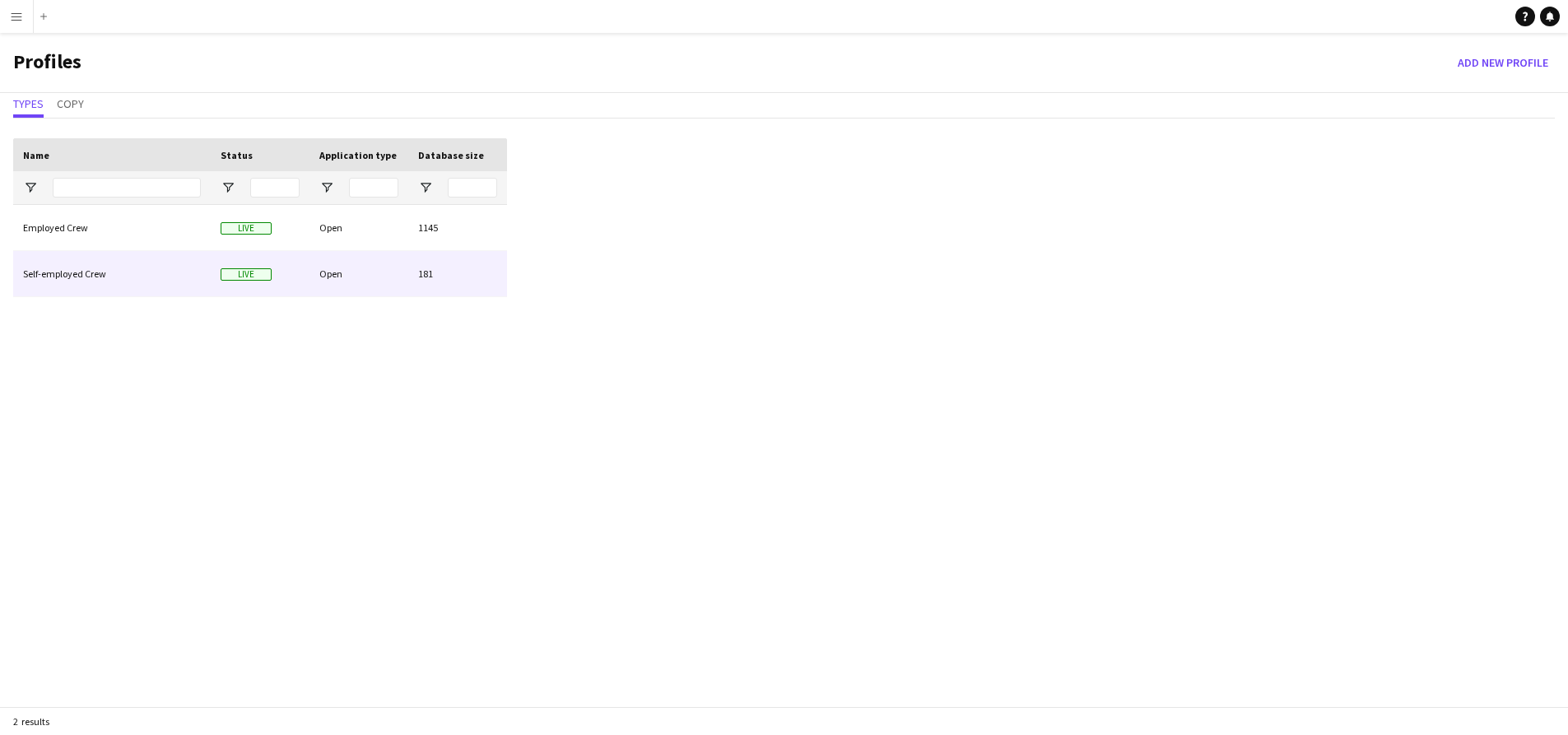
click at [132, 265] on div "Self-employed Crew" at bounding box center [112, 274] width 197 height 46
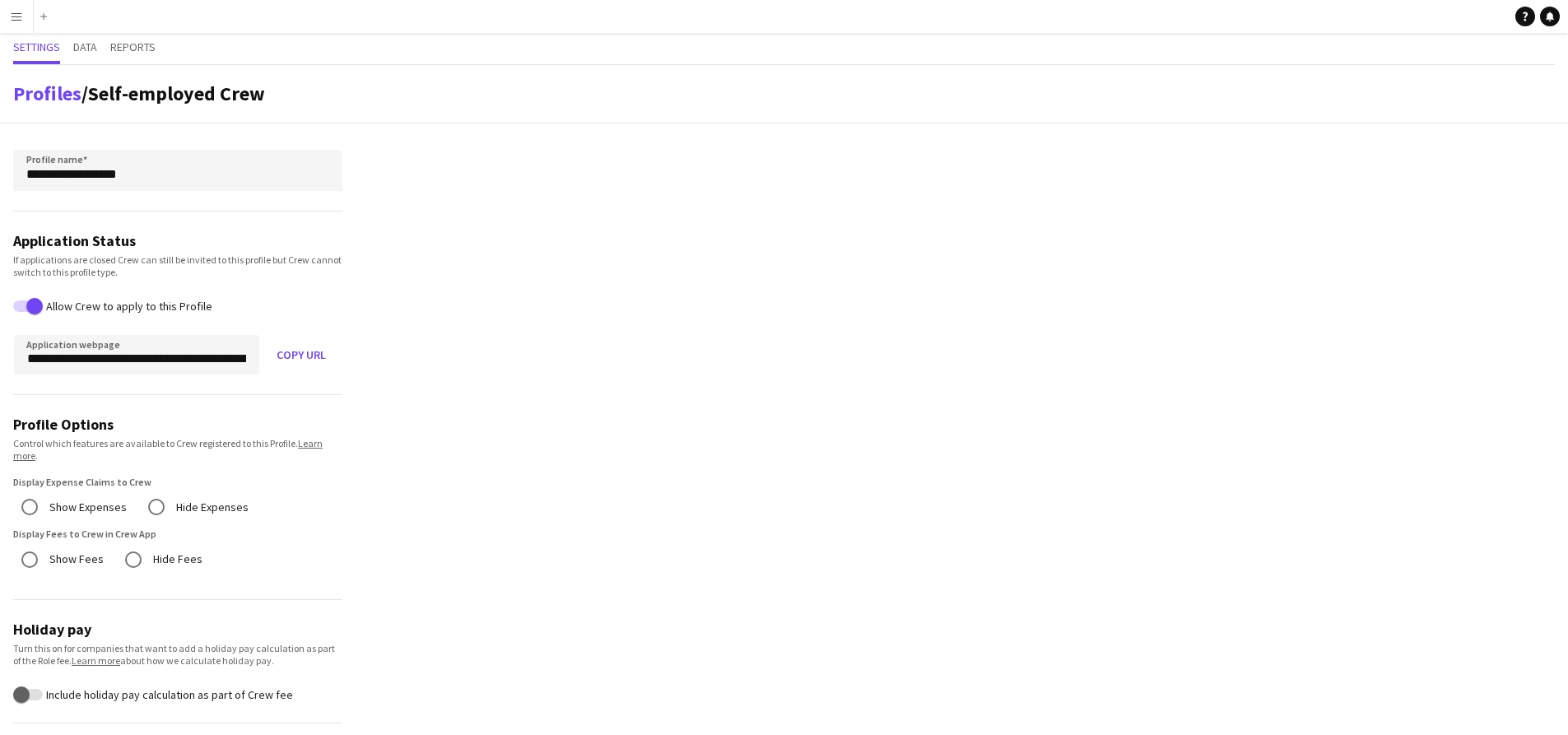
click at [19, 17] on app-icon "Menu" at bounding box center [17, 17] width 13 height 14
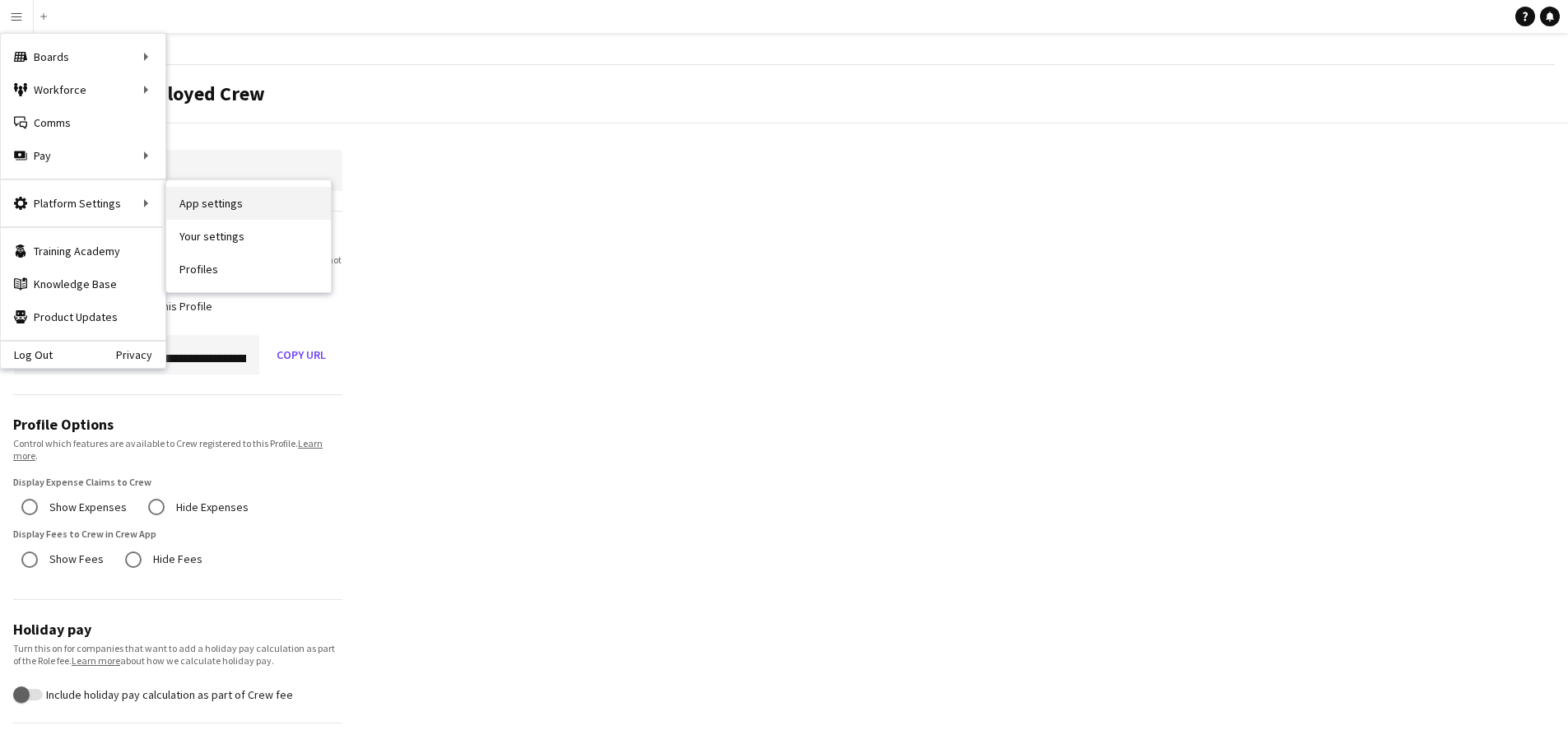
click at [178, 198] on link "App settings" at bounding box center [248, 203] width 164 height 33
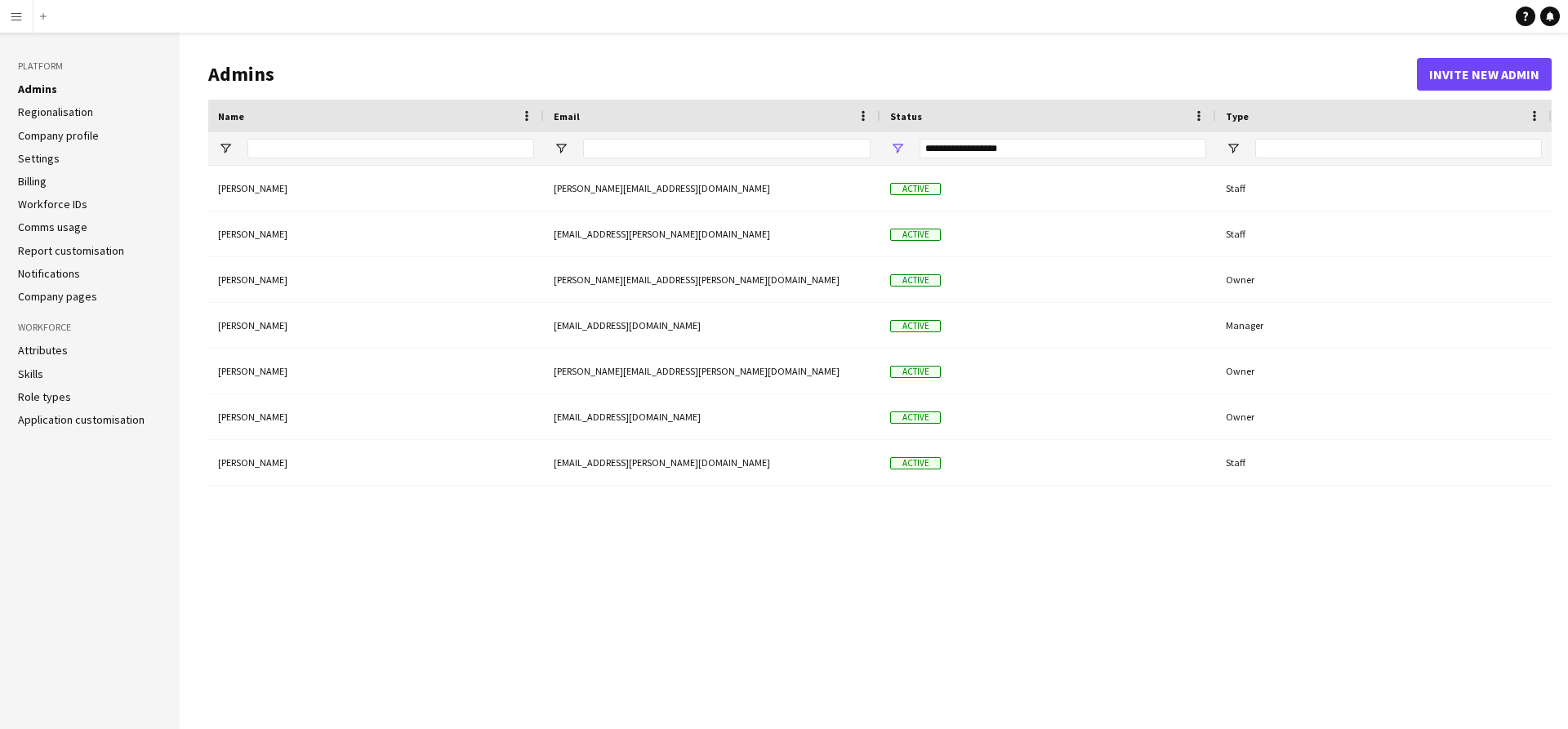
click at [39, 136] on link "Company profile" at bounding box center [58, 136] width 81 height 15
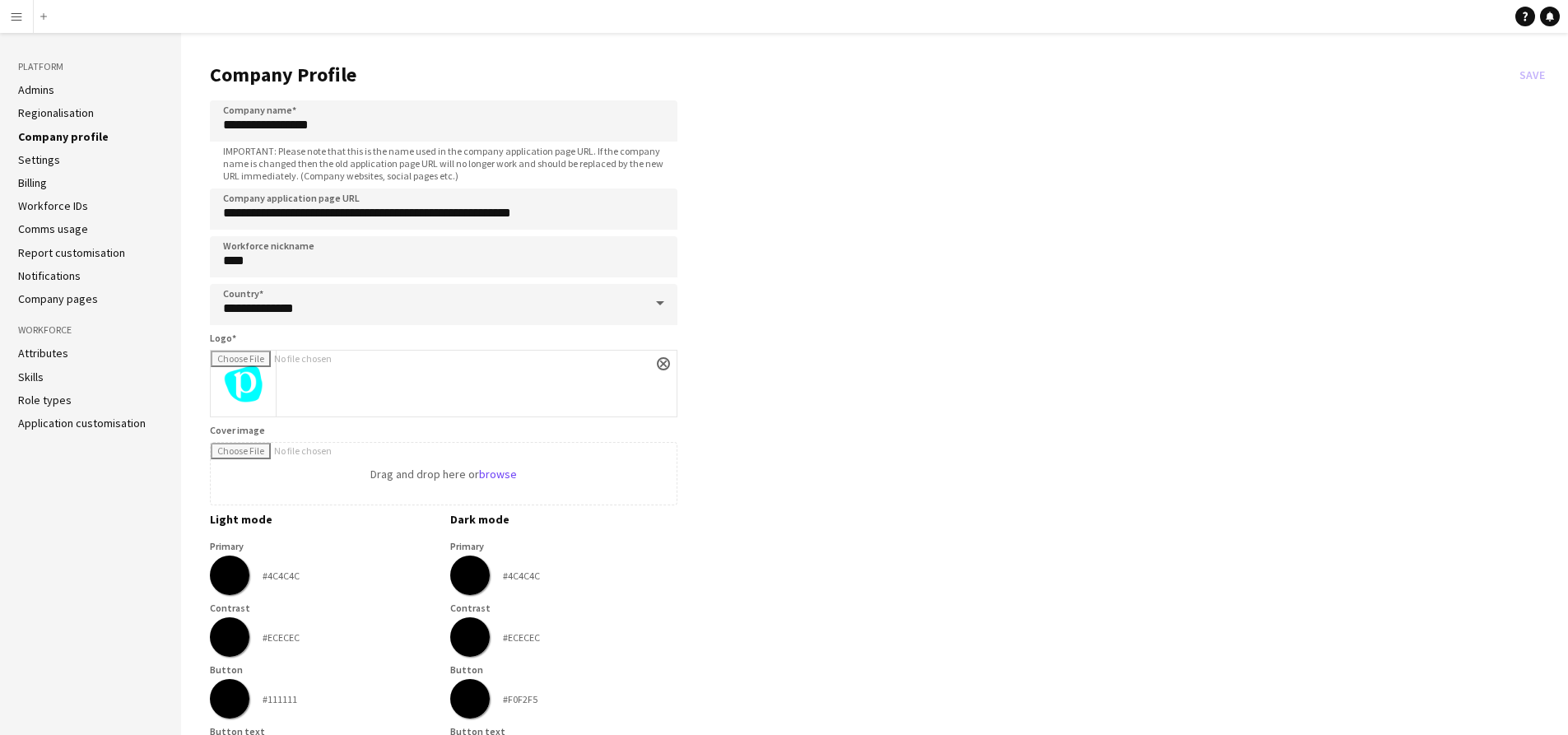
click at [25, 19] on button "Menu" at bounding box center [16, 16] width 33 height 33
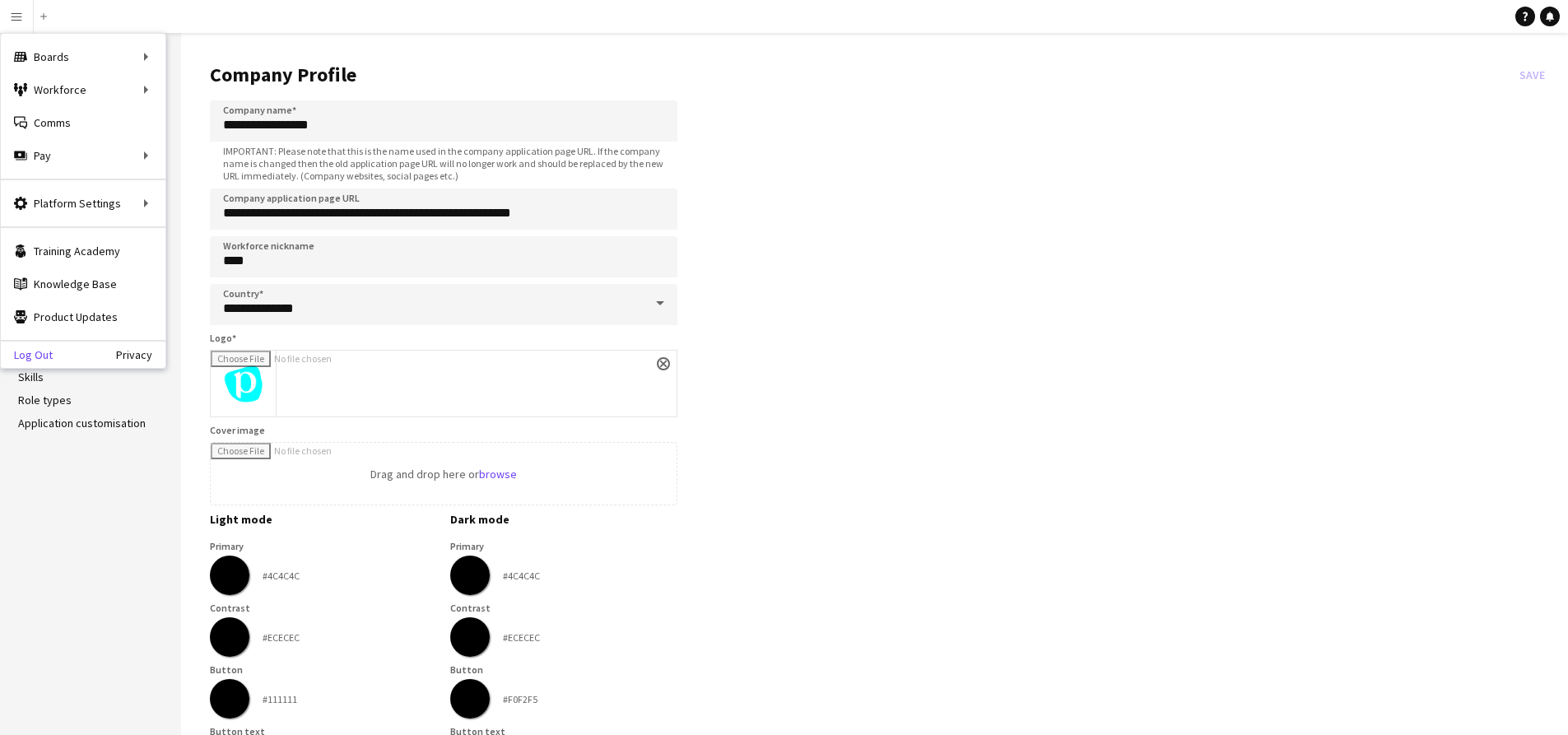
click at [29, 349] on link "Log Out" at bounding box center [26, 355] width 51 height 14
